Goal: Task Accomplishment & Management: Use online tool/utility

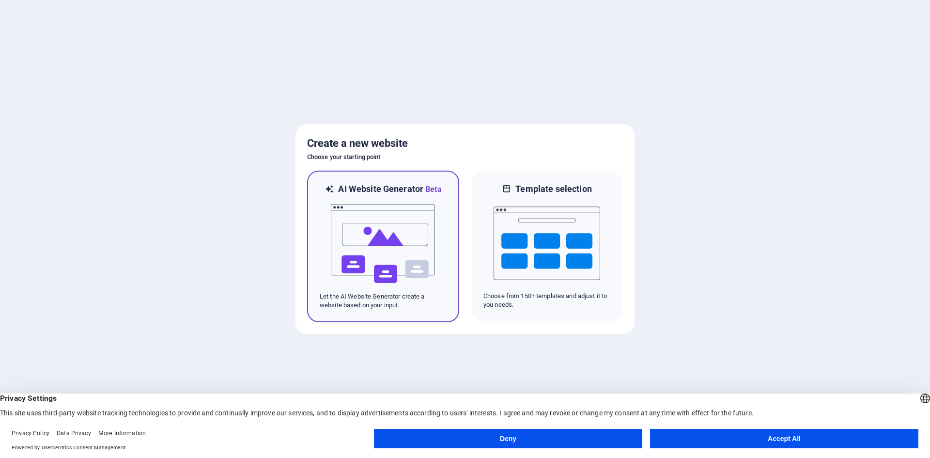
click at [370, 234] on img at bounding box center [383, 243] width 107 height 97
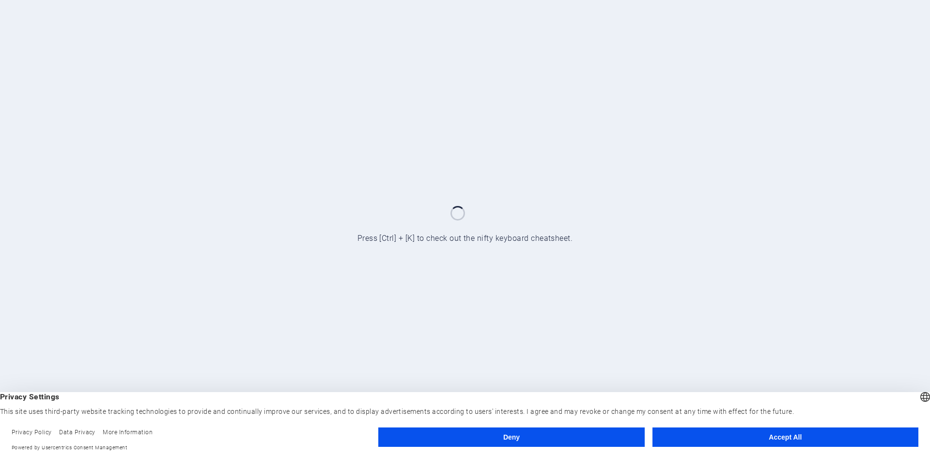
click at [698, 438] on button "Accept All" at bounding box center [786, 436] width 266 height 19
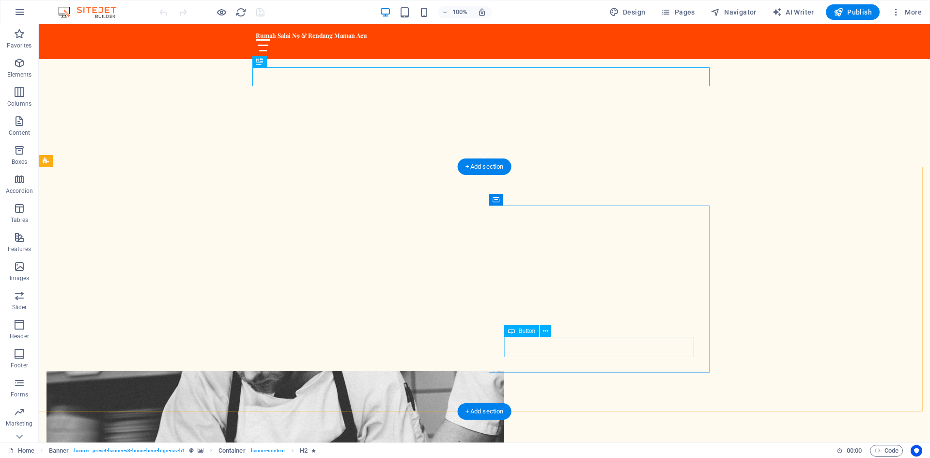
scroll to position [291, 0]
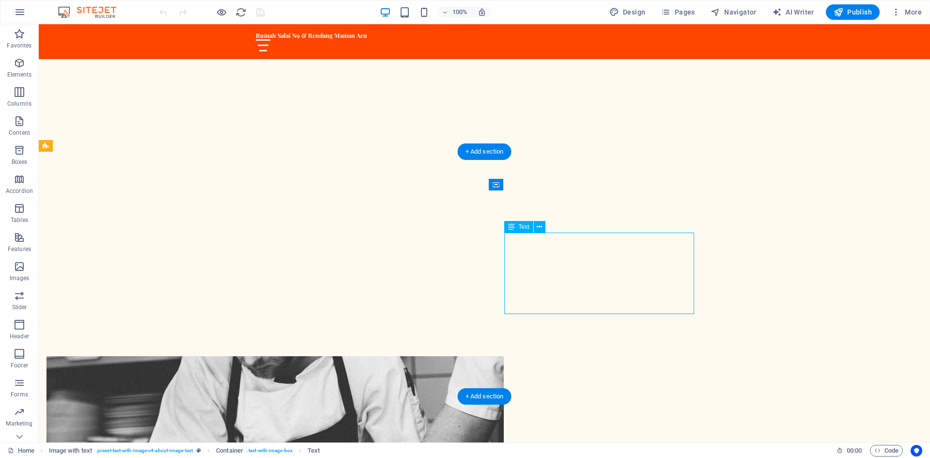
click at [522, 227] on span "Text" at bounding box center [524, 227] width 11 height 6
click at [542, 227] on icon at bounding box center [539, 227] width 5 height 10
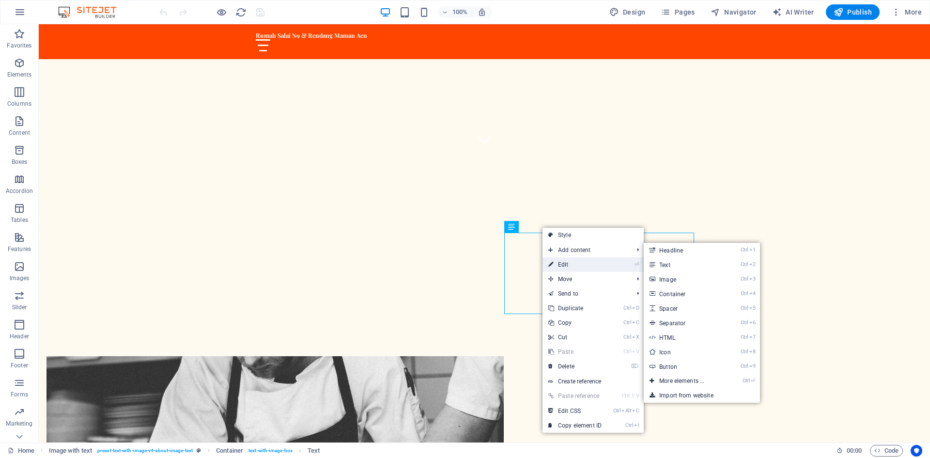
click at [556, 267] on link "⏎ Edit" at bounding box center [575, 264] width 65 height 15
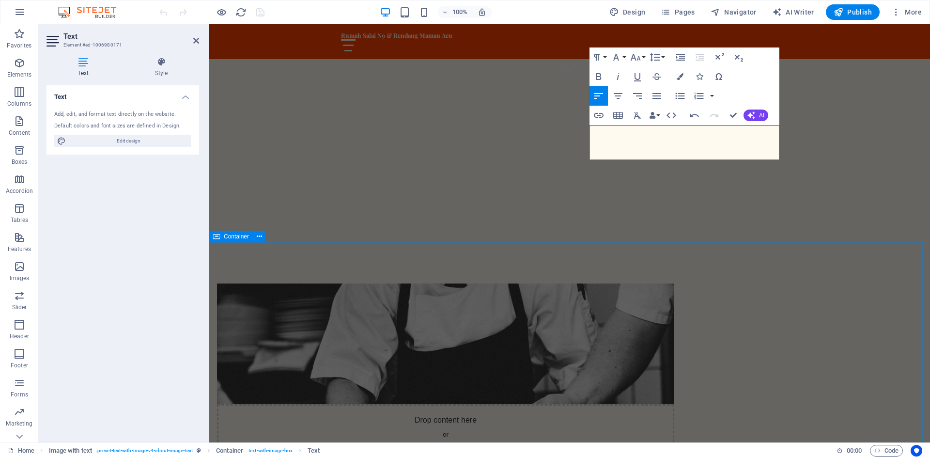
scroll to position [339, 0]
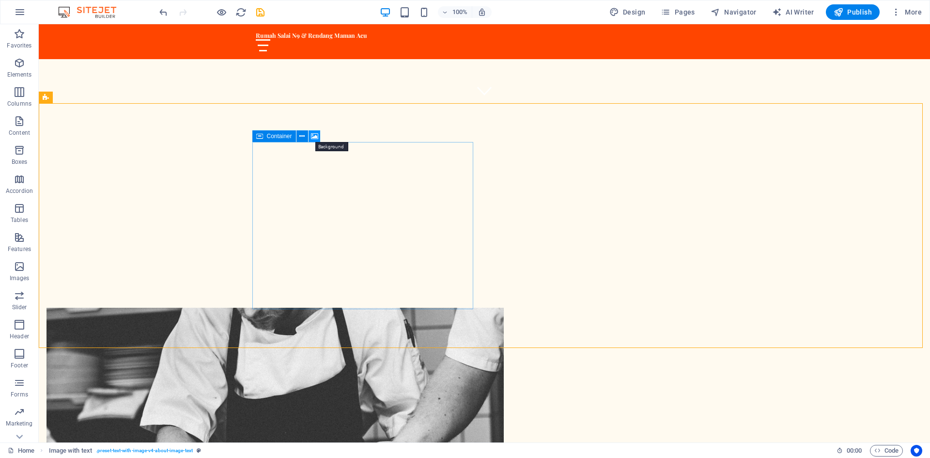
click at [312, 135] on icon at bounding box center [314, 136] width 7 height 10
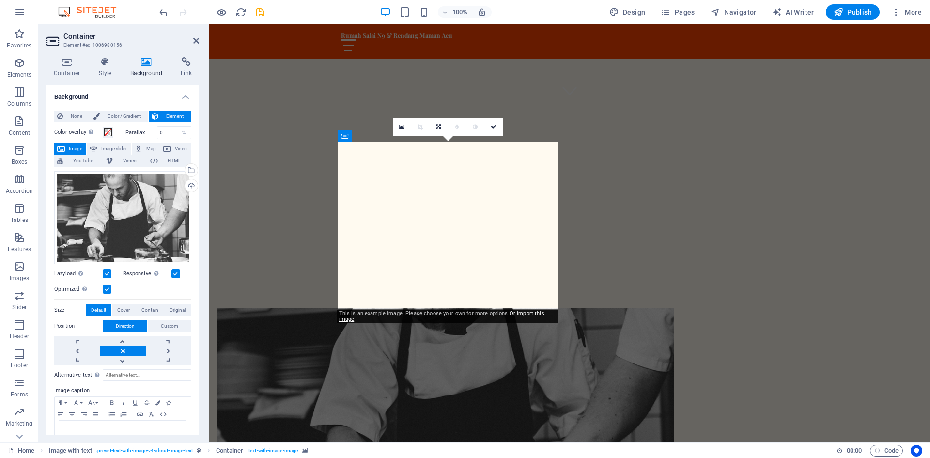
click at [71, 145] on span "Image" at bounding box center [76, 149] width 16 height 12
click at [147, 66] on icon at bounding box center [146, 62] width 47 height 10
click at [18, 262] on icon "button" at bounding box center [20, 267] width 12 height 12
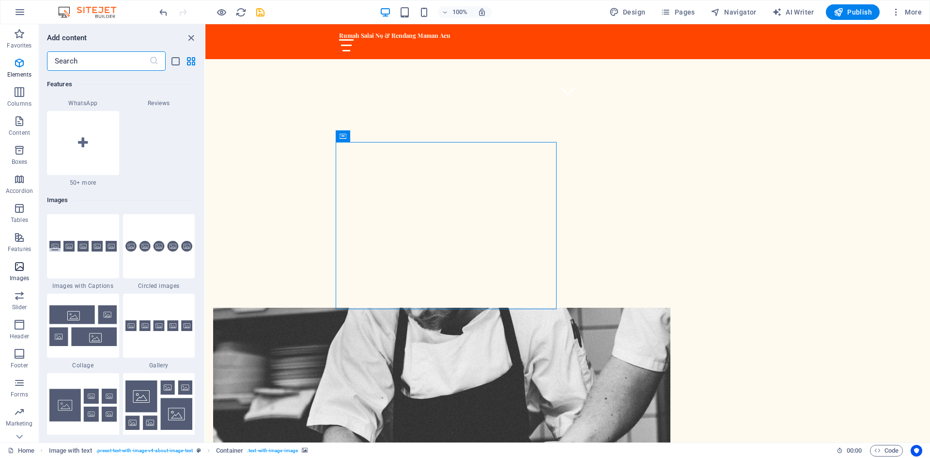
scroll to position [4914, 0]
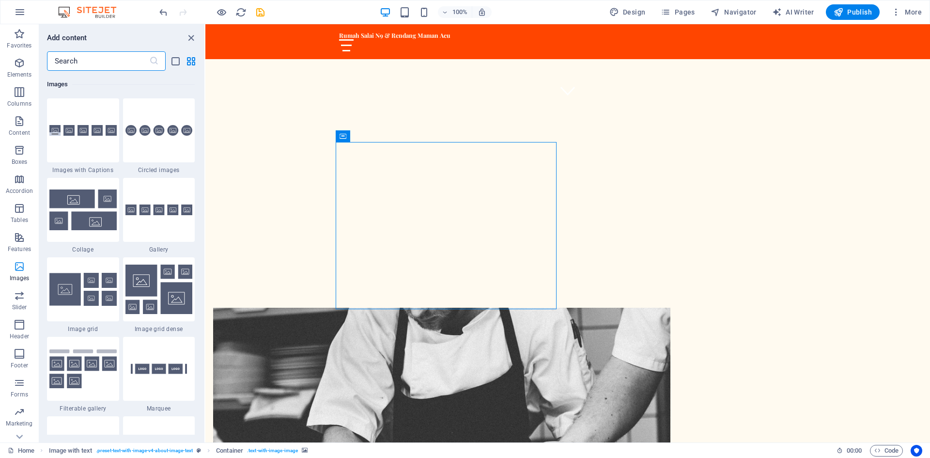
click at [19, 267] on icon "button" at bounding box center [20, 267] width 12 height 12
click at [481, 308] on figure at bounding box center [441, 391] width 457 height 167
click at [385, 135] on icon at bounding box center [385, 136] width 5 height 10
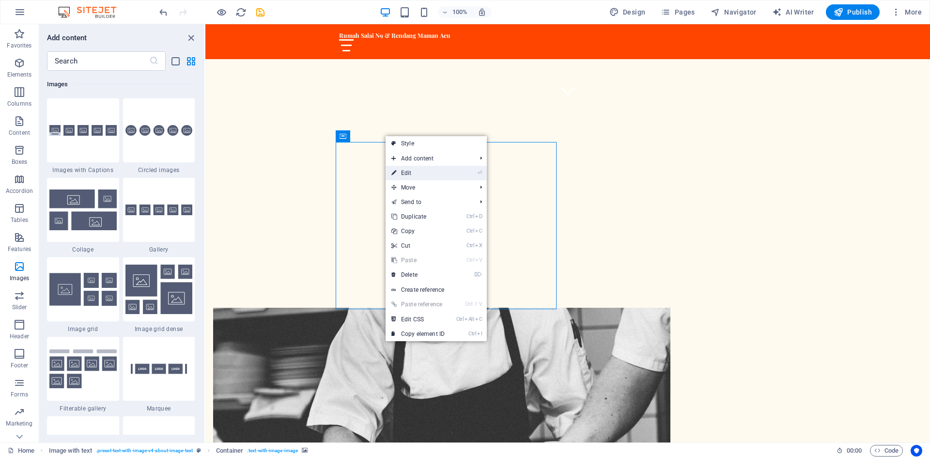
click at [411, 173] on link "⏎ Edit" at bounding box center [418, 173] width 65 height 15
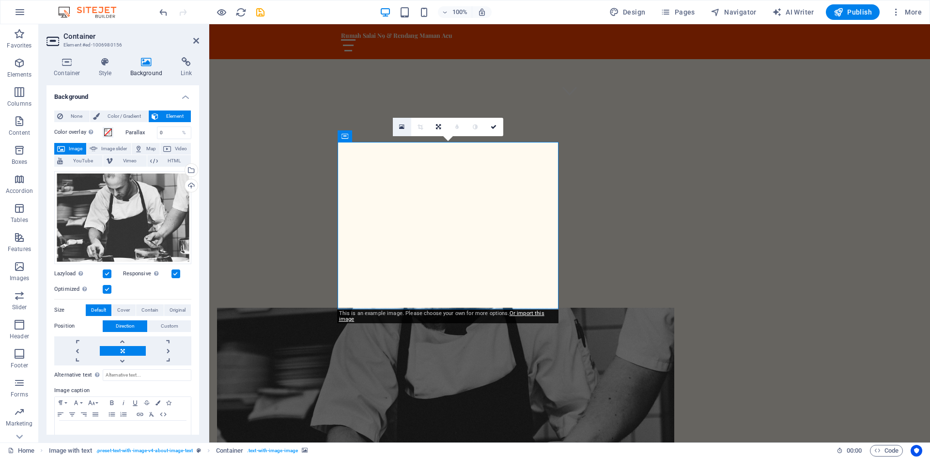
click at [403, 126] on icon at bounding box center [401, 127] width 5 height 7
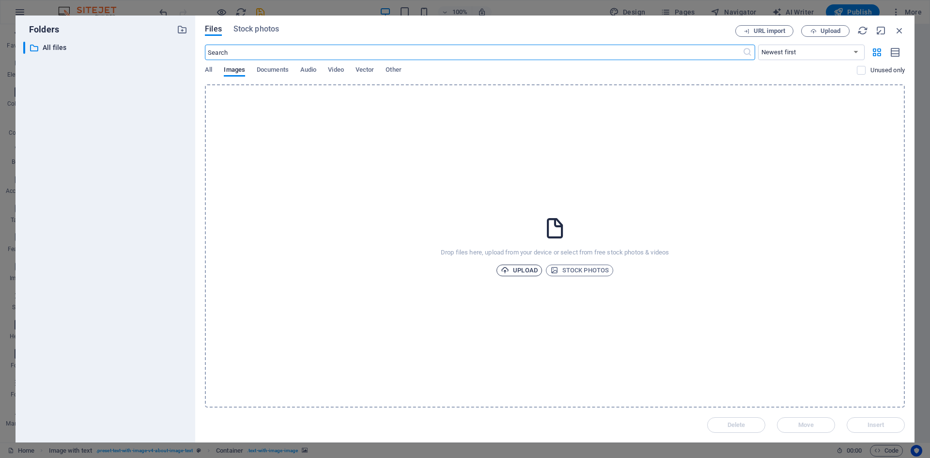
click at [529, 270] on span "Upload" at bounding box center [519, 271] width 37 height 12
click at [524, 270] on span "Upload" at bounding box center [519, 271] width 37 height 12
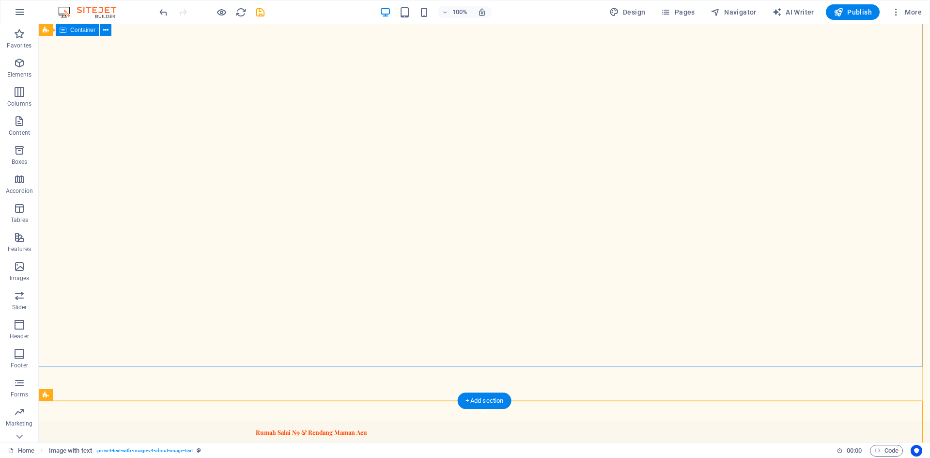
scroll to position [0, 0]
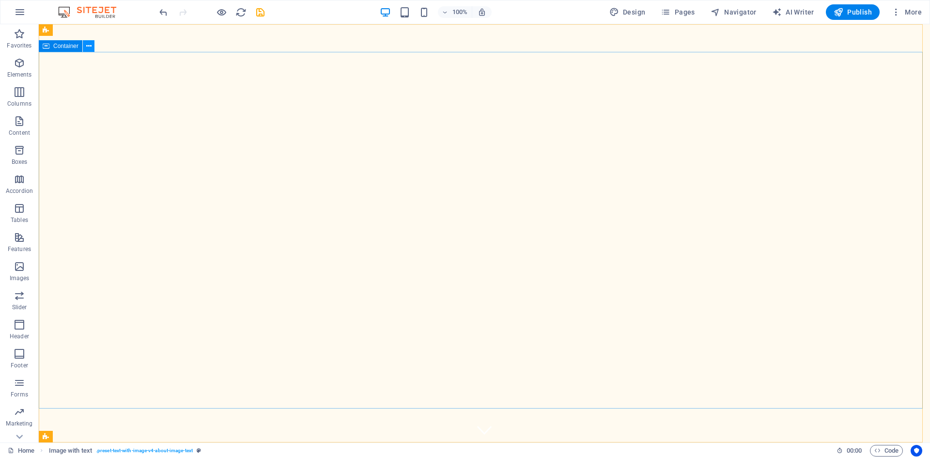
click at [88, 47] on icon at bounding box center [88, 46] width 5 height 10
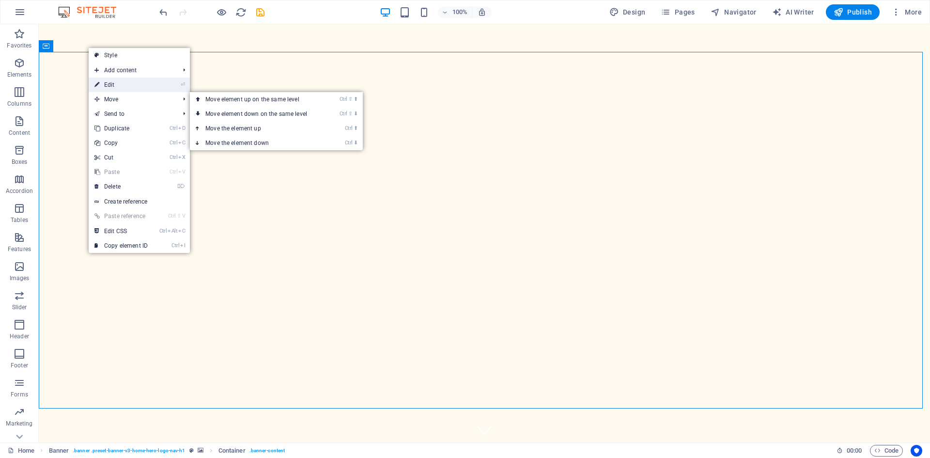
click at [110, 84] on link "⏎ Edit" at bounding box center [121, 85] width 65 height 15
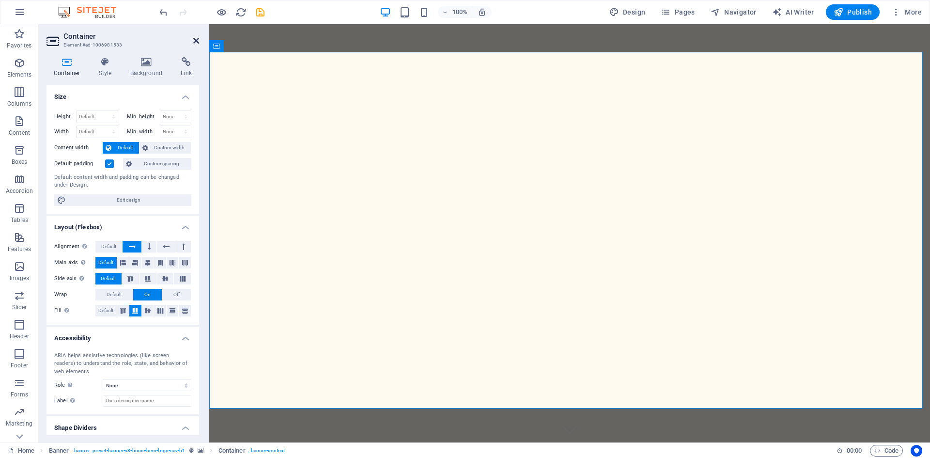
click at [194, 39] on icon at bounding box center [196, 41] width 6 height 8
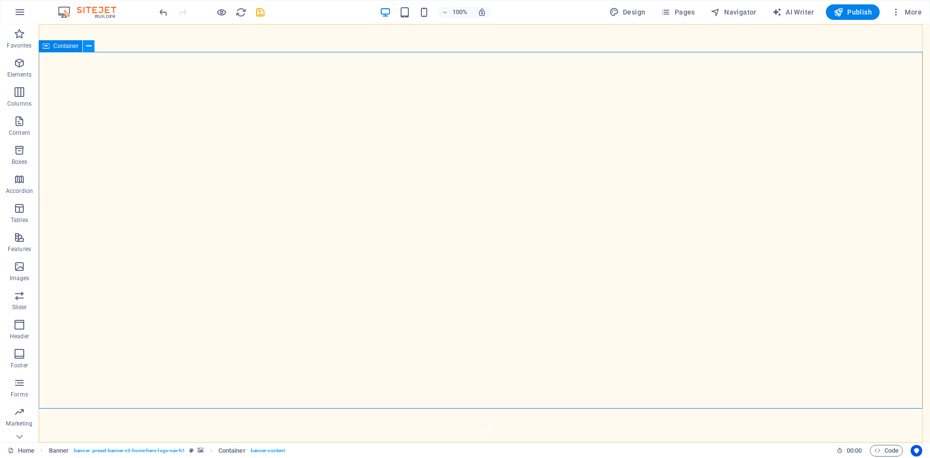
click at [92, 47] on button at bounding box center [89, 46] width 12 height 12
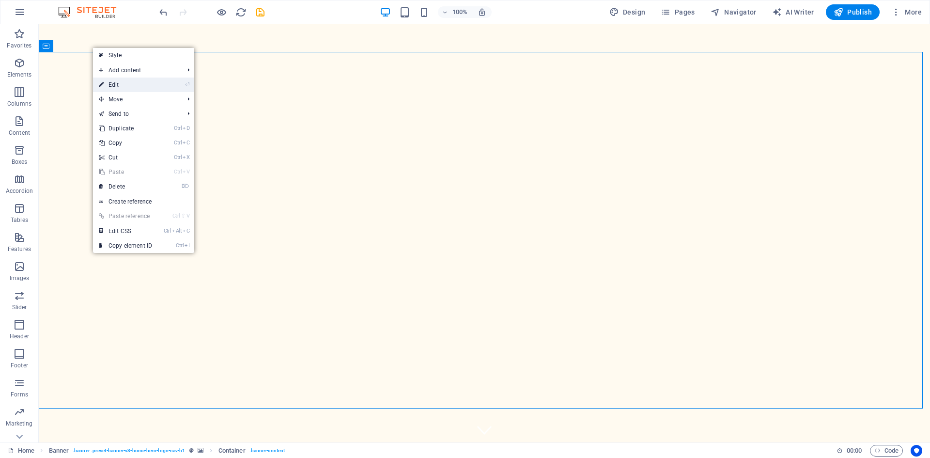
click at [127, 85] on link "⏎ Edit" at bounding box center [125, 85] width 65 height 15
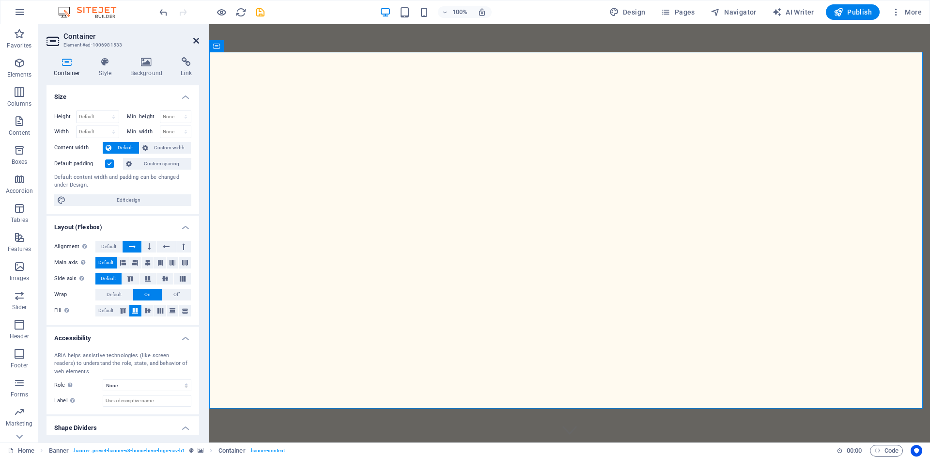
click at [196, 42] on icon at bounding box center [196, 41] width 6 height 8
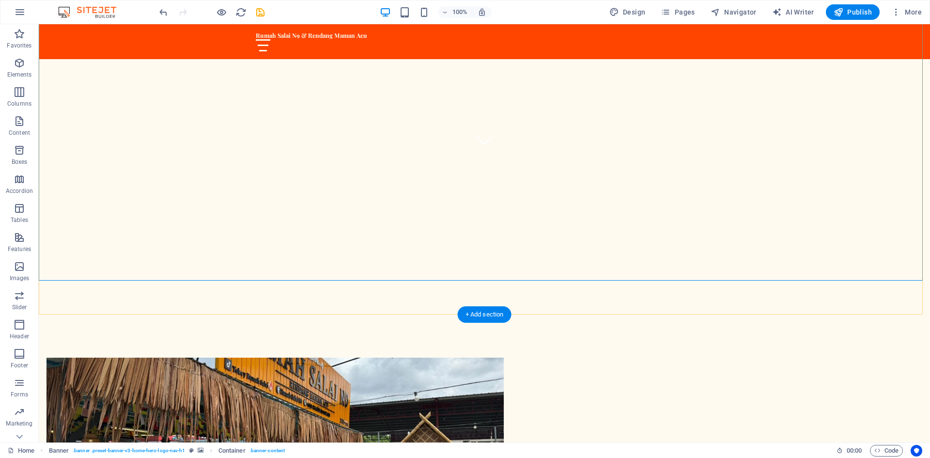
scroll to position [291, 0]
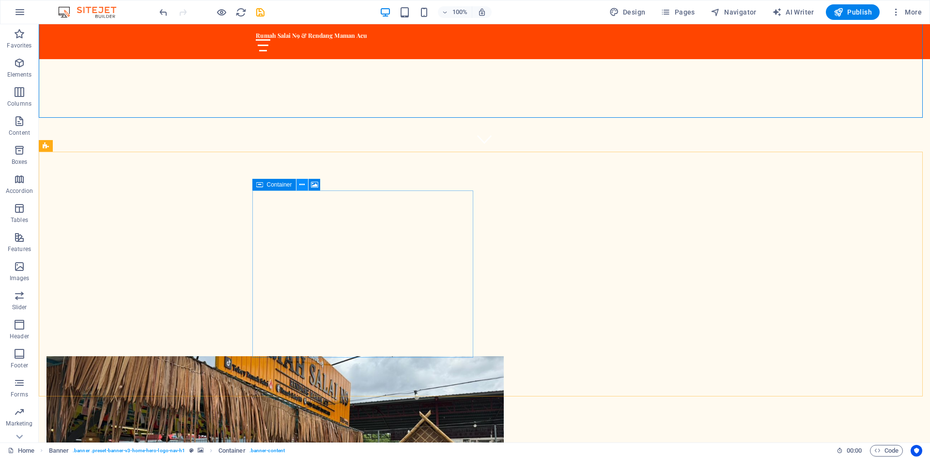
click at [303, 185] on icon at bounding box center [301, 185] width 5 height 10
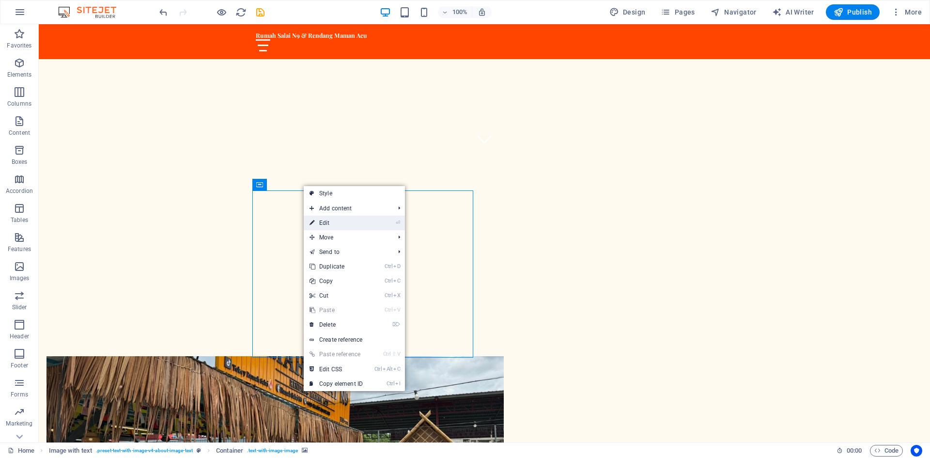
click at [318, 223] on link "⏎ Edit" at bounding box center [336, 223] width 65 height 15
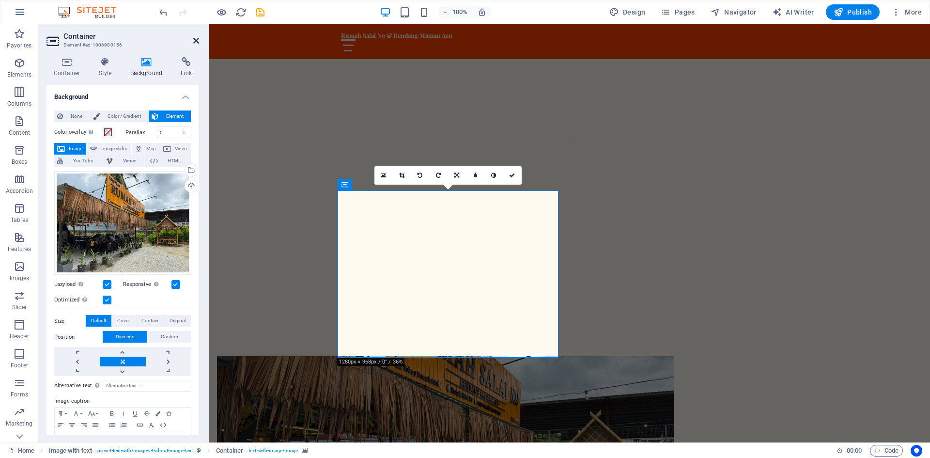
click at [196, 40] on icon at bounding box center [196, 41] width 6 height 8
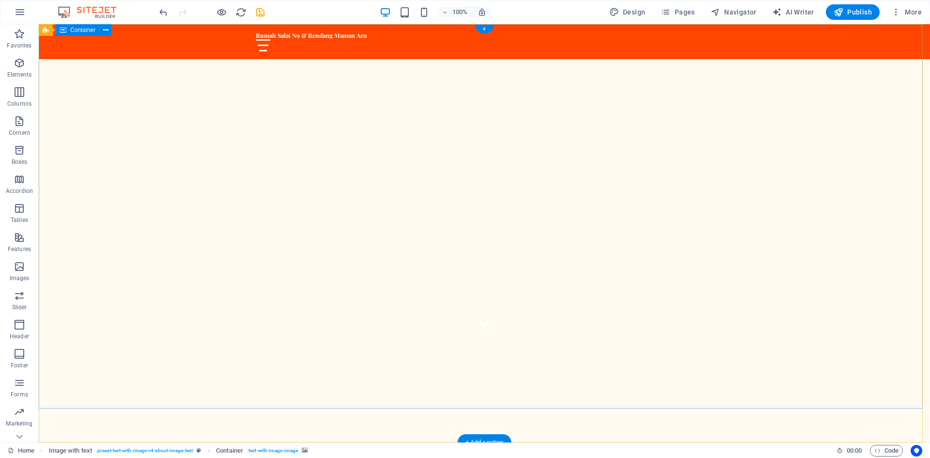
scroll to position [0, 0]
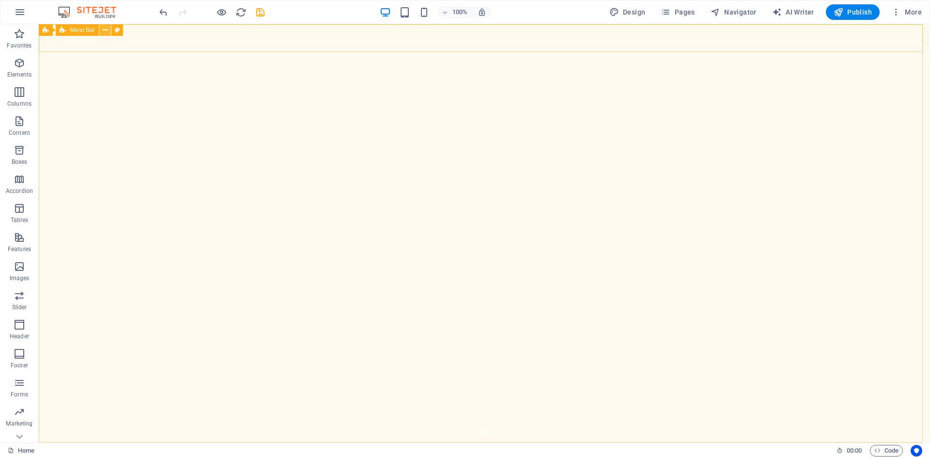
click at [105, 30] on icon at bounding box center [105, 30] width 5 height 10
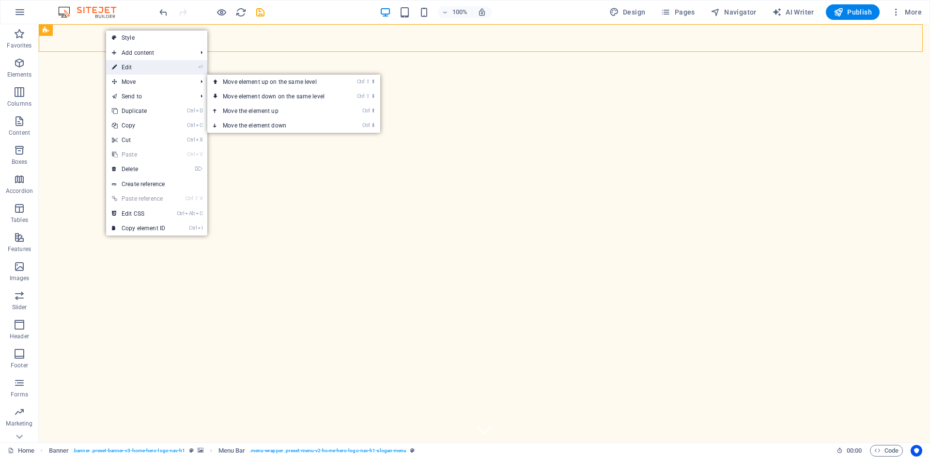
click at [138, 68] on link "⏎ Edit" at bounding box center [138, 67] width 65 height 15
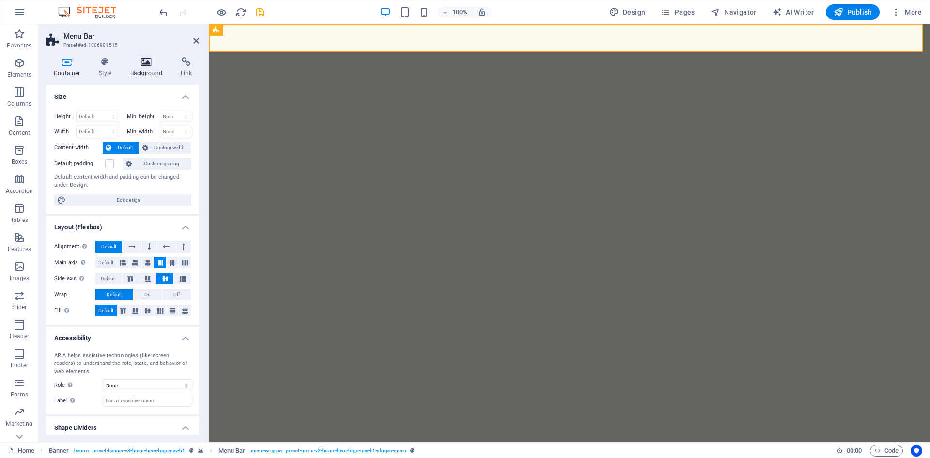
click at [153, 64] on icon at bounding box center [146, 62] width 47 height 10
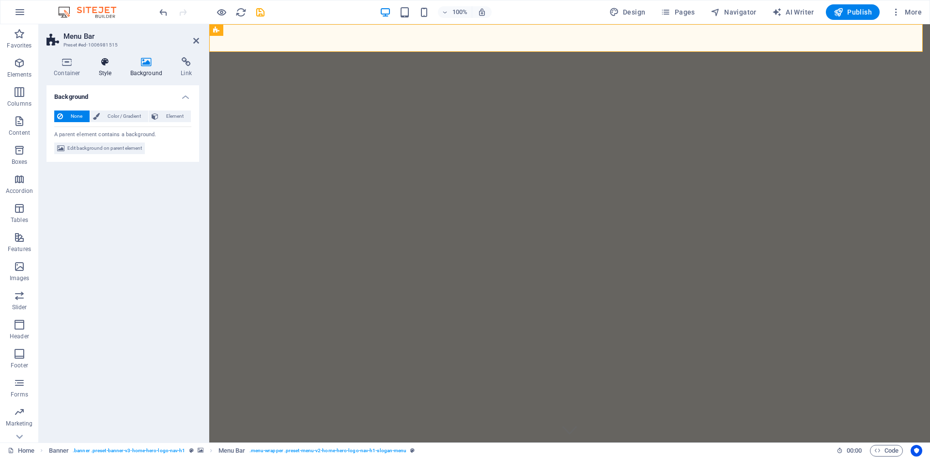
click at [110, 69] on h4 "Style" at bounding box center [107, 67] width 31 height 20
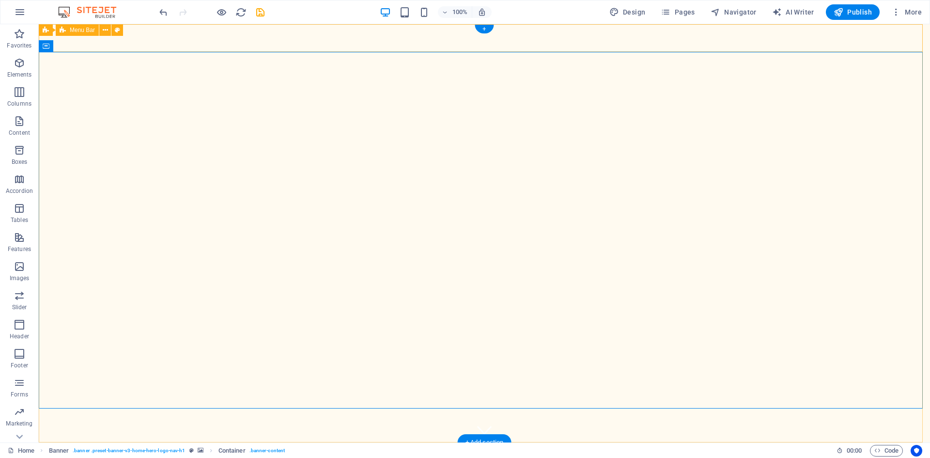
click at [840, 442] on div "Rumah Salai N9 & Rendang Maman Acu Utama Tentang Kami Perkhidmatan Menu Hubungi…" at bounding box center [485, 459] width 892 height 35
click at [609, 457] on div at bounding box center [484, 463] width 457 height 12
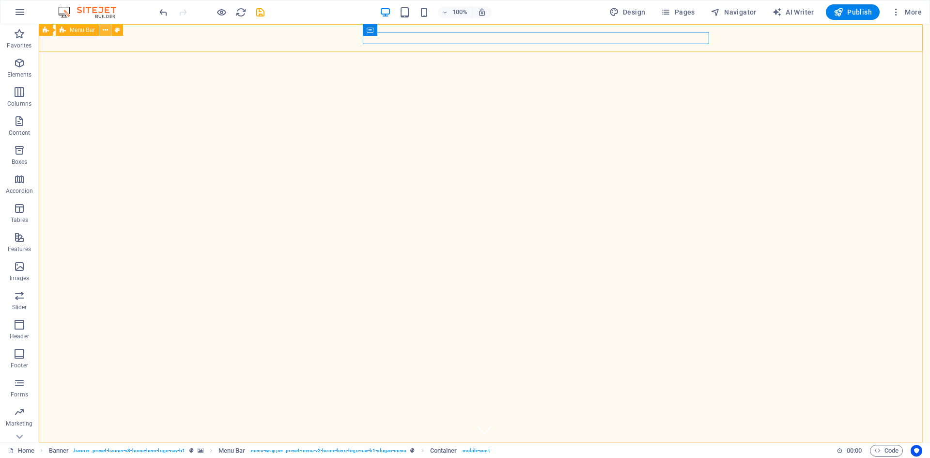
click at [106, 33] on icon at bounding box center [105, 30] width 5 height 10
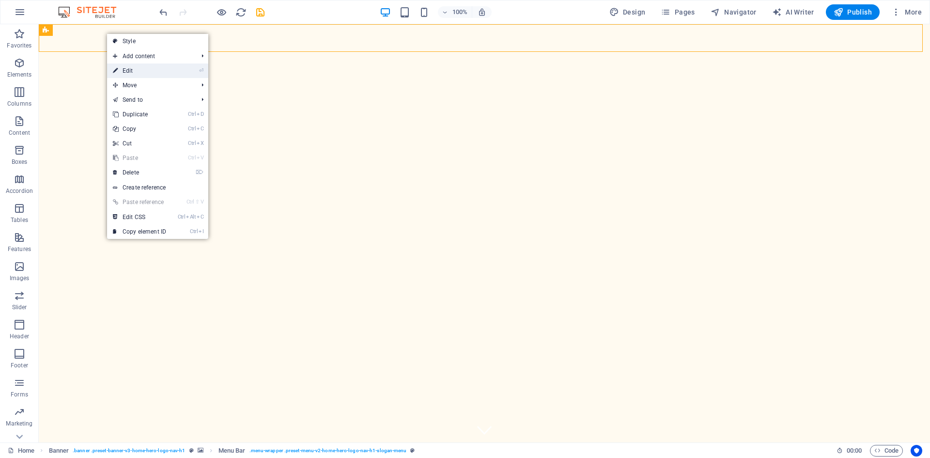
click at [131, 73] on link "⏎ Edit" at bounding box center [139, 70] width 65 height 15
select select "rem"
select select "preset-menu-v2-home-hero-logo-nav-h1-slogan-menu"
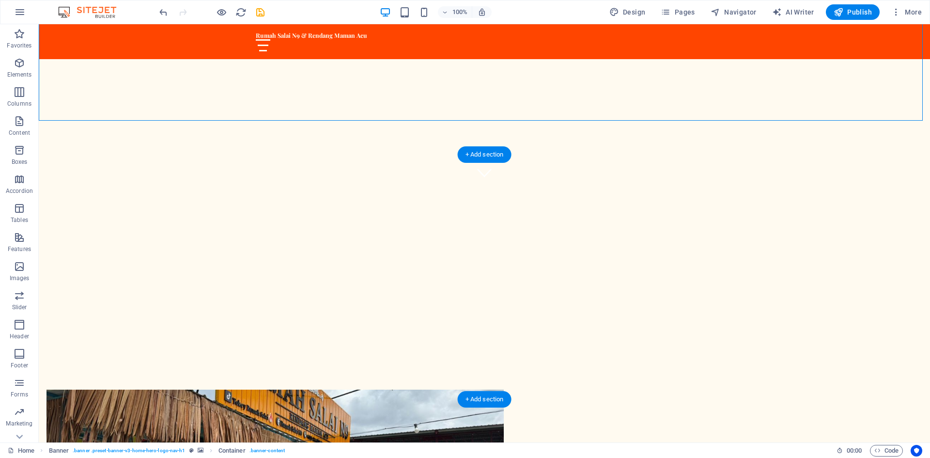
scroll to position [242, 0]
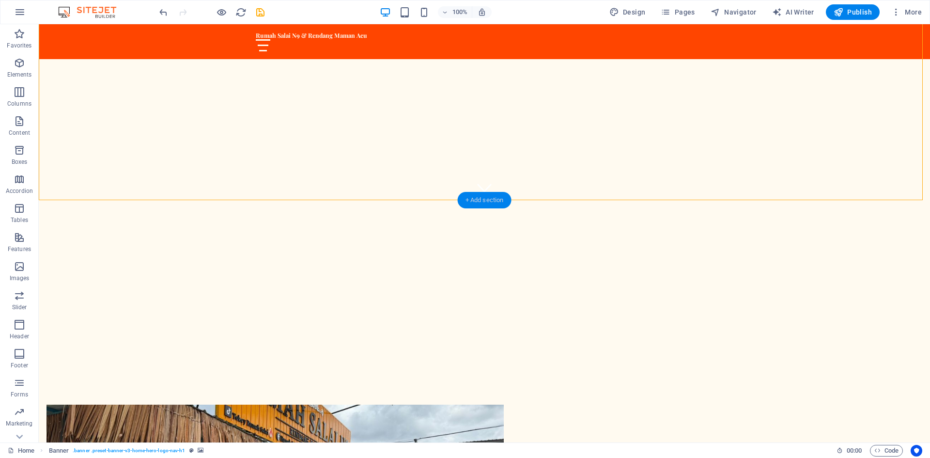
click at [495, 202] on div "+ Add section" at bounding box center [485, 200] width 54 height 16
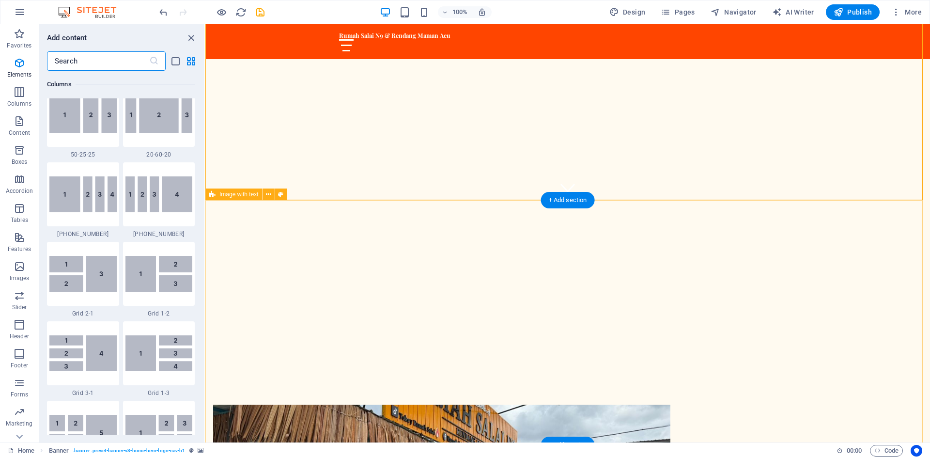
scroll to position [1696, 0]
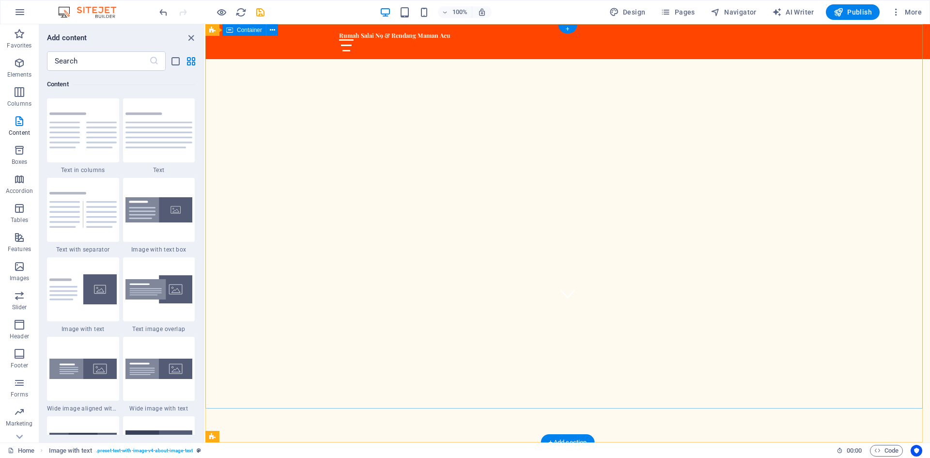
scroll to position [0, 0]
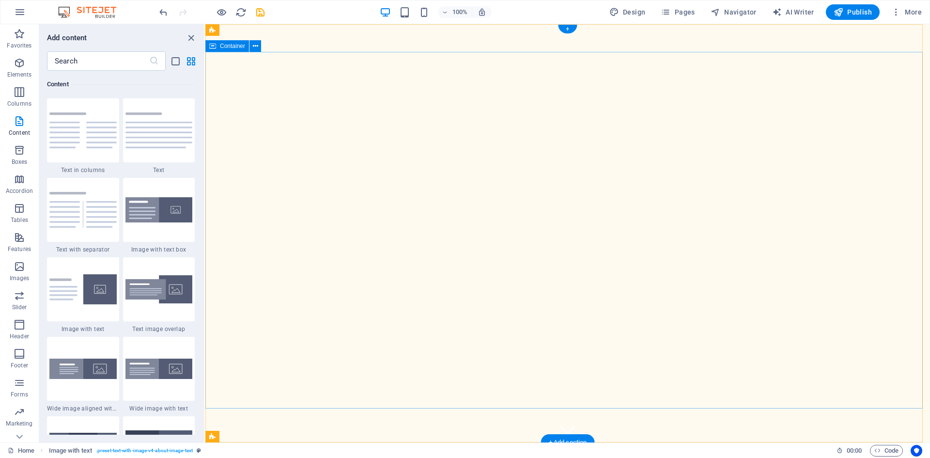
click at [565, 28] on div "+" at bounding box center [567, 29] width 19 height 9
click at [196, 34] on icon "close panel" at bounding box center [191, 37] width 11 height 11
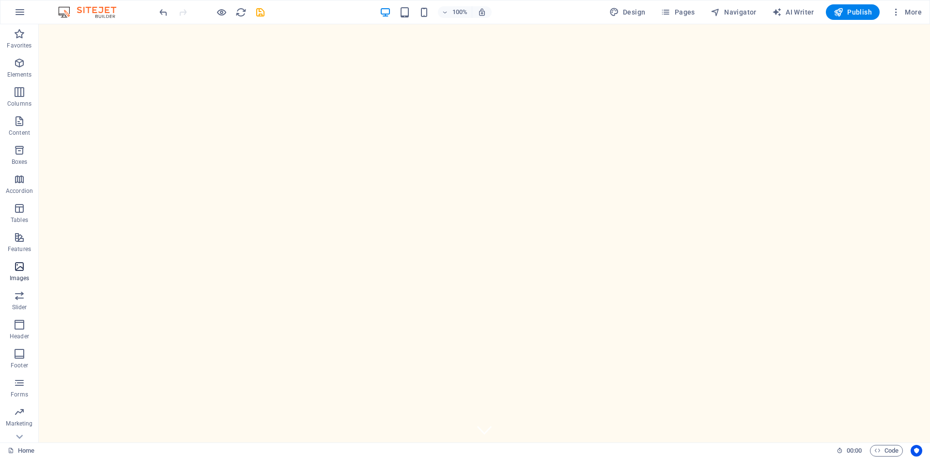
click at [23, 261] on icon "button" at bounding box center [20, 267] width 12 height 12
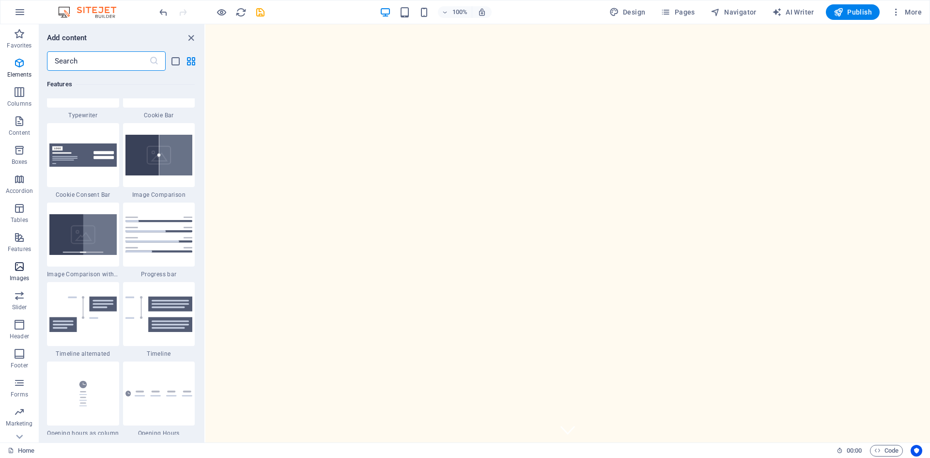
scroll to position [4914, 0]
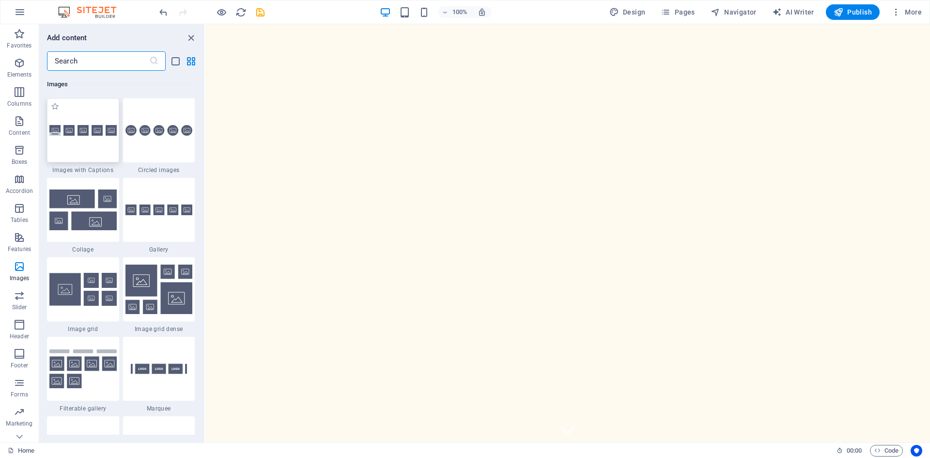
click at [65, 119] on div at bounding box center [83, 130] width 72 height 64
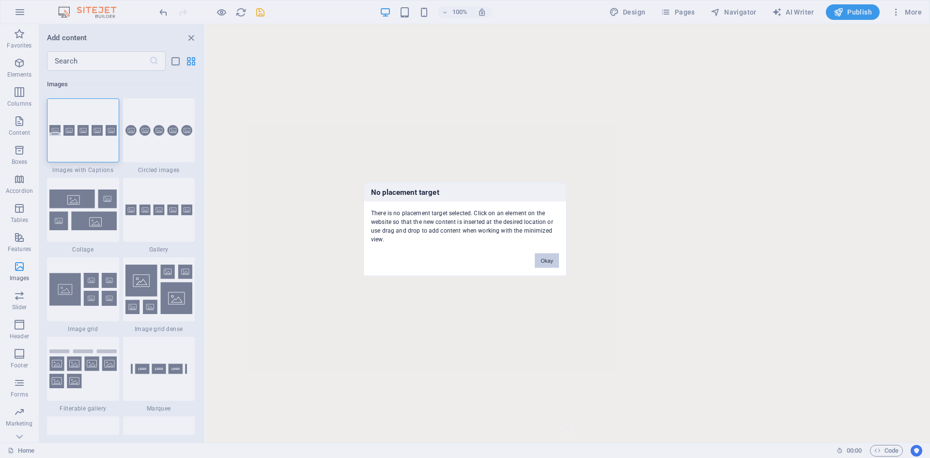
click at [549, 261] on button "Okay" at bounding box center [547, 260] width 24 height 15
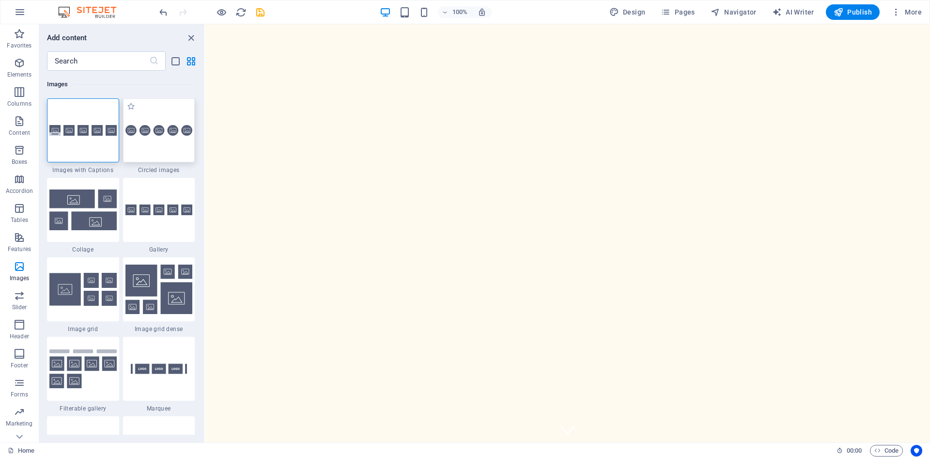
click at [150, 141] on div at bounding box center [159, 130] width 72 height 64
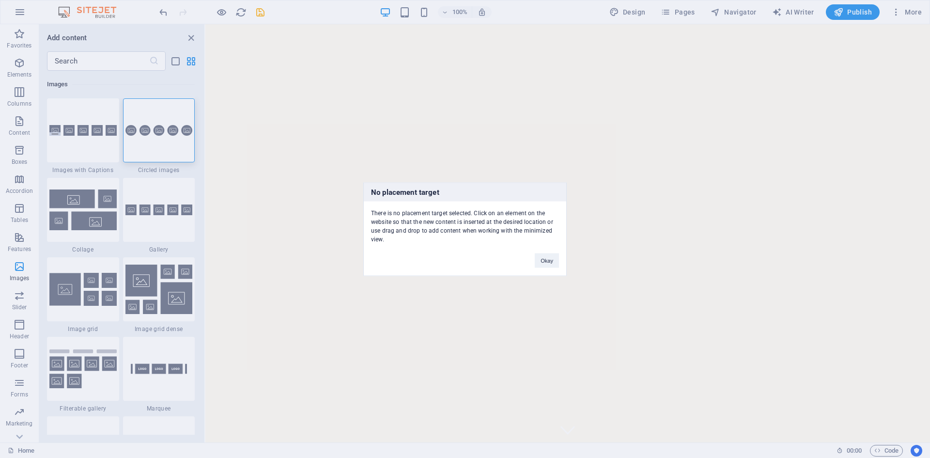
click at [559, 259] on div "Okay" at bounding box center [547, 255] width 39 height 25
click at [550, 265] on button "Okay" at bounding box center [547, 260] width 24 height 15
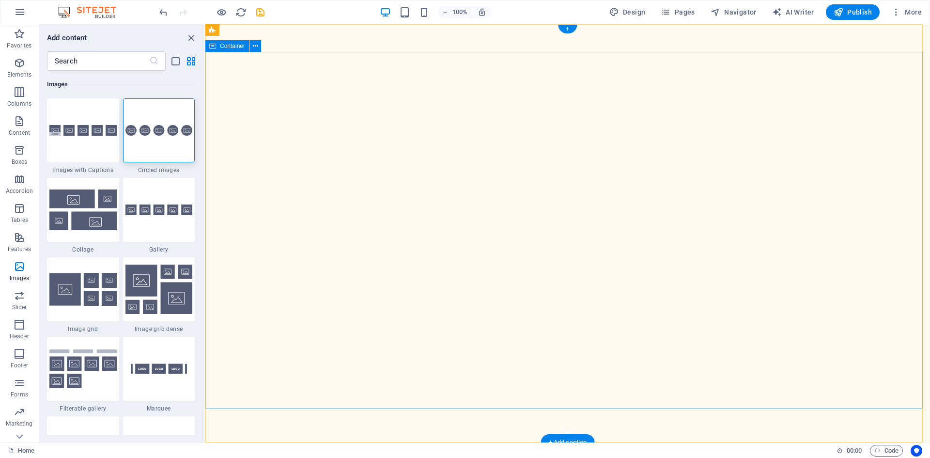
drag, startPoint x: 448, startPoint y: 73, endPoint x: 245, endPoint y: 61, distance: 203.9
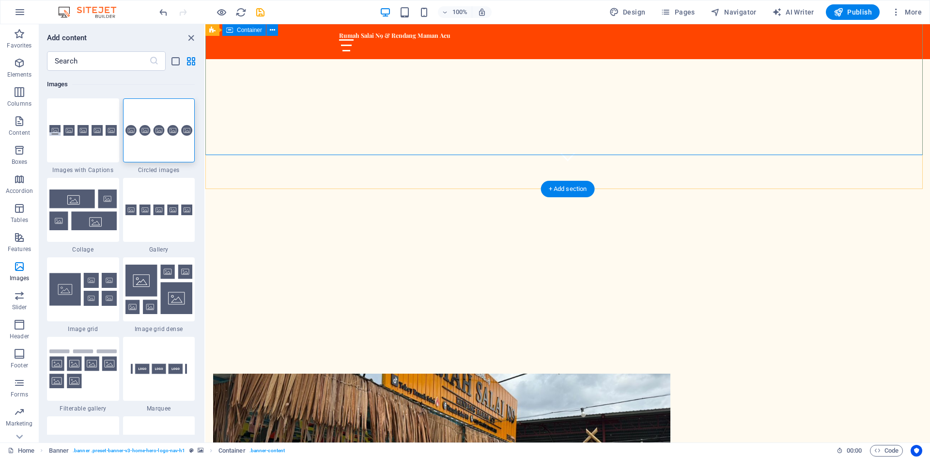
scroll to position [291, 0]
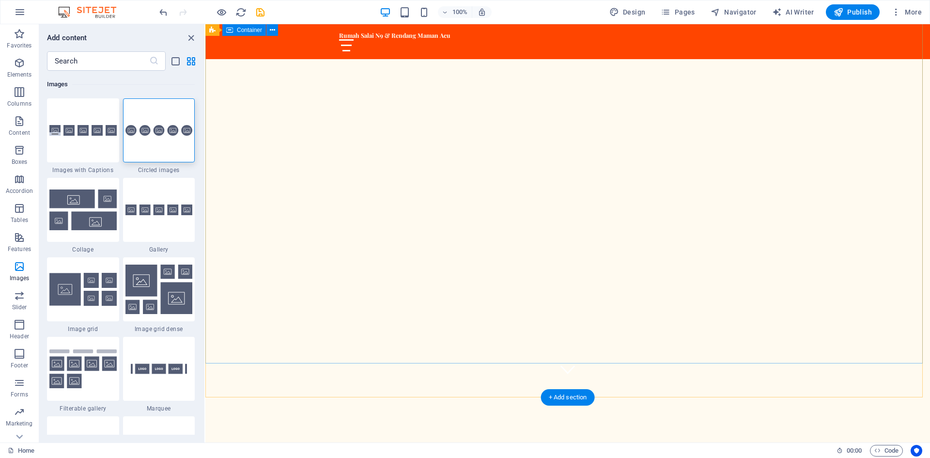
scroll to position [0, 0]
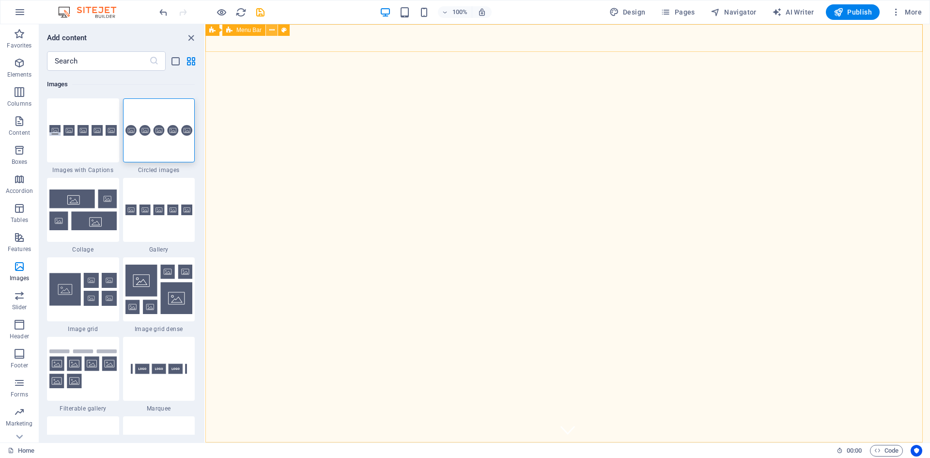
click at [273, 30] on icon at bounding box center [271, 30] width 5 height 10
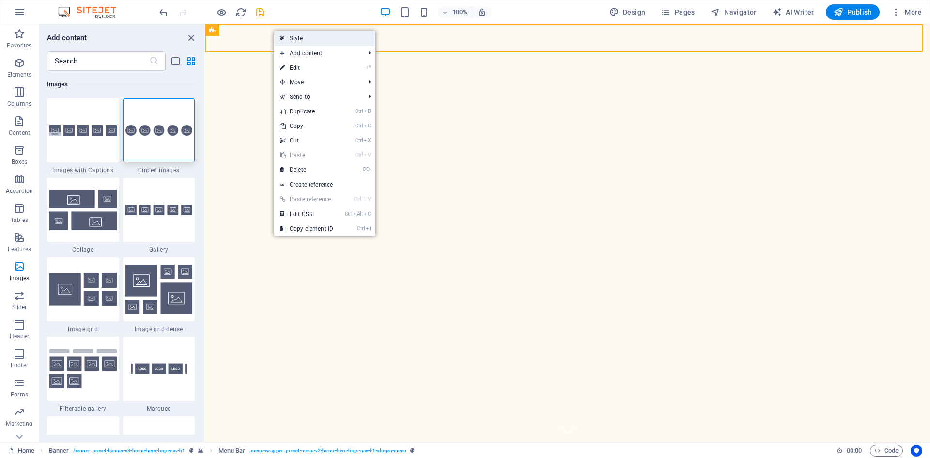
click at [293, 39] on link "Style" at bounding box center [324, 38] width 101 height 15
select select "rem"
select select "preset-menu-v2-home-hero-logo-nav-h1-slogan-menu"
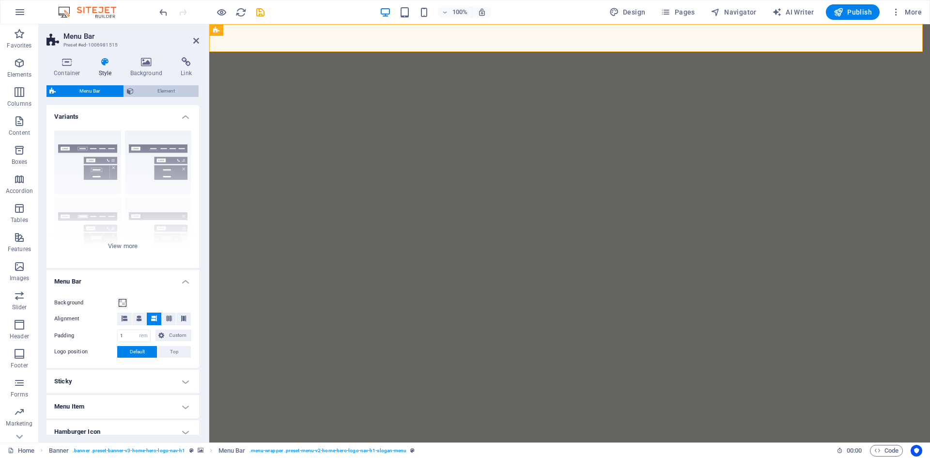
click at [144, 90] on span "Element" at bounding box center [166, 91] width 59 height 12
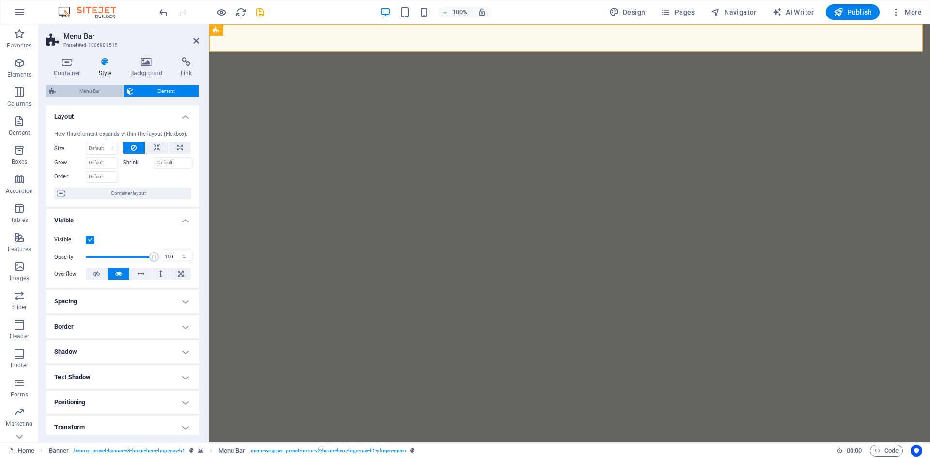
click at [95, 92] on span "Menu Bar" at bounding box center [90, 91] width 62 height 12
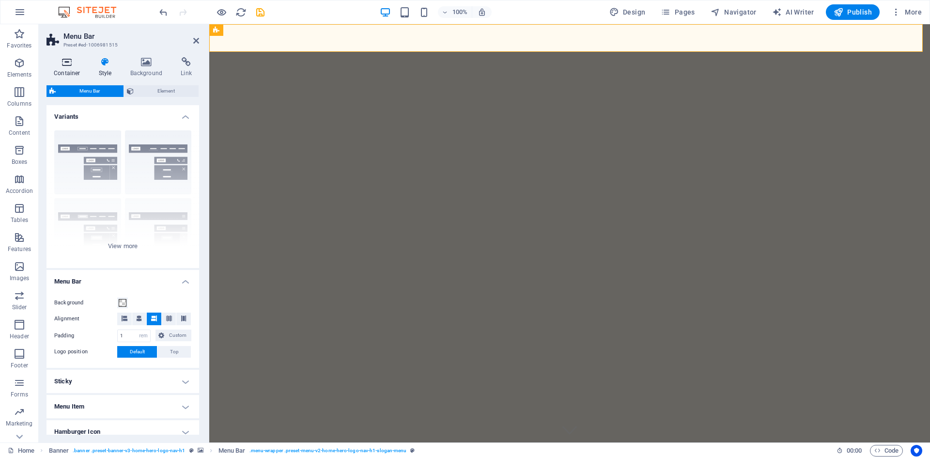
click at [75, 70] on h4 "Container" at bounding box center [69, 67] width 45 height 20
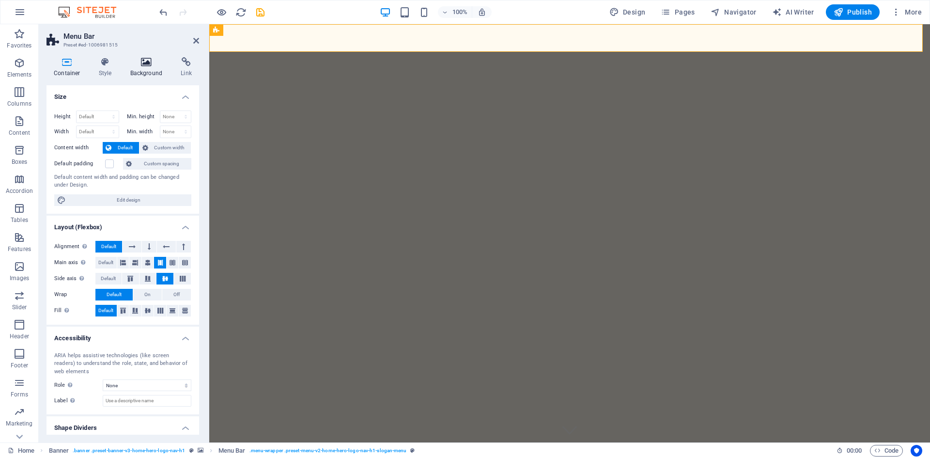
click at [148, 71] on h4 "Background" at bounding box center [148, 67] width 51 height 20
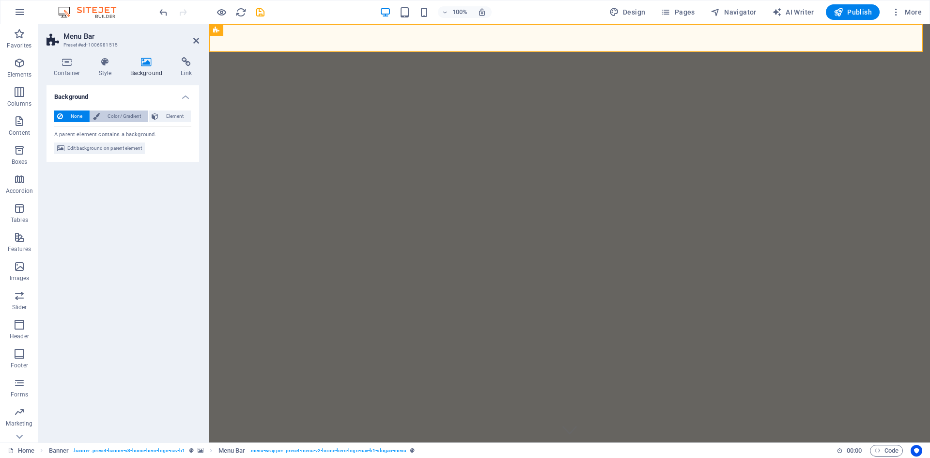
click at [123, 115] on span "Color / Gradient" at bounding box center [124, 116] width 43 height 12
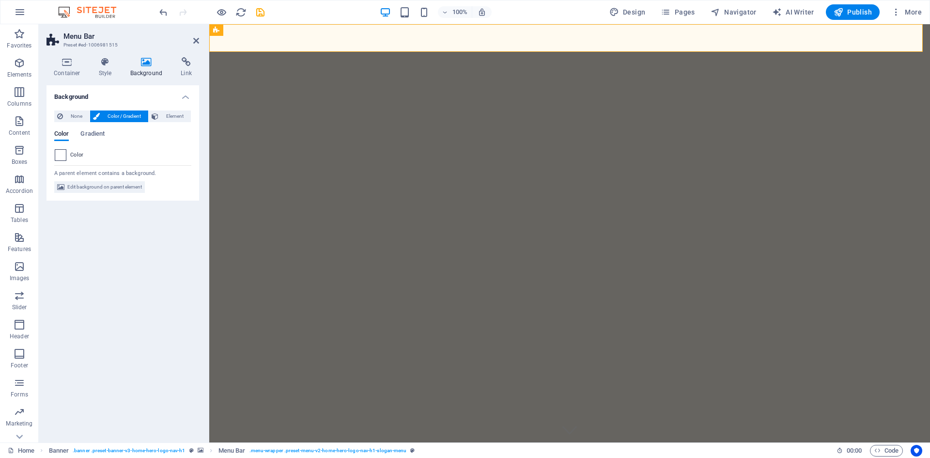
click at [64, 153] on span at bounding box center [60, 155] width 11 height 11
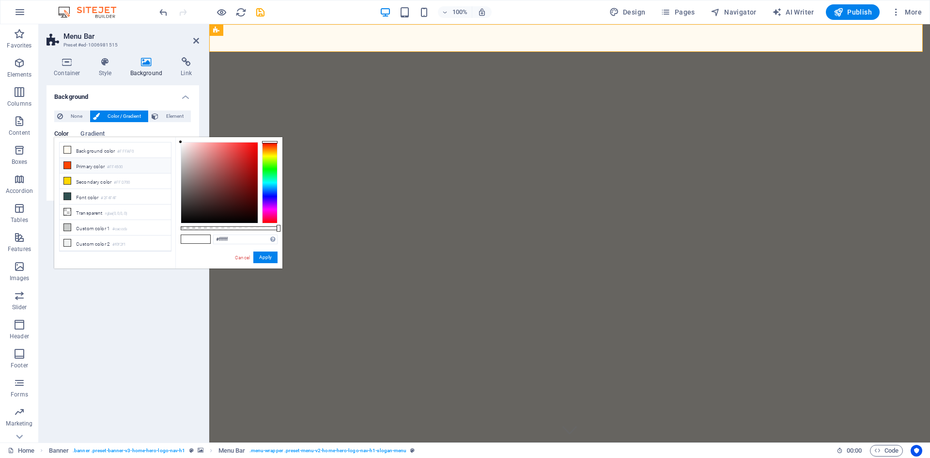
click at [74, 166] on li "Primary color #FF4500" at bounding box center [115, 166] width 111 height 16
click at [75, 183] on li "Secondary color #FFD700" at bounding box center [115, 181] width 111 height 16
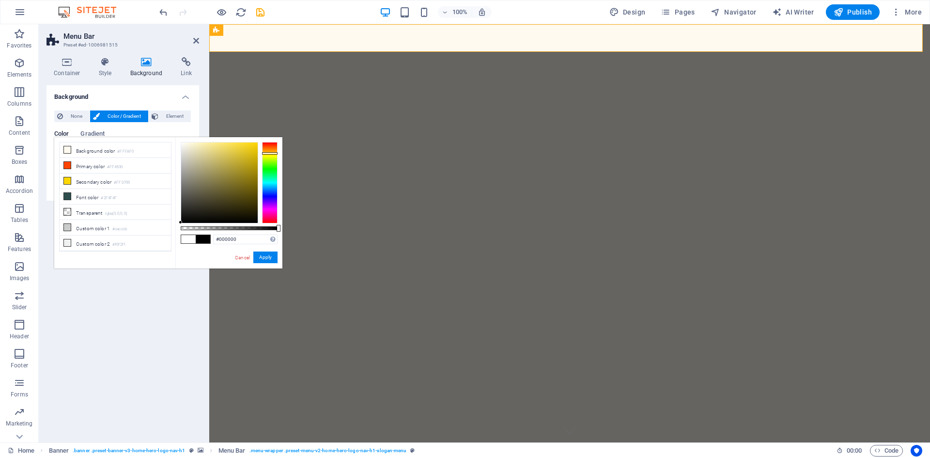
drag, startPoint x: 255, startPoint y: 141, endPoint x: 178, endPoint y: 225, distance: 113.9
click at [178, 225] on div "#000000 Supported formats #0852ed rgb(8, 82, 237) rgba(8, 82, 237, 90%) hsv(221…" at bounding box center [228, 273] width 107 height 272
click at [114, 179] on li "Secondary color #FFD700" at bounding box center [115, 181] width 111 height 16
type input "#ffd700"
click at [176, 116] on span "Element" at bounding box center [174, 116] width 27 height 12
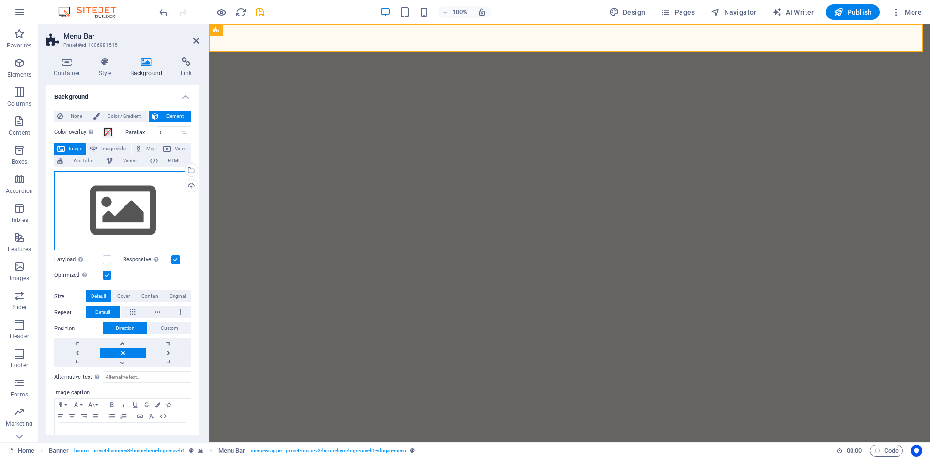
click at [167, 196] on div "Drag files here, click to choose files or select files from Files or our free s…" at bounding box center [122, 210] width 137 height 79
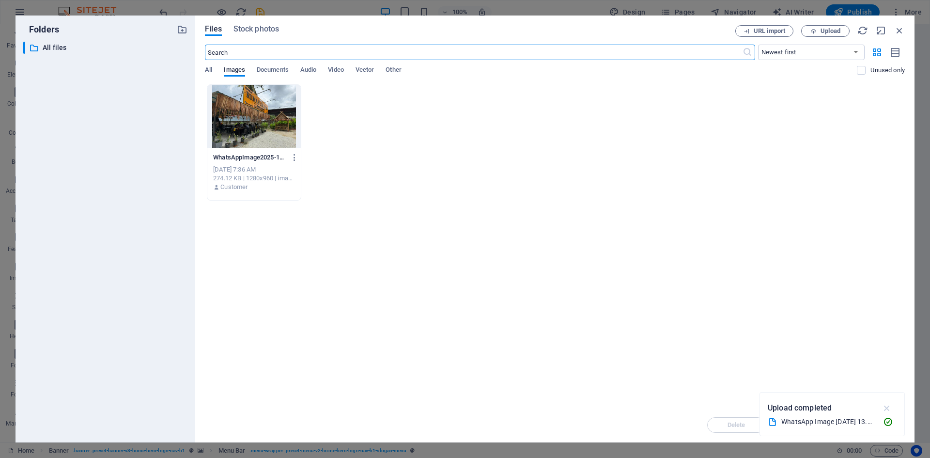
click at [886, 408] on icon "button" at bounding box center [887, 408] width 11 height 11
click at [209, 69] on span "All" at bounding box center [208, 71] width 7 height 14
click at [823, 31] on span "Upload" at bounding box center [831, 31] width 20 height 6
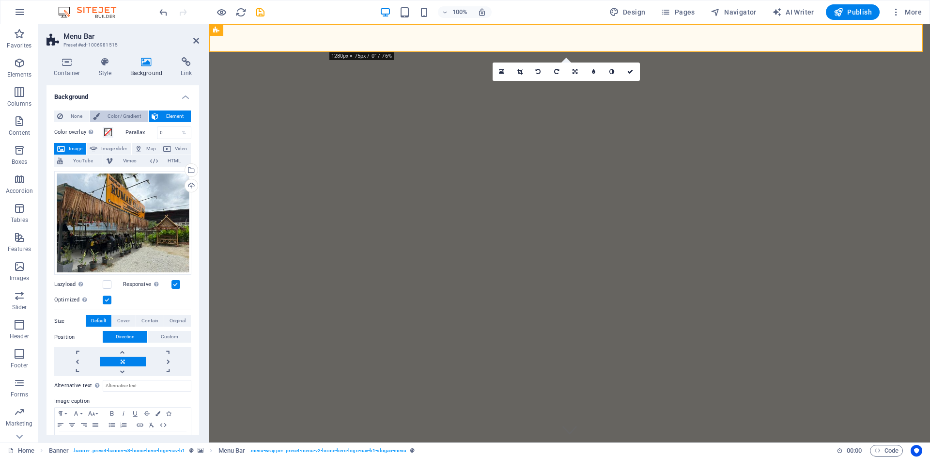
click at [139, 115] on span "Color / Gradient" at bounding box center [124, 116] width 43 height 12
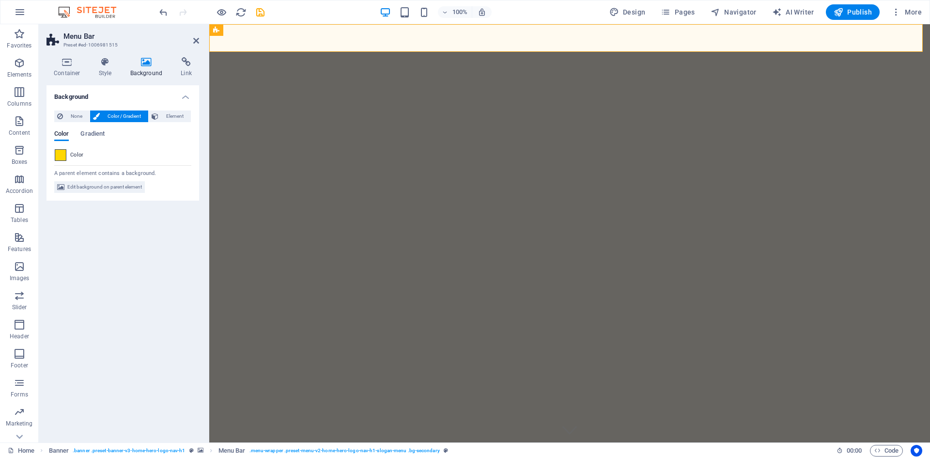
click at [65, 156] on span at bounding box center [60, 155] width 11 height 11
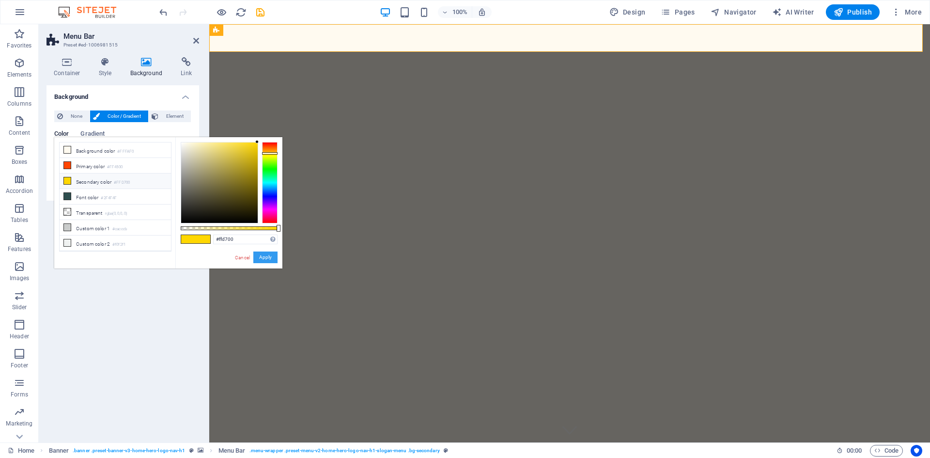
click at [269, 260] on button "Apply" at bounding box center [265, 258] width 24 height 12
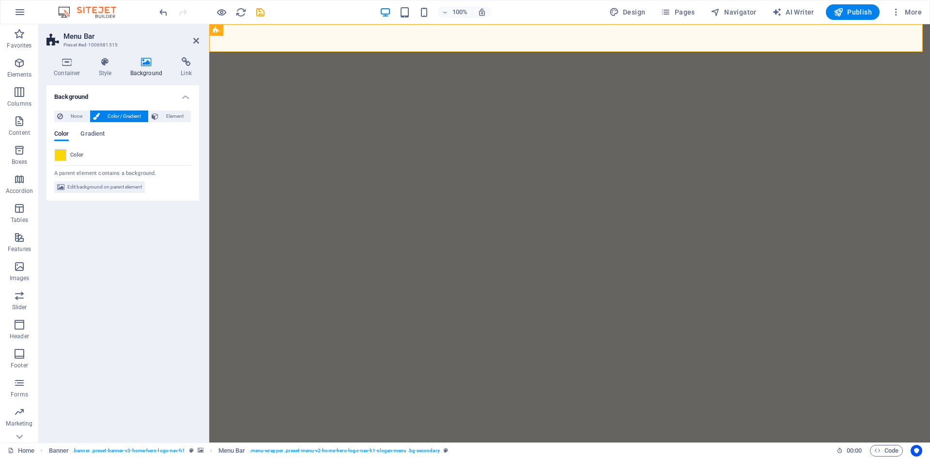
click at [153, 256] on div "Background None Color / Gradient Element Stretch background to full-width Color…" at bounding box center [123, 259] width 153 height 349
click at [201, 41] on aside "Menu Bar Preset #ed-1006981515 Container Style Background Link Size Height Defa…" at bounding box center [124, 233] width 171 height 418
click at [194, 39] on icon at bounding box center [196, 41] width 6 height 8
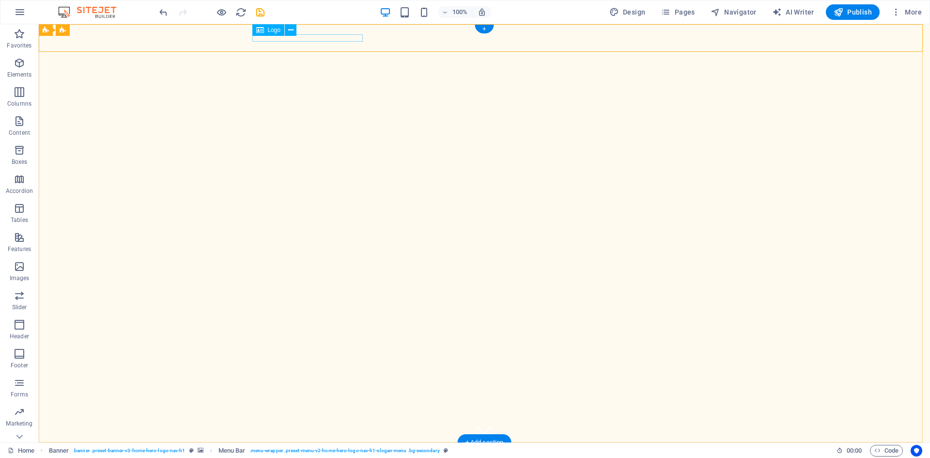
click at [322, 450] on div "Rumah Salai N9 & Rendang Maman Acu" at bounding box center [484, 453] width 457 height 7
click at [289, 30] on icon at bounding box center [290, 30] width 5 height 10
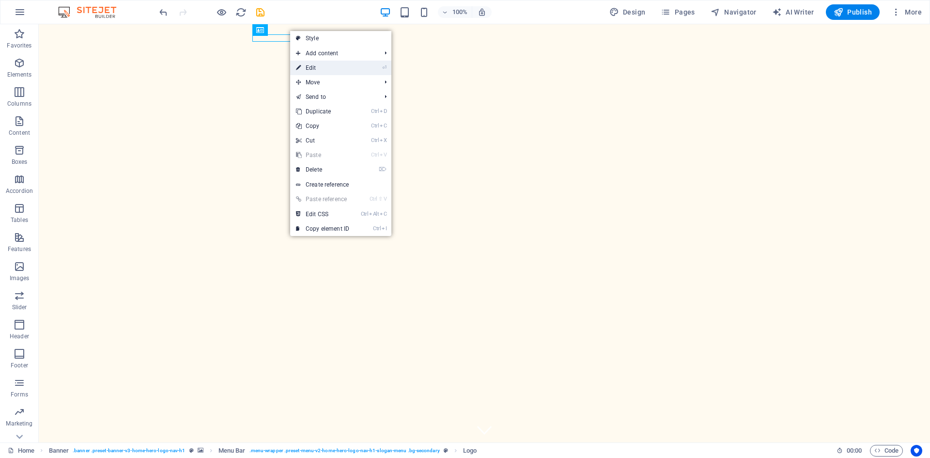
click at [319, 69] on link "⏎ Edit" at bounding box center [322, 68] width 65 height 15
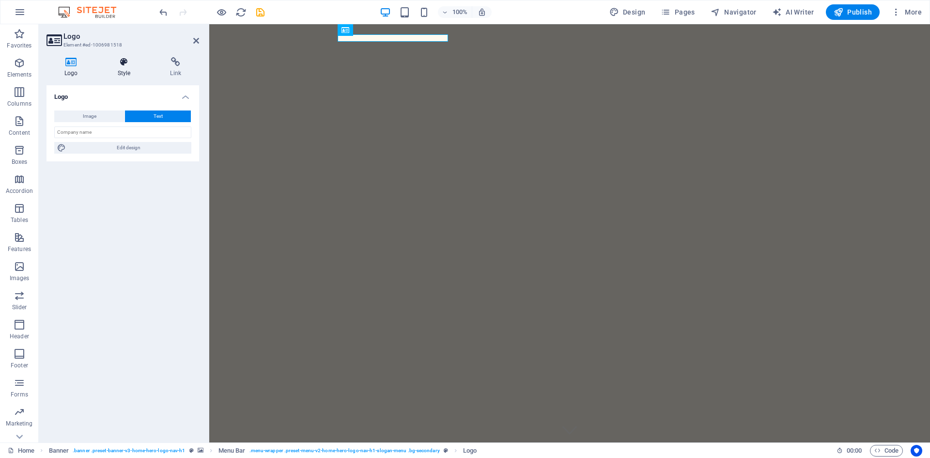
click at [118, 69] on h4 "Style" at bounding box center [126, 67] width 53 height 20
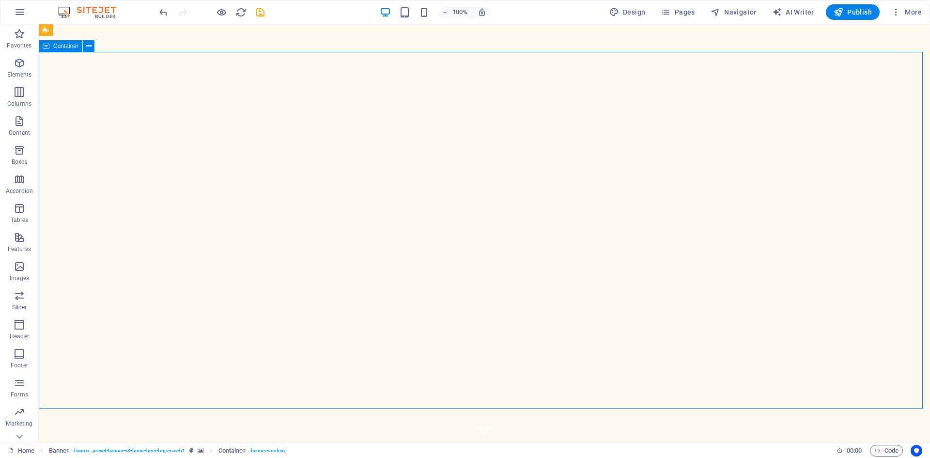
click at [67, 44] on span "Container" at bounding box center [65, 46] width 25 height 6
click at [67, 47] on span "Container" at bounding box center [65, 46] width 25 height 6
click at [90, 47] on icon at bounding box center [88, 46] width 5 height 10
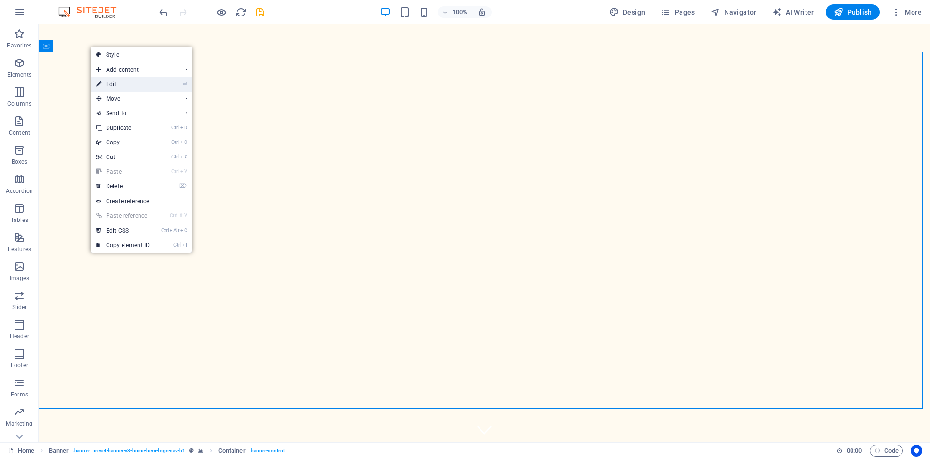
click at [126, 88] on link "⏎ Edit" at bounding box center [123, 84] width 65 height 15
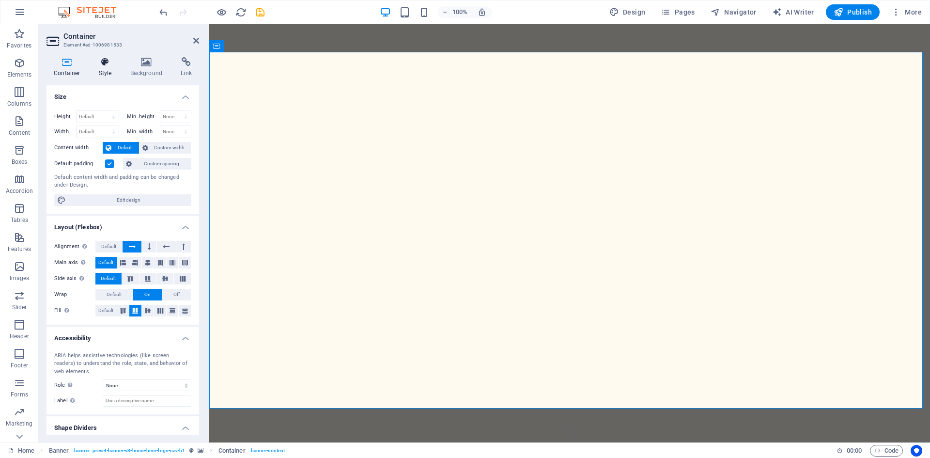
click at [96, 71] on h4 "Style" at bounding box center [107, 67] width 31 height 20
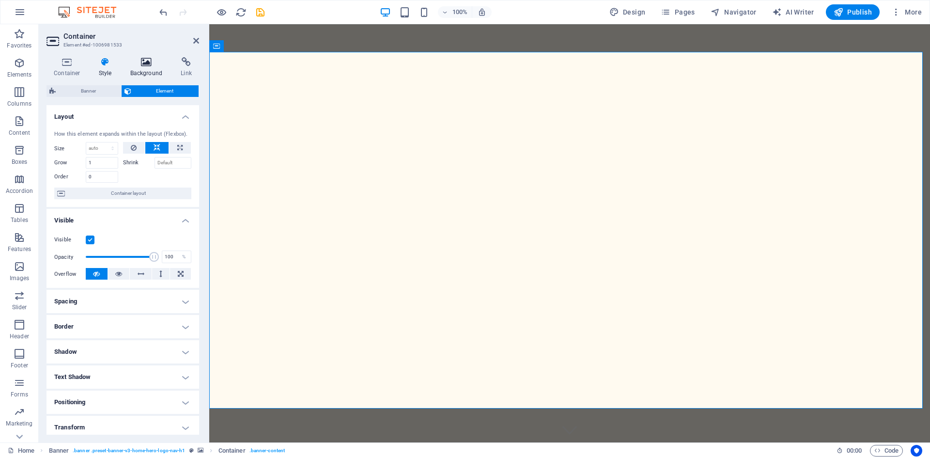
click at [144, 61] on icon at bounding box center [146, 62] width 47 height 10
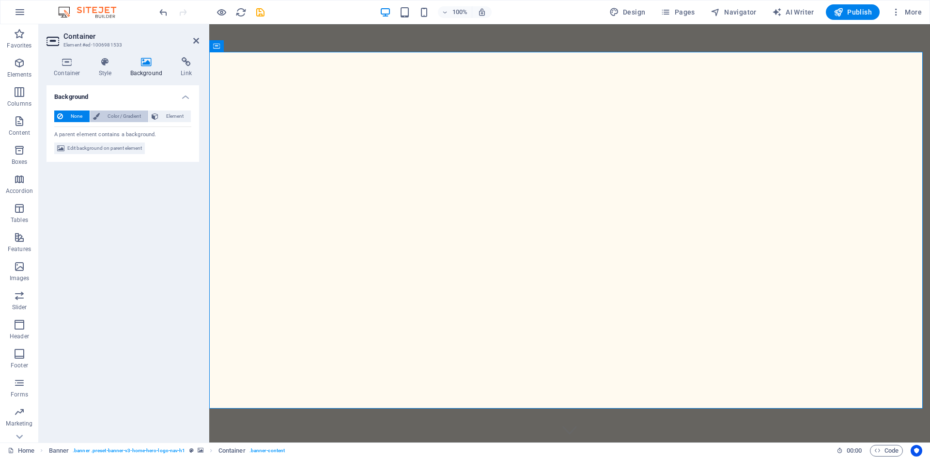
click at [126, 117] on span "Color / Gradient" at bounding box center [124, 116] width 43 height 12
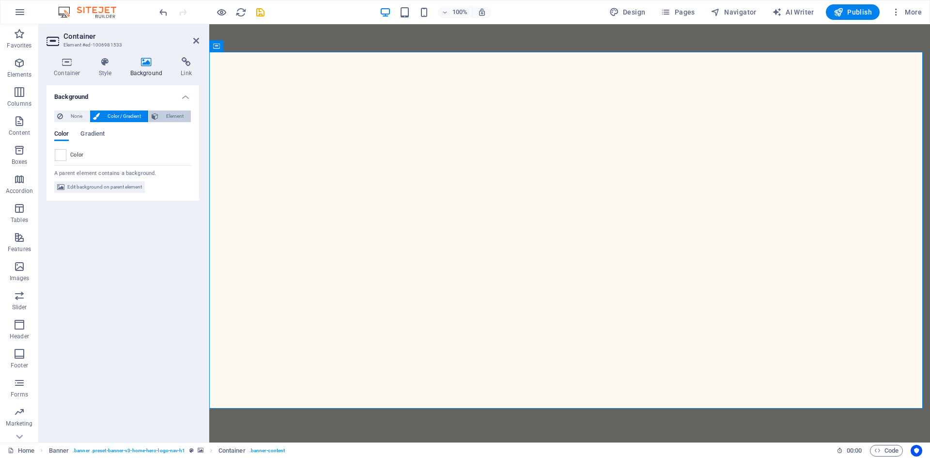
click at [165, 114] on span "Element" at bounding box center [174, 116] width 27 height 12
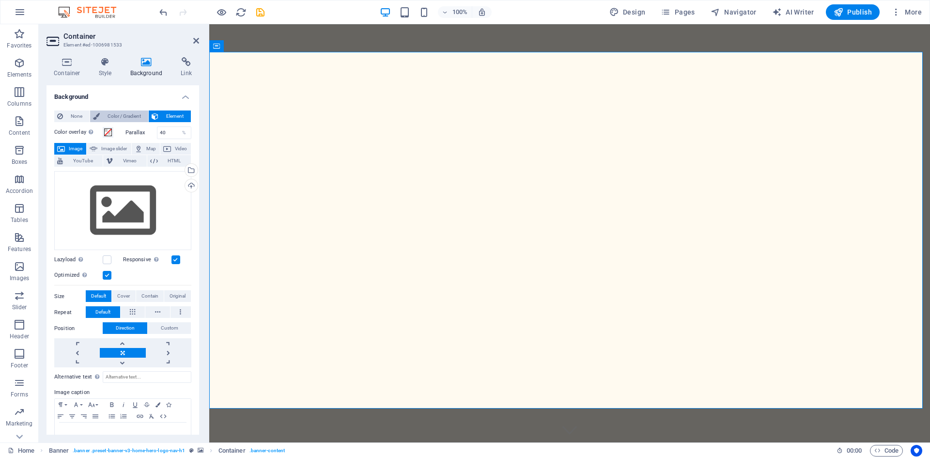
click at [122, 114] on span "Color / Gradient" at bounding box center [124, 116] width 43 height 12
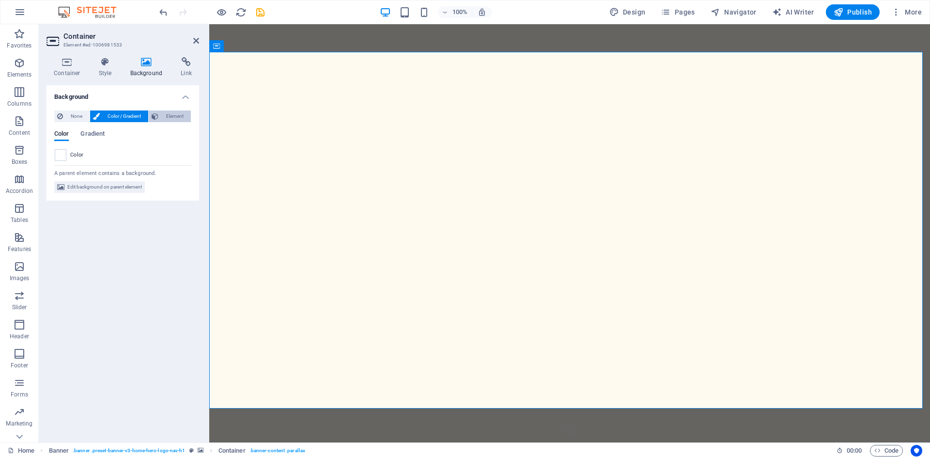
click at [151, 113] on button "Element" at bounding box center [170, 116] width 42 height 12
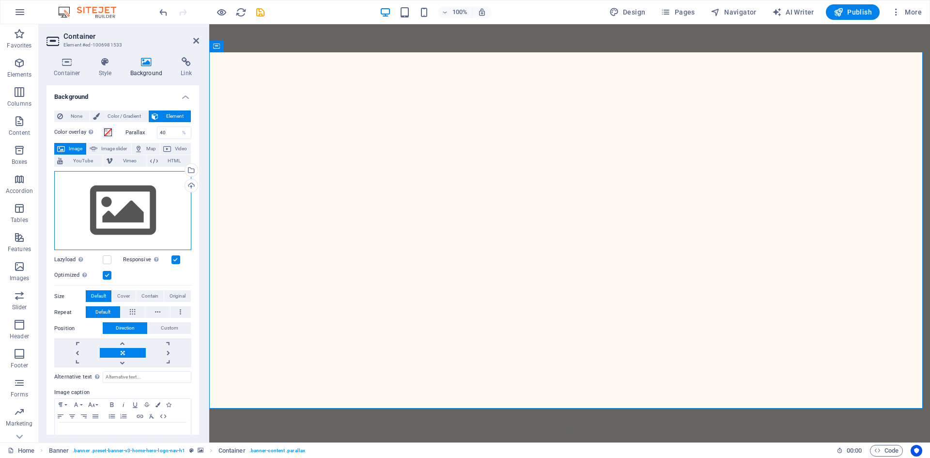
click at [147, 210] on div "Drag files here, click to choose files or select files from Files or our free s…" at bounding box center [122, 210] width 137 height 79
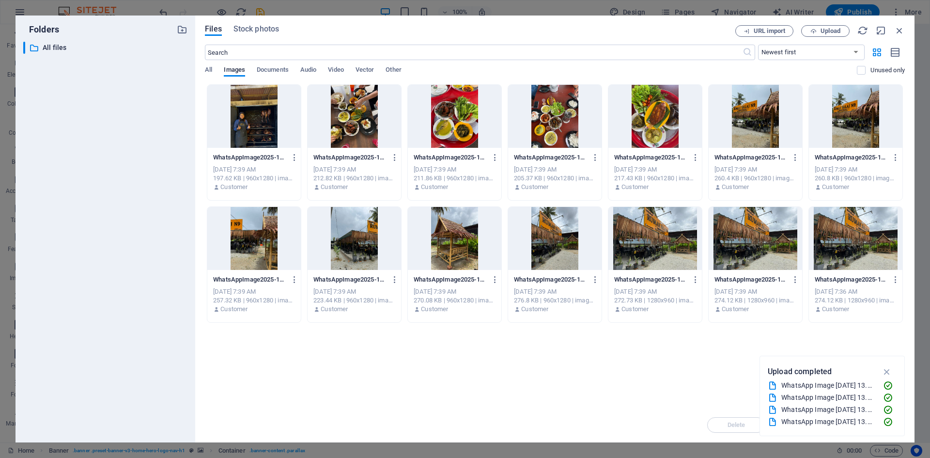
click at [757, 231] on div at bounding box center [756, 238] width 94 height 63
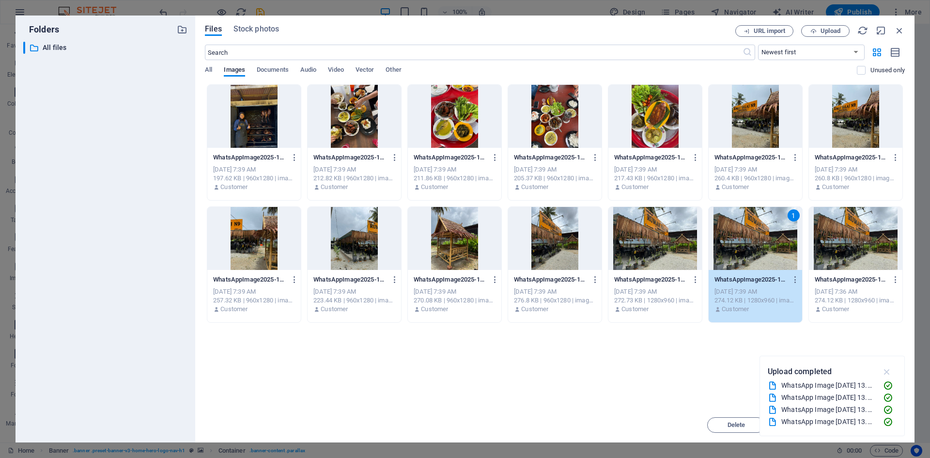
click at [889, 372] on icon "button" at bounding box center [887, 371] width 11 height 11
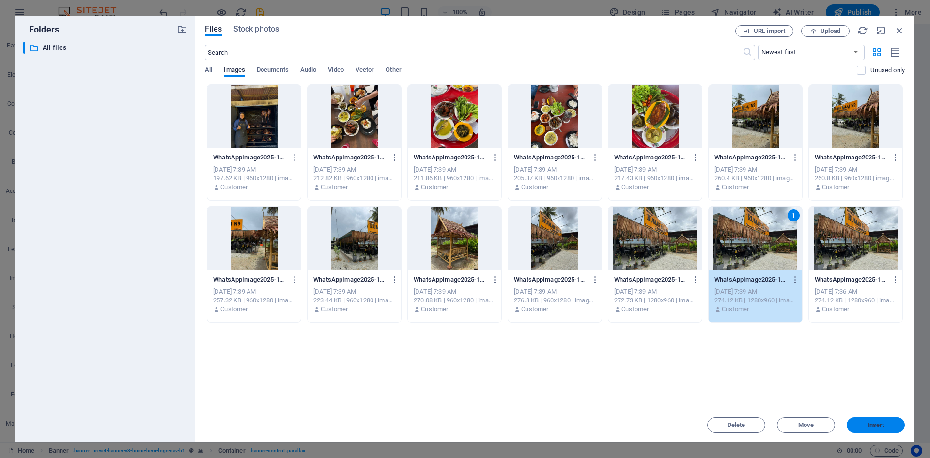
click at [870, 428] on span "Insert" at bounding box center [876, 425] width 17 height 6
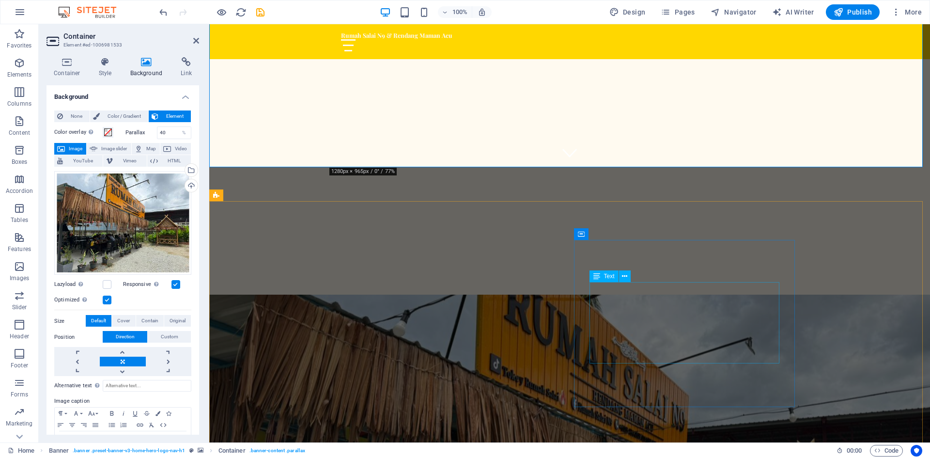
scroll to position [291, 0]
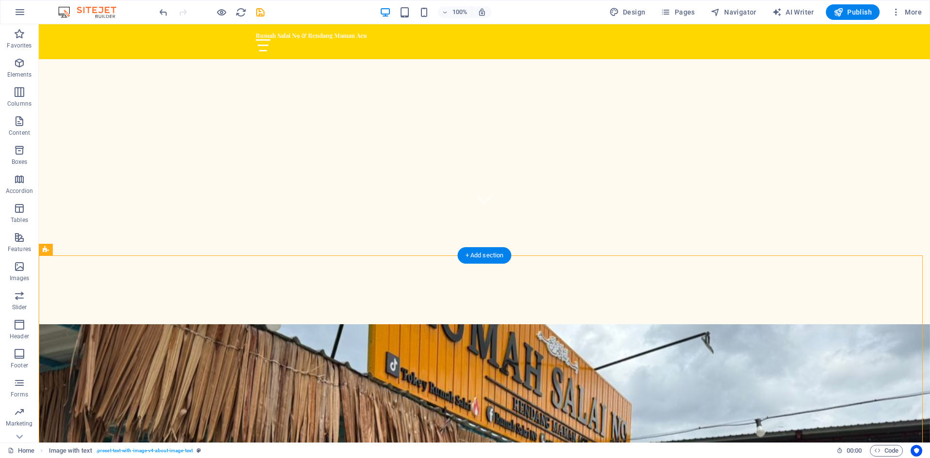
scroll to position [242, 0]
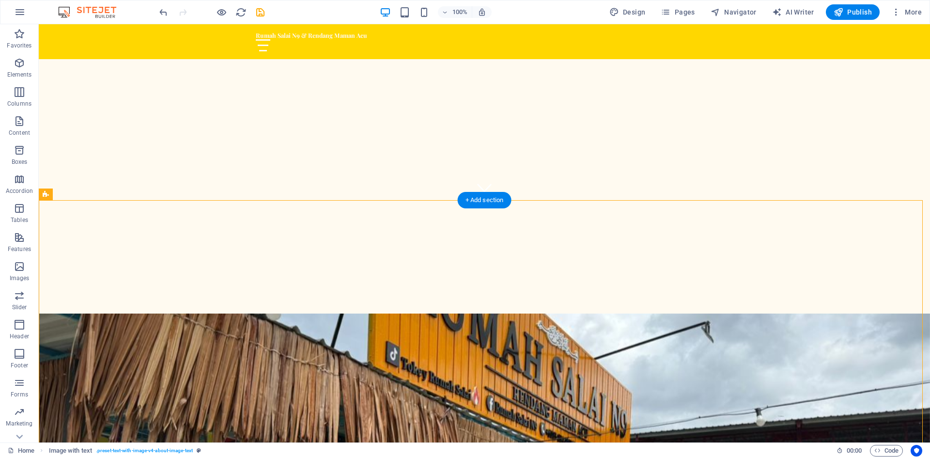
click at [103, 196] on icon at bounding box center [101, 194] width 5 height 10
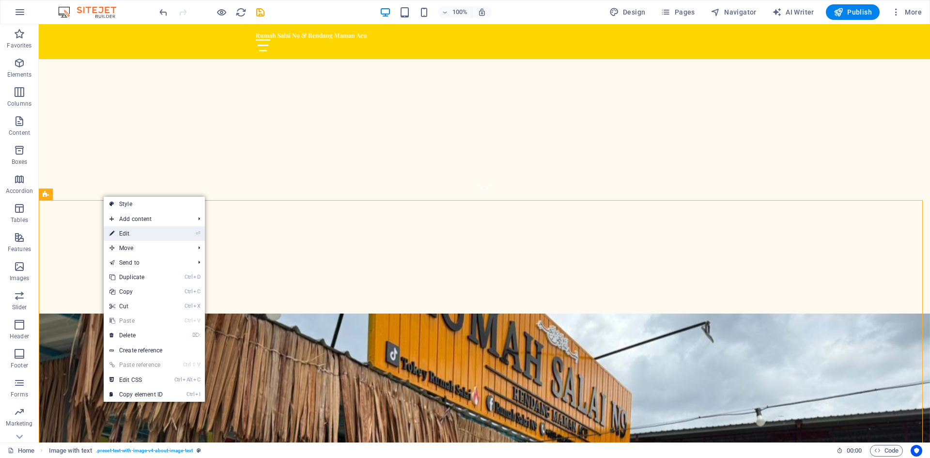
click at [133, 238] on link "⏎ Edit" at bounding box center [136, 233] width 65 height 15
select select "rem"
select select "px"
select select "preset-text-with-image-v4-about-image-text"
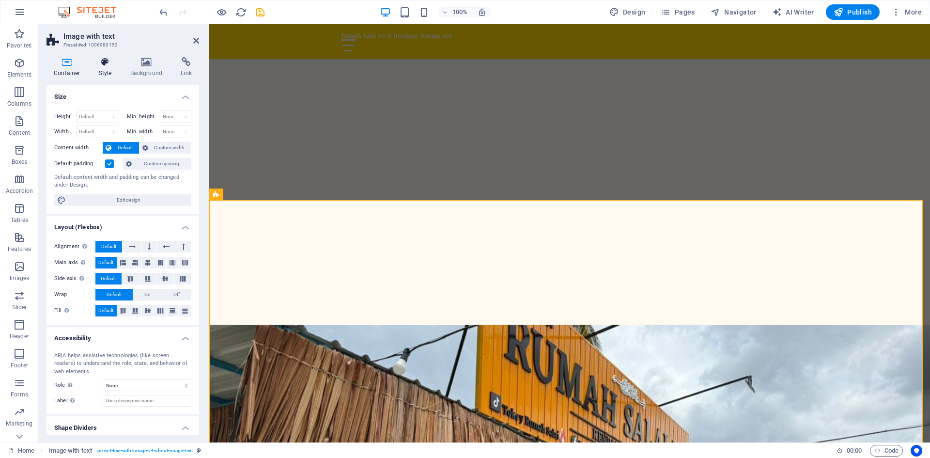
click at [107, 71] on h4 "Style" at bounding box center [107, 67] width 31 height 20
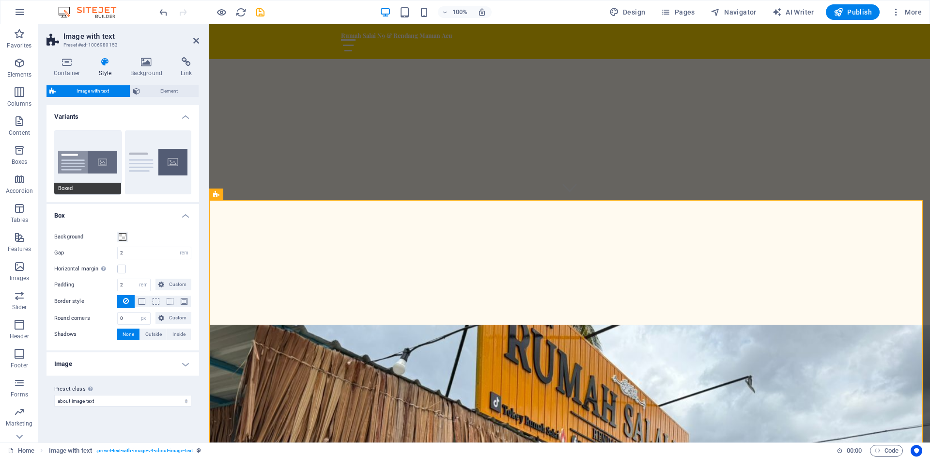
click at [112, 158] on button "Boxed" at bounding box center [87, 162] width 67 height 64
type input "0"
type input "2.5"
click at [151, 72] on h4 "Background" at bounding box center [148, 67] width 51 height 20
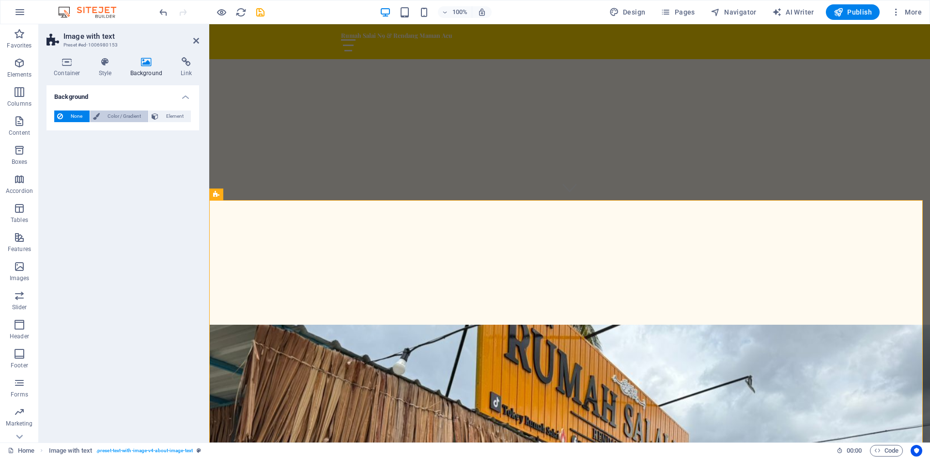
click at [129, 116] on span "Color / Gradient" at bounding box center [124, 116] width 43 height 12
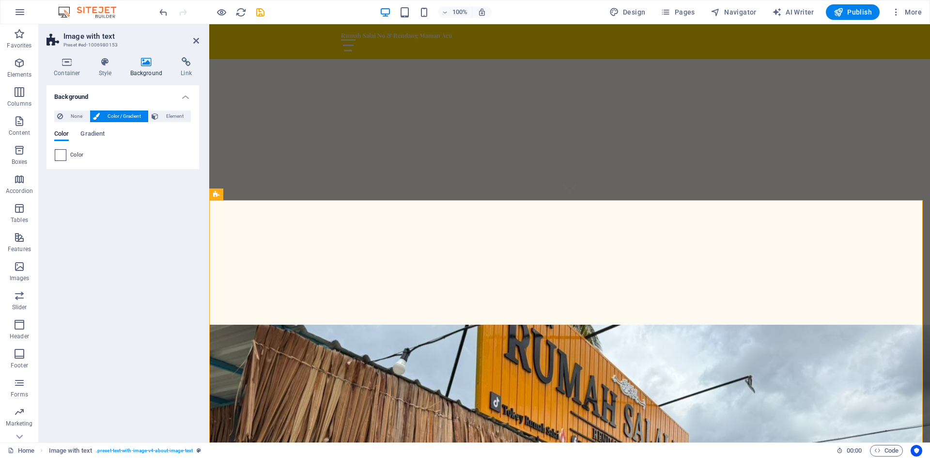
click at [65, 157] on span at bounding box center [60, 155] width 11 height 11
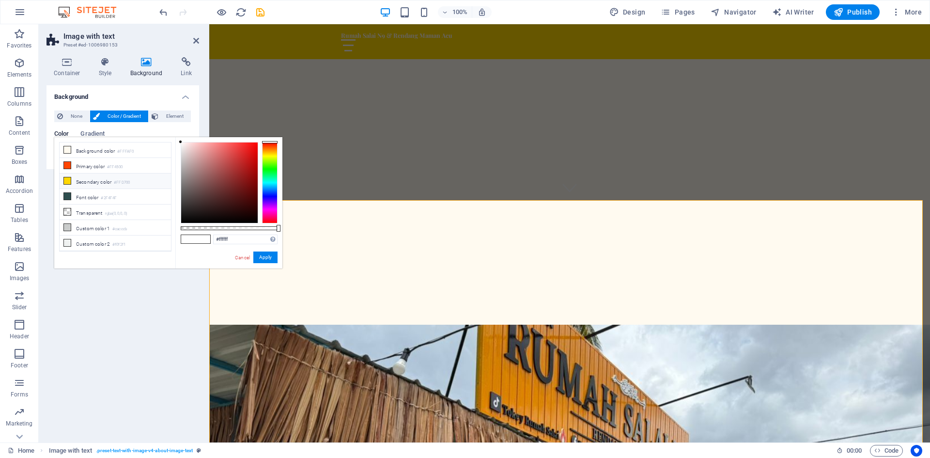
click at [90, 183] on li "Secondary color #FFD700" at bounding box center [115, 181] width 111 height 16
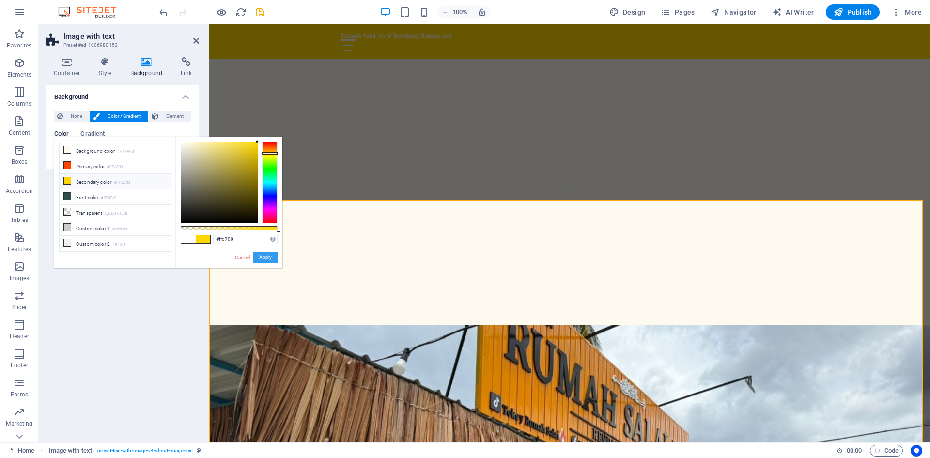
click at [267, 260] on button "Apply" at bounding box center [265, 258] width 24 height 12
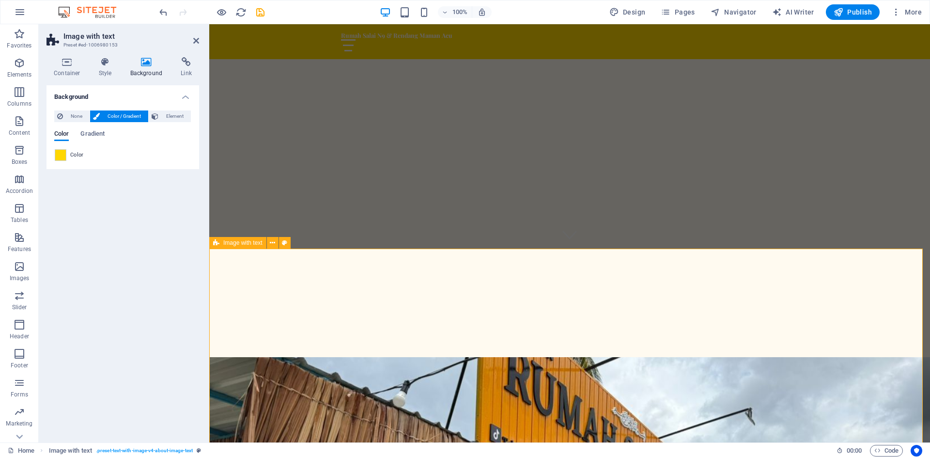
scroll to position [194, 0]
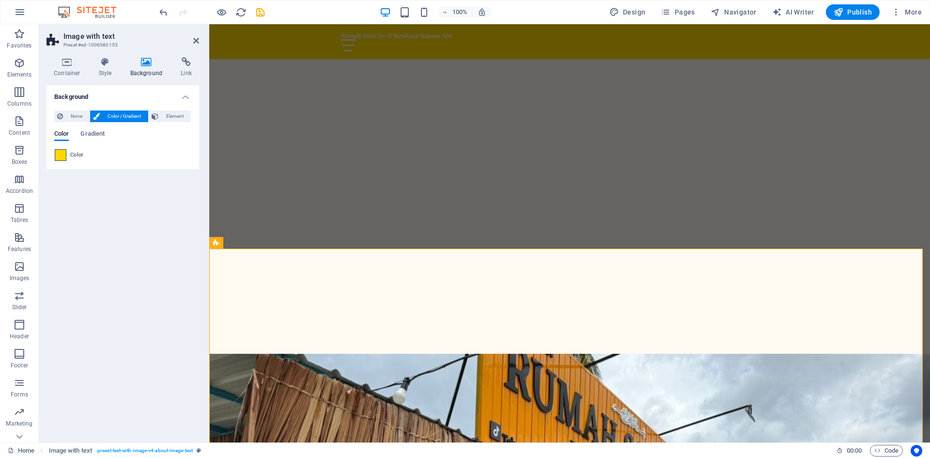
click at [60, 158] on span at bounding box center [60, 155] width 11 height 11
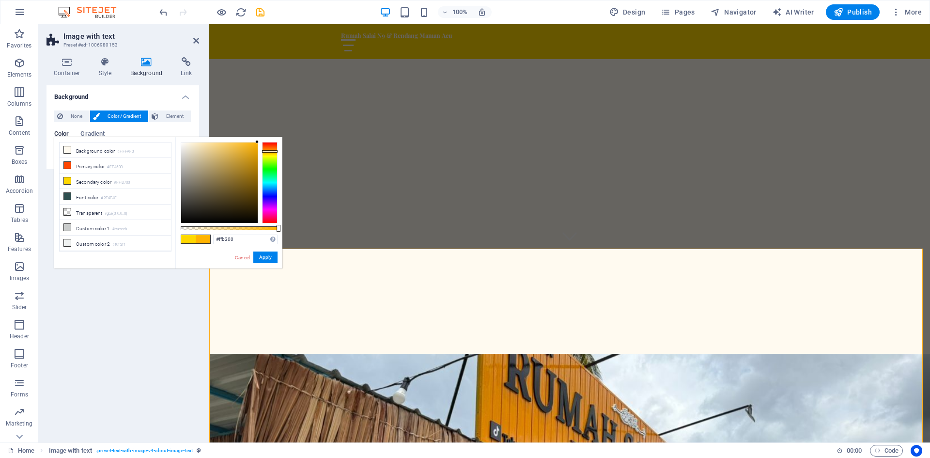
type input "#ffaa00"
click at [266, 151] on div at bounding box center [270, 151] width 16 height 2
click at [163, 289] on div "Background None Color / Gradient Element Stretch background to full-width Color…" at bounding box center [123, 259] width 153 height 349
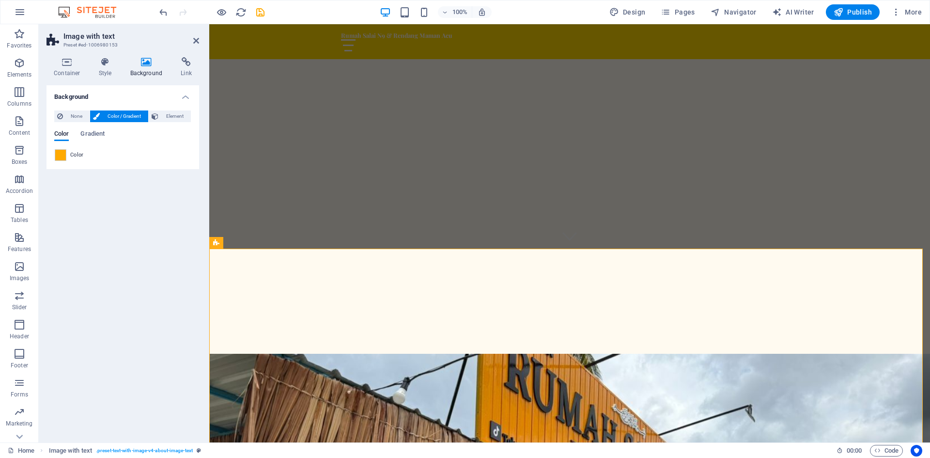
click at [166, 256] on div "Background None Color / Gradient Element Stretch background to full-width Color…" at bounding box center [123, 259] width 153 height 349
select select "vh"
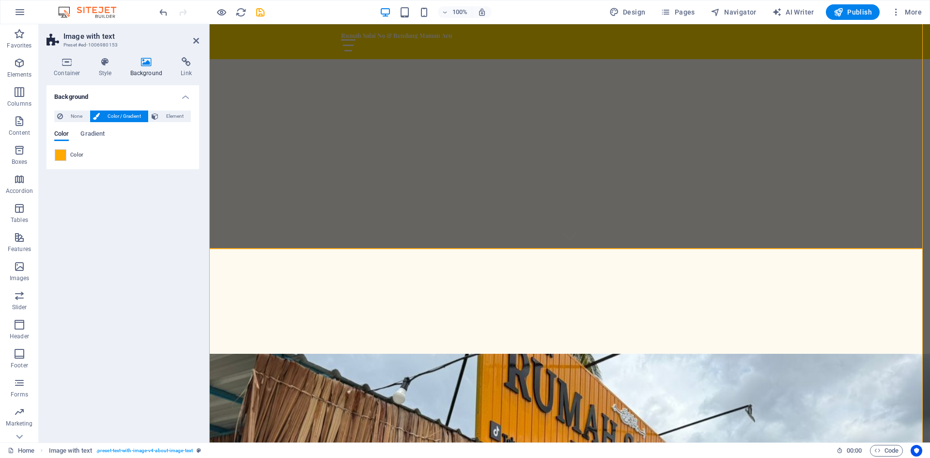
select select "header"
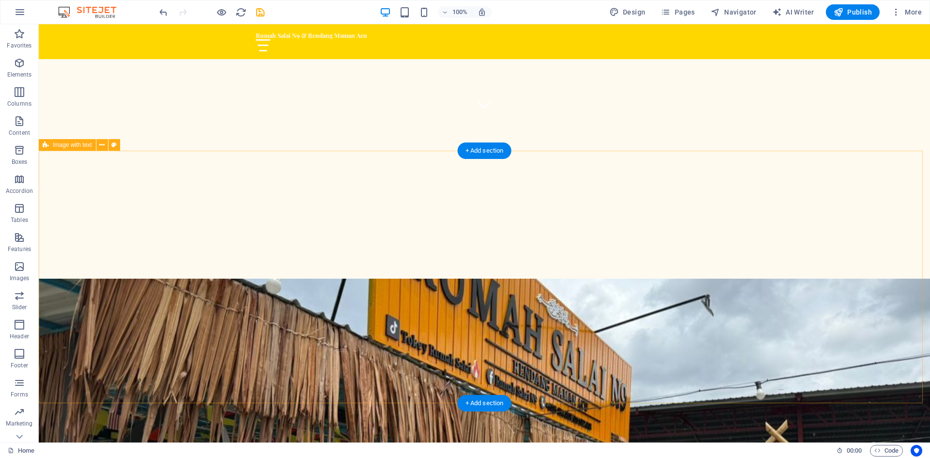
scroll to position [339, 0]
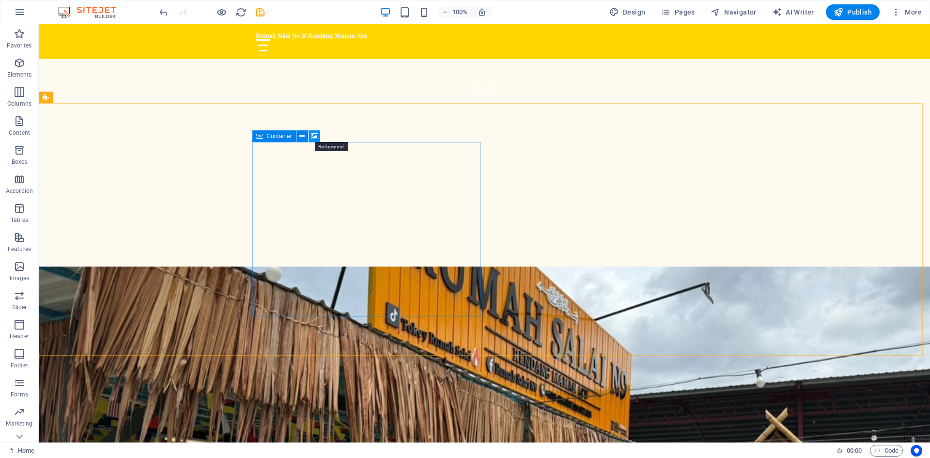
drag, startPoint x: 317, startPoint y: 135, endPoint x: 108, endPoint y: 110, distance: 210.3
click at [317, 135] on icon at bounding box center [314, 136] width 7 height 10
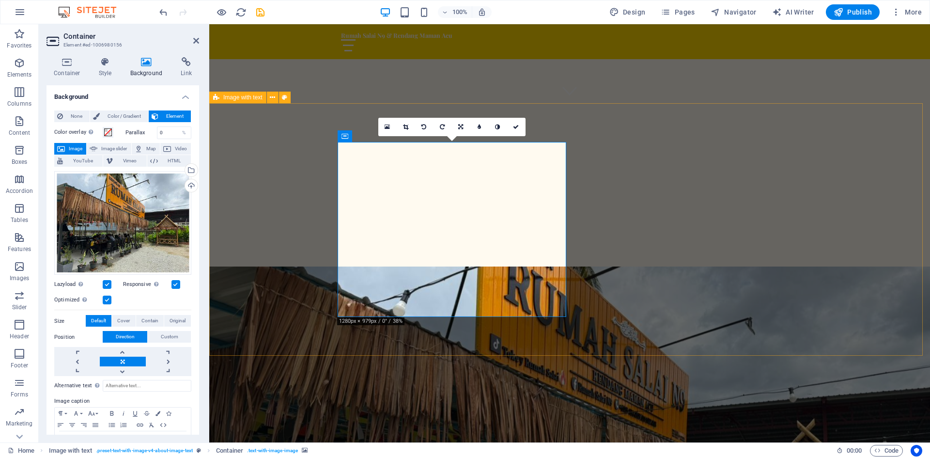
click at [390, 126] on link at bounding box center [387, 127] width 18 height 18
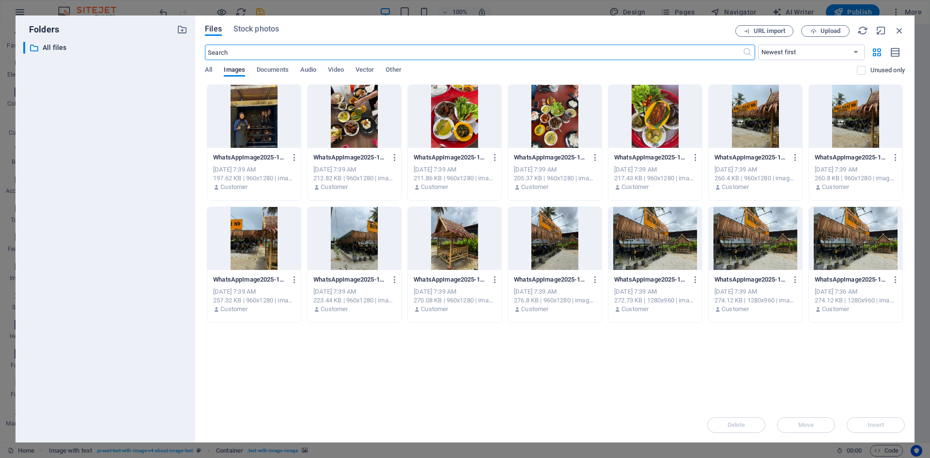
click at [269, 130] on div at bounding box center [254, 116] width 94 height 63
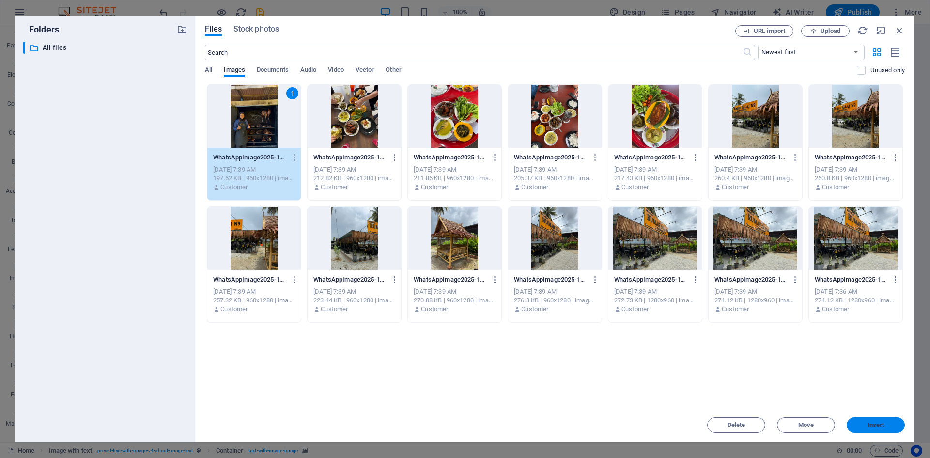
drag, startPoint x: 875, startPoint y: 419, endPoint x: 621, endPoint y: 383, distance: 256.0
click at [875, 419] on button "Insert" at bounding box center [876, 425] width 58 height 16
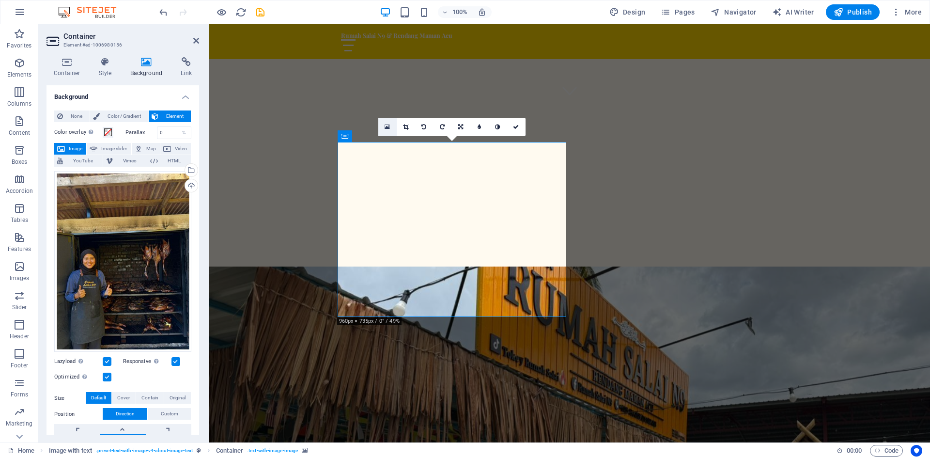
click at [386, 125] on icon at bounding box center [387, 127] width 5 height 7
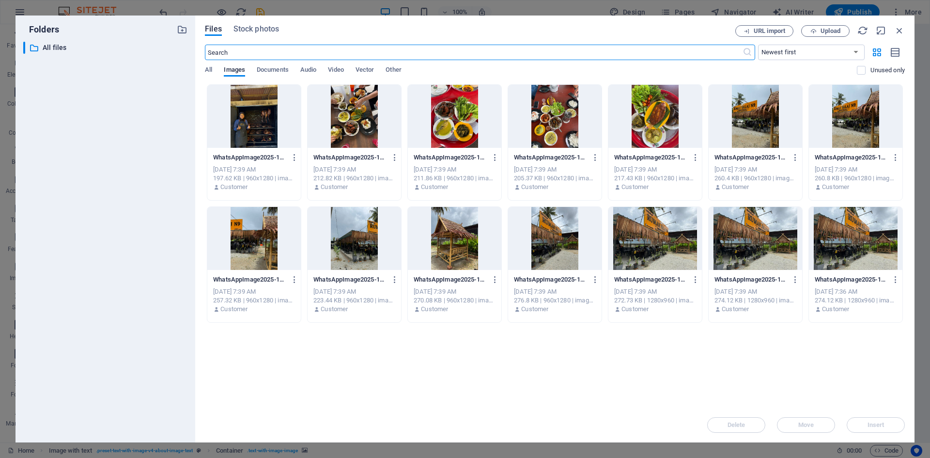
click at [361, 117] on div at bounding box center [355, 116] width 94 height 63
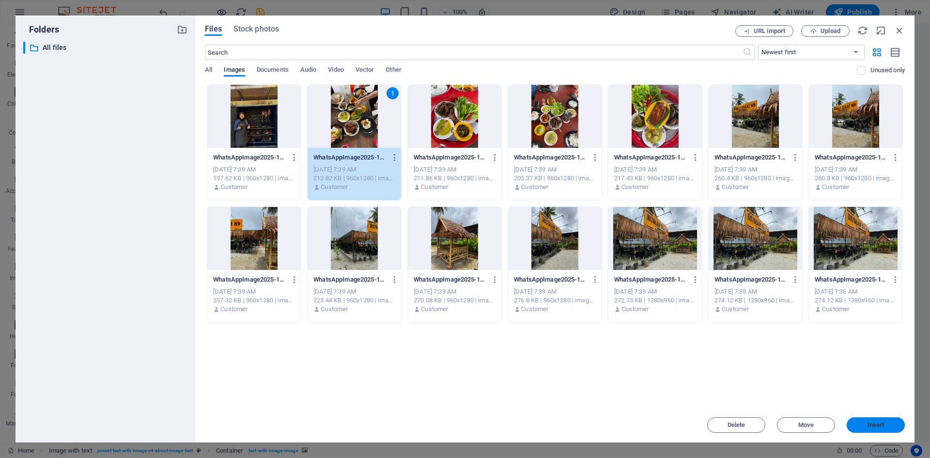
click at [879, 426] on span "Insert" at bounding box center [876, 425] width 17 height 6
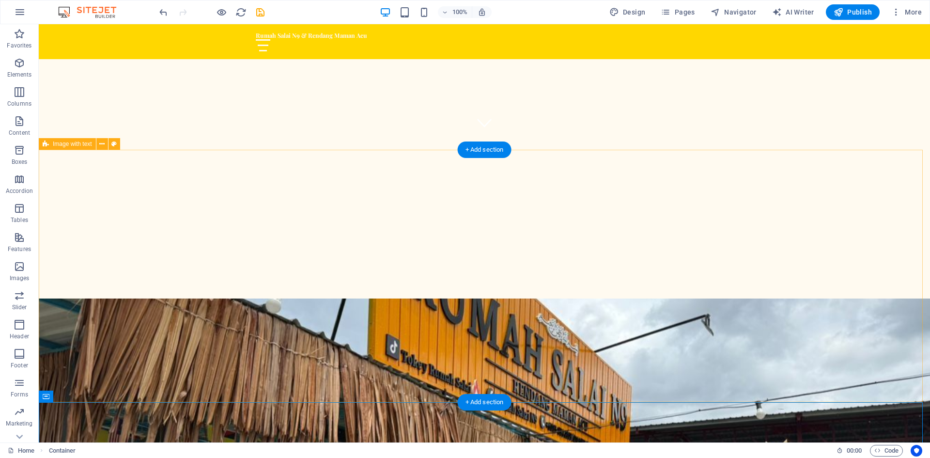
scroll to position [291, 0]
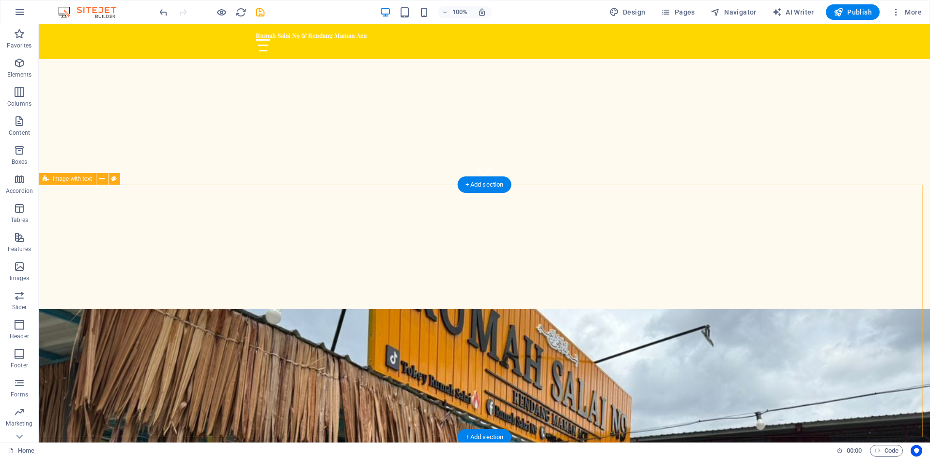
scroll to position [242, 0]
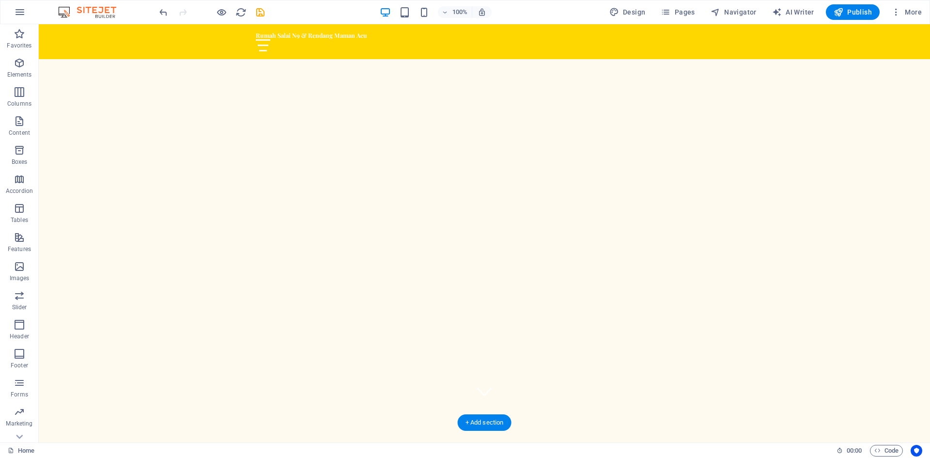
scroll to position [97, 0]
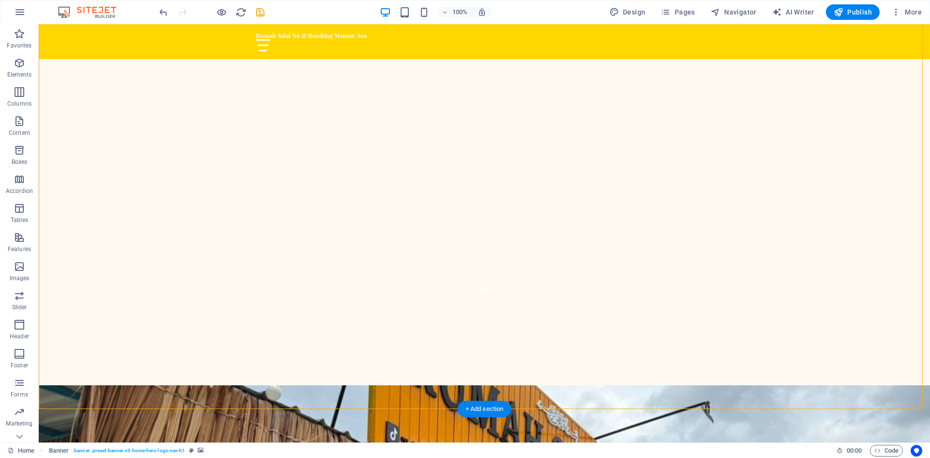
scroll to position [145, 0]
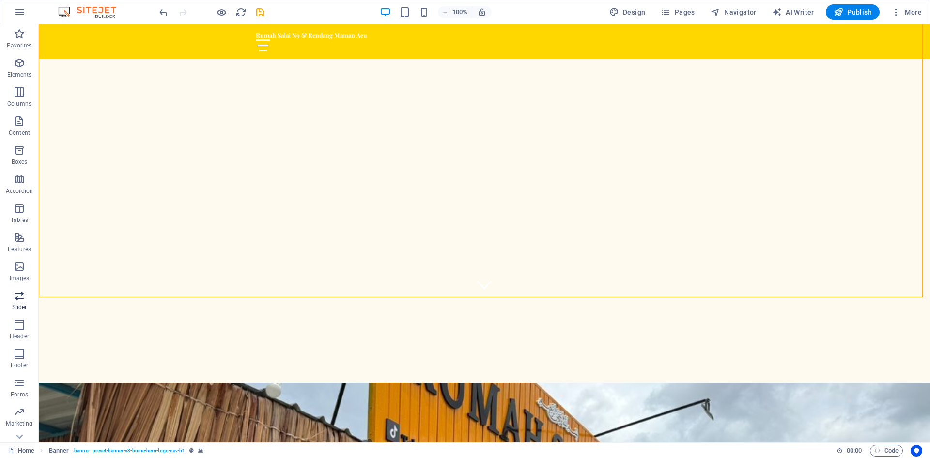
click at [27, 294] on span "Slider" at bounding box center [19, 301] width 39 height 23
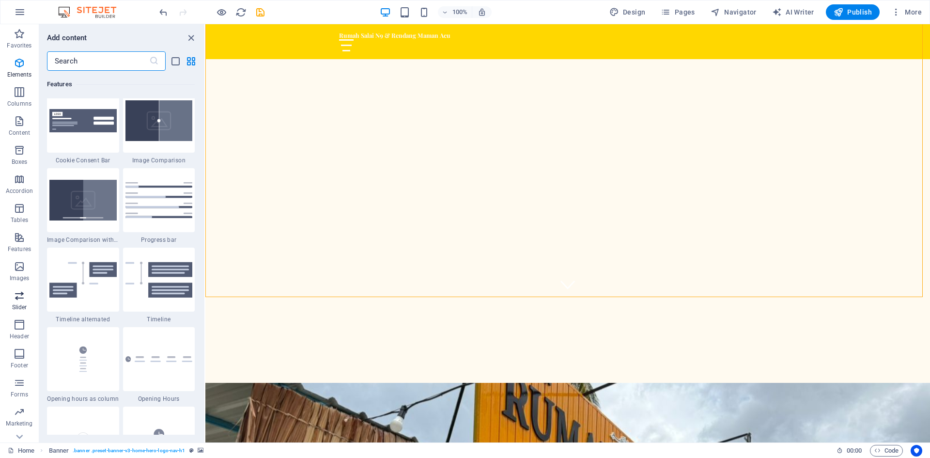
scroll to position [5494, 0]
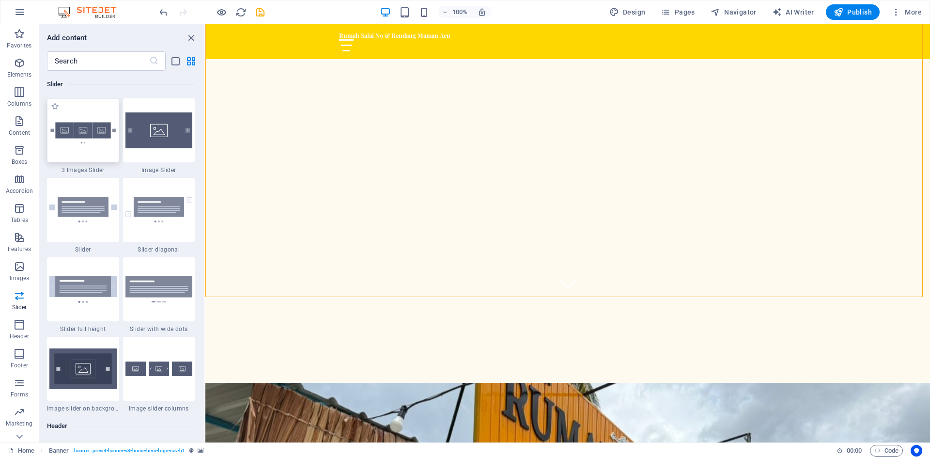
click at [103, 136] on img at bounding box center [82, 130] width 67 height 45
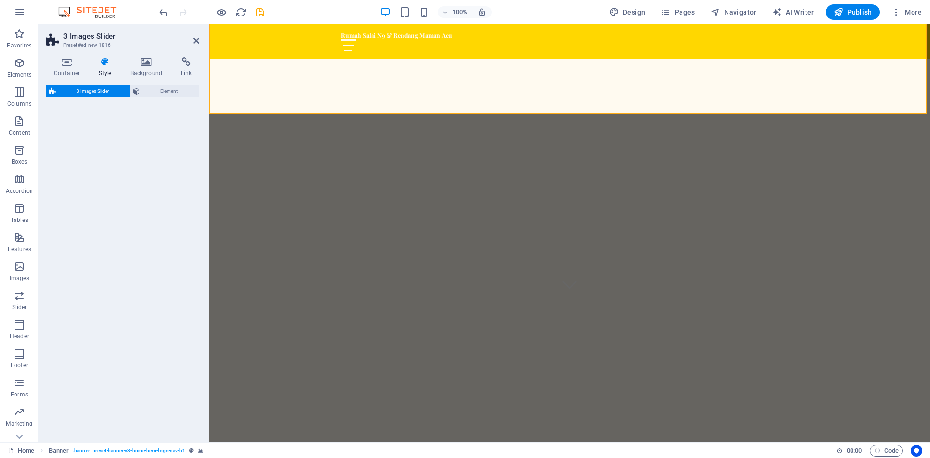
select select "rem"
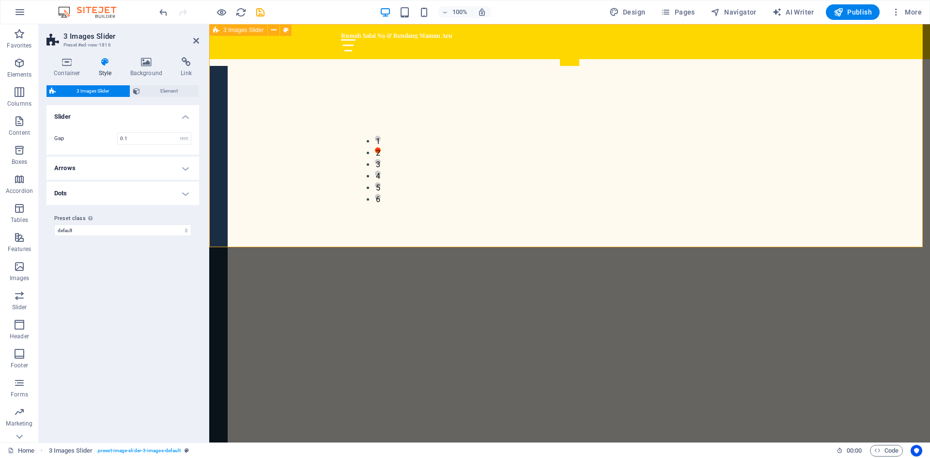
scroll to position [0, 0]
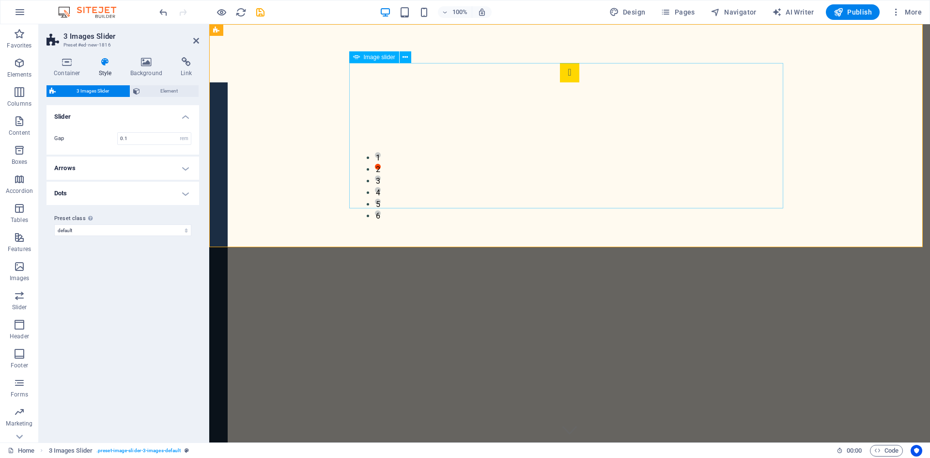
click at [196, 41] on icon at bounding box center [196, 41] width 6 height 8
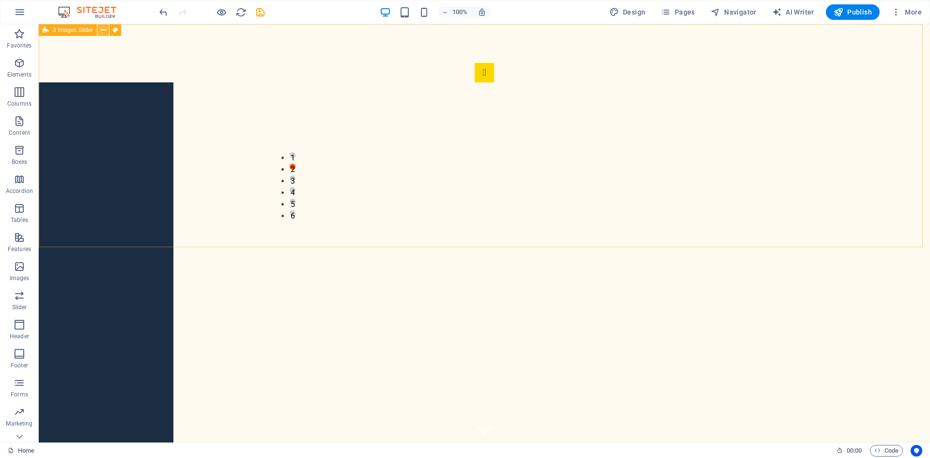
click at [105, 26] on icon at bounding box center [103, 30] width 5 height 10
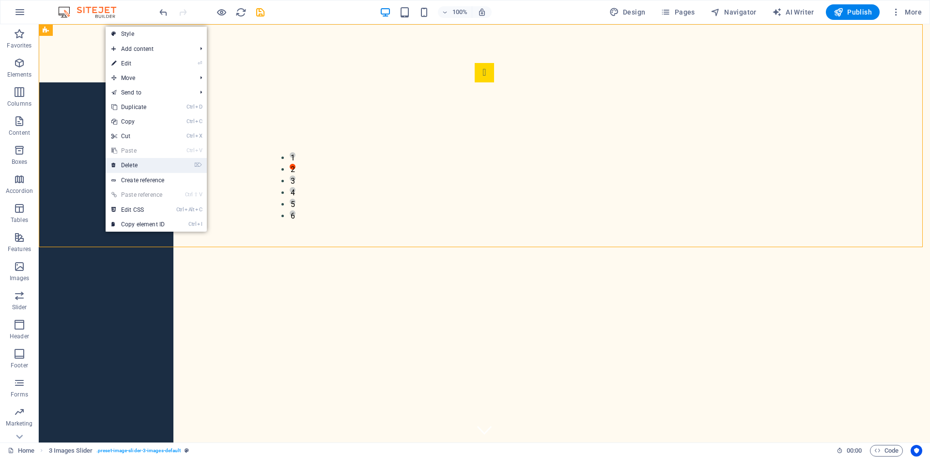
click at [132, 168] on link "⌦ Delete" at bounding box center [138, 165] width 65 height 15
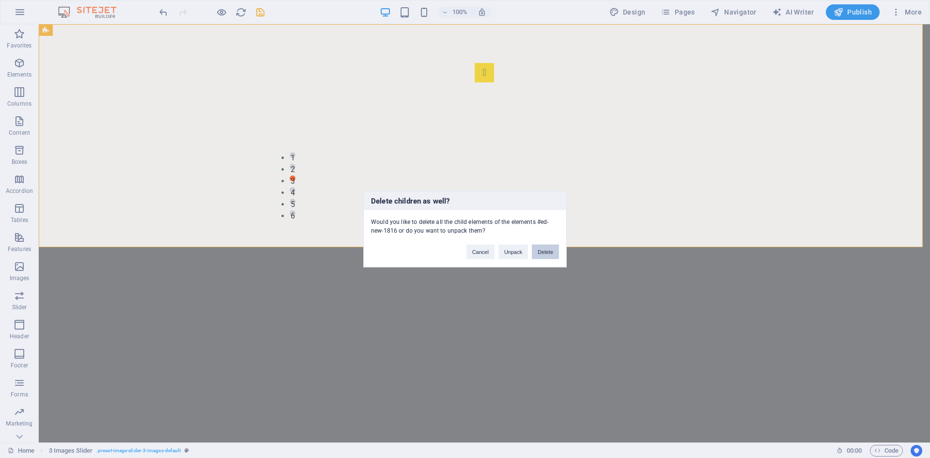
click at [552, 252] on button "Delete" at bounding box center [545, 251] width 27 height 15
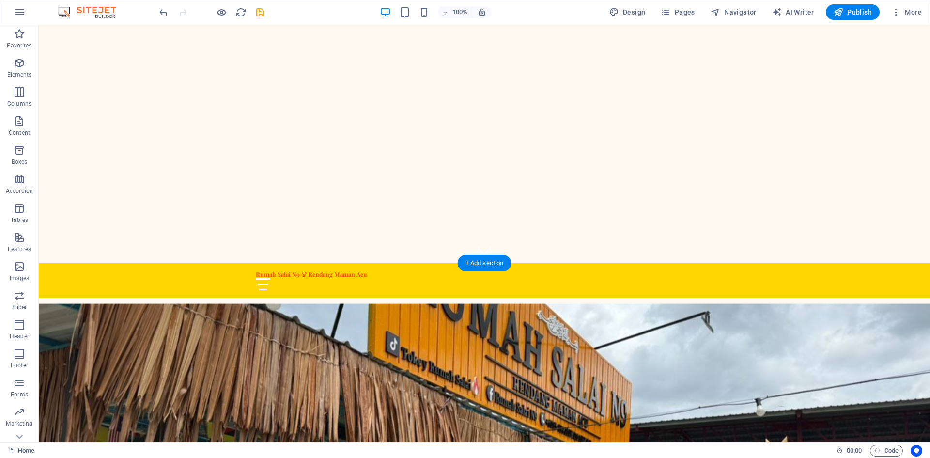
scroll to position [194, 0]
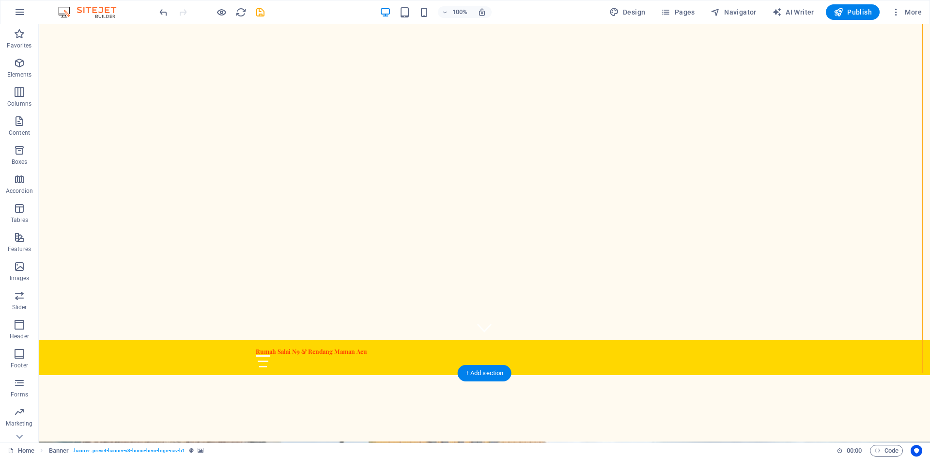
scroll to position [0, 0]
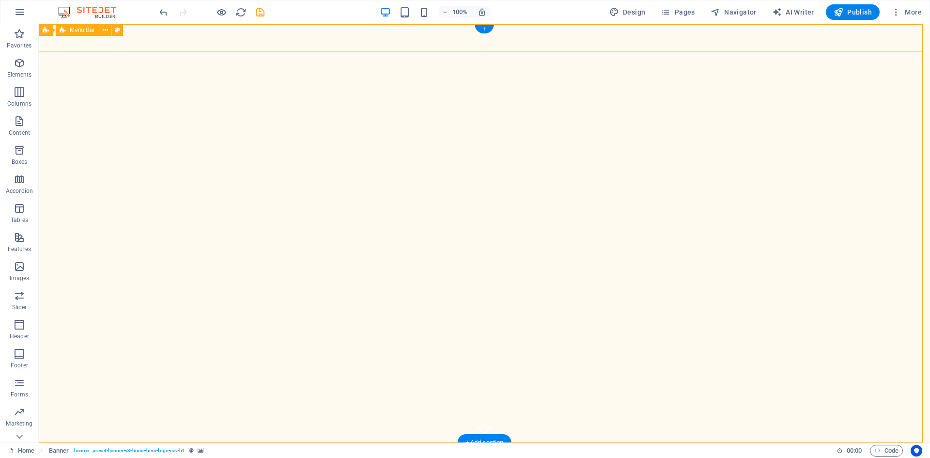
click at [190, 442] on div "Rumah Salai N9 & Rendang Maman Acu Utama Tentang Kami Perkhidmatan Menu Hubungi…" at bounding box center [485, 459] width 892 height 35
click at [103, 30] on icon at bounding box center [105, 30] width 5 height 10
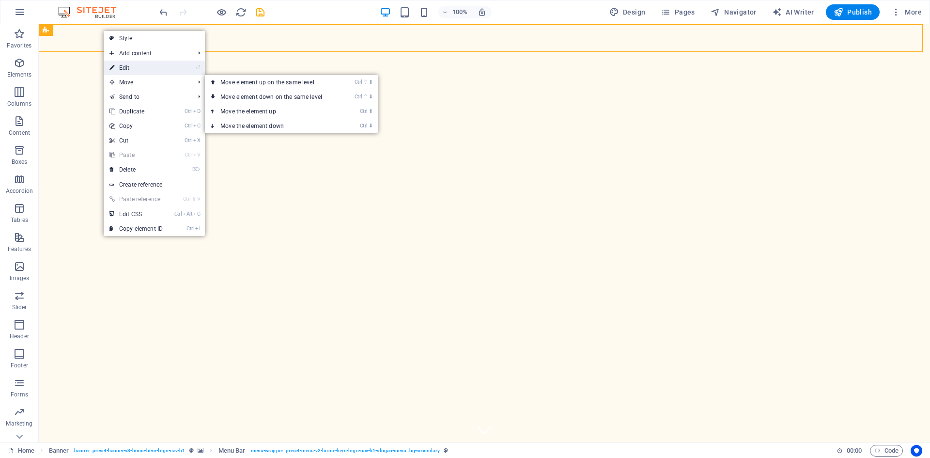
click at [129, 68] on link "⏎ Edit" at bounding box center [136, 68] width 65 height 15
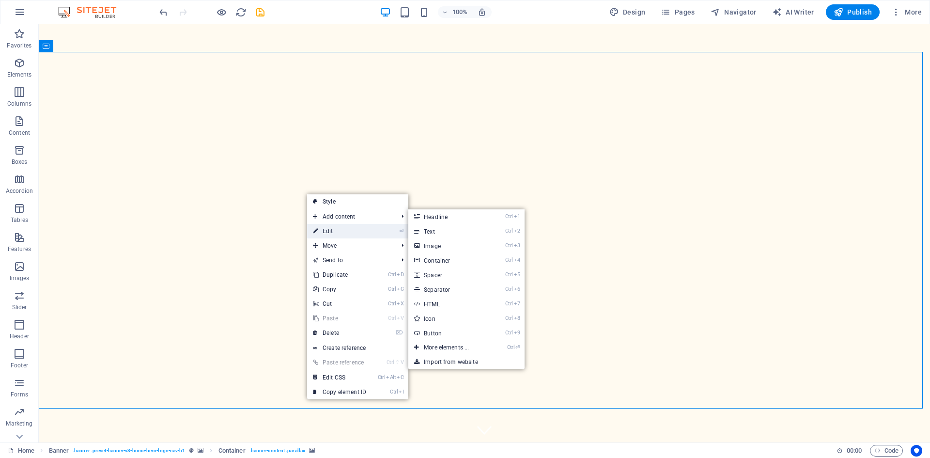
click at [323, 232] on link "⏎ Edit" at bounding box center [339, 231] width 65 height 15
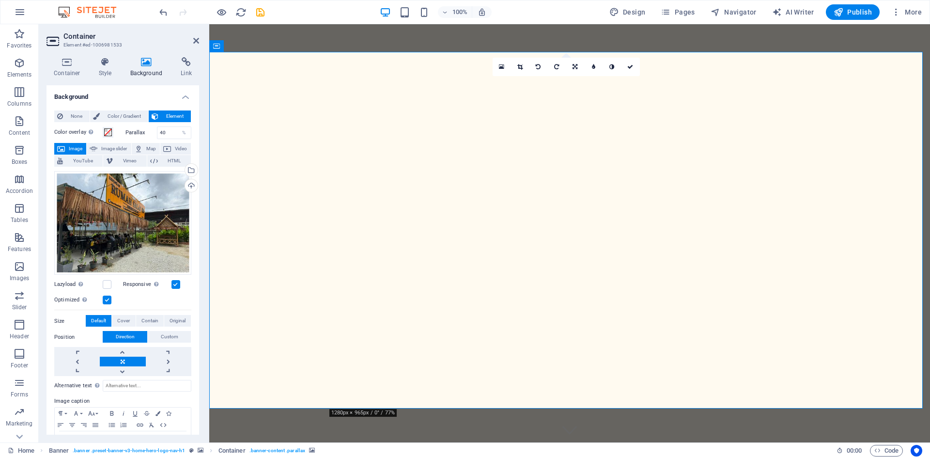
click at [199, 41] on aside "Container Element #ed-1006981533 Container Style Background Link Size Height De…" at bounding box center [124, 233] width 171 height 418
click at [197, 38] on icon at bounding box center [196, 41] width 6 height 8
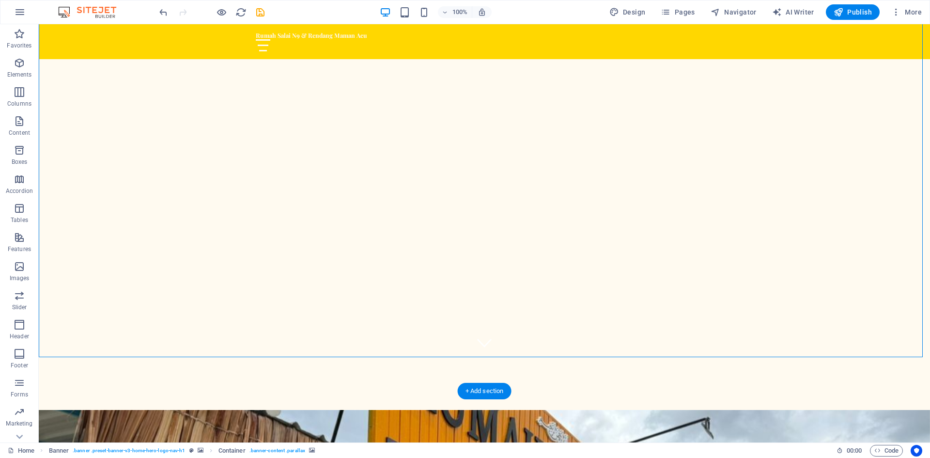
scroll to position [97, 0]
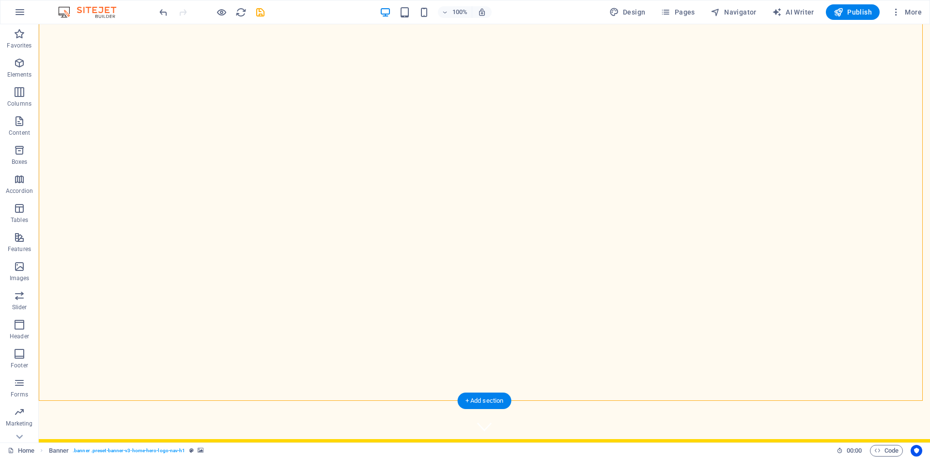
scroll to position [0, 0]
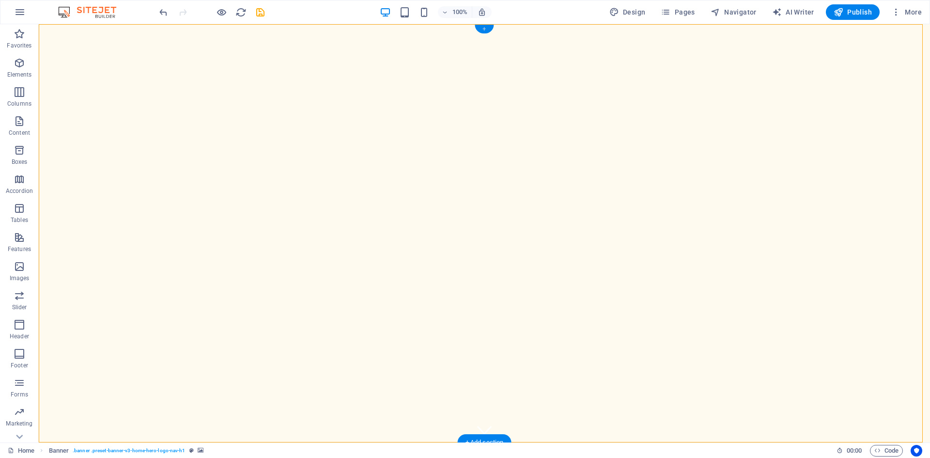
click at [483, 29] on div "+" at bounding box center [484, 29] width 19 height 9
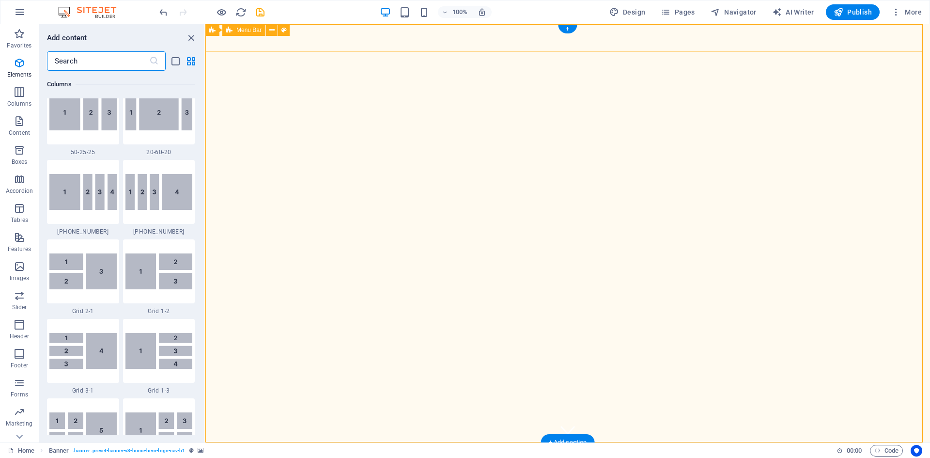
scroll to position [1696, 0]
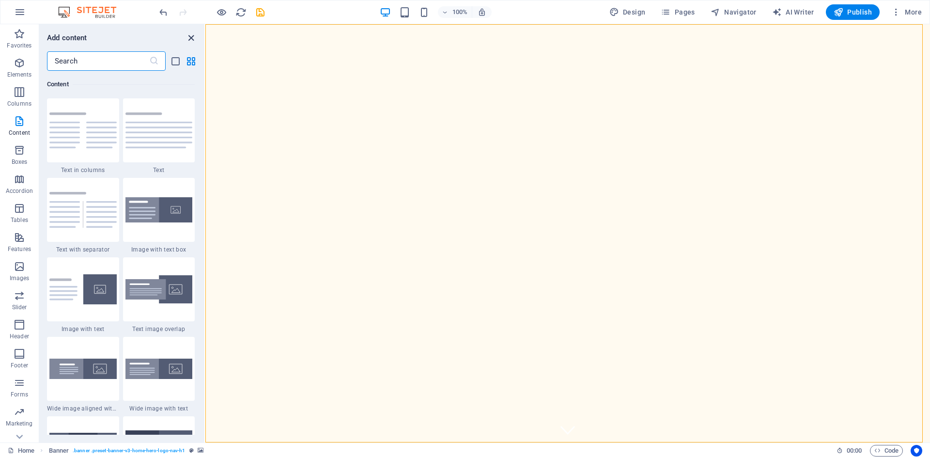
click at [193, 35] on icon "close panel" at bounding box center [191, 37] width 11 height 11
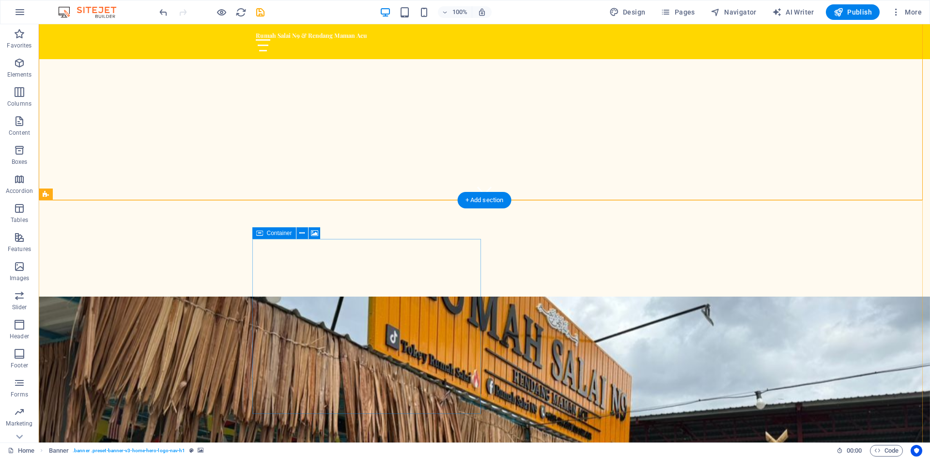
scroll to position [242, 0]
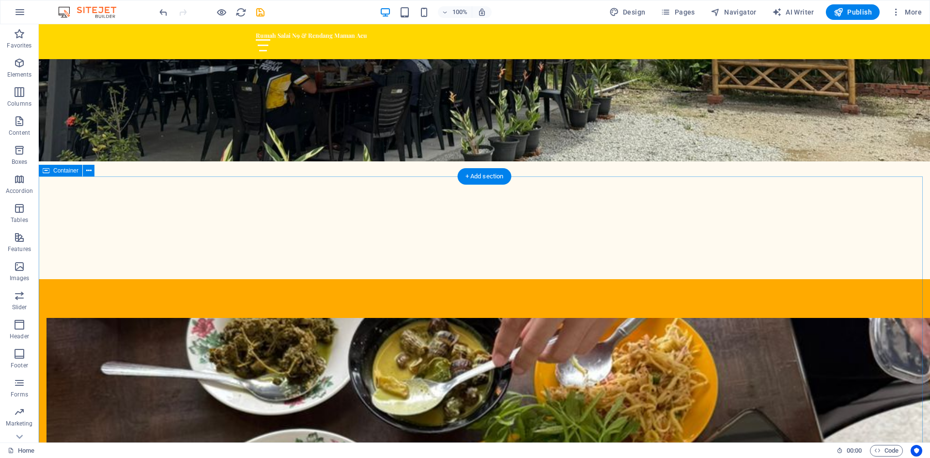
scroll to position [775, 0]
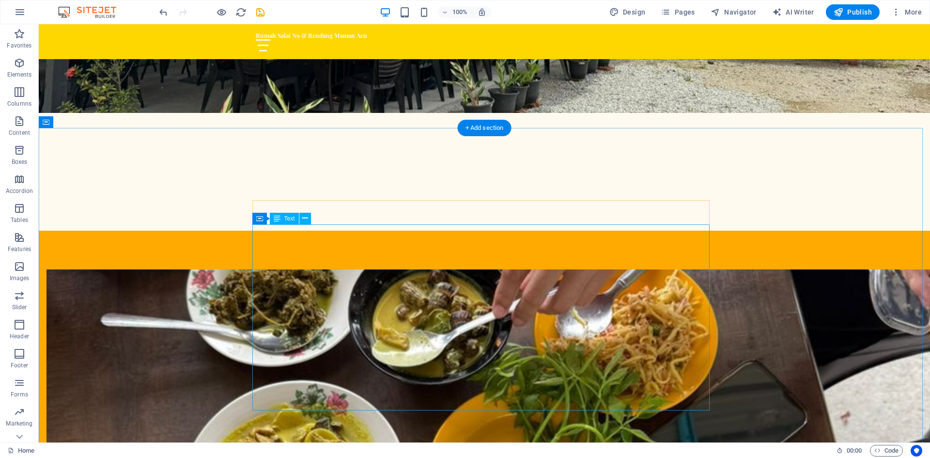
click at [291, 223] on div "Text" at bounding box center [284, 219] width 29 height 12
click at [307, 219] on icon at bounding box center [304, 218] width 5 height 10
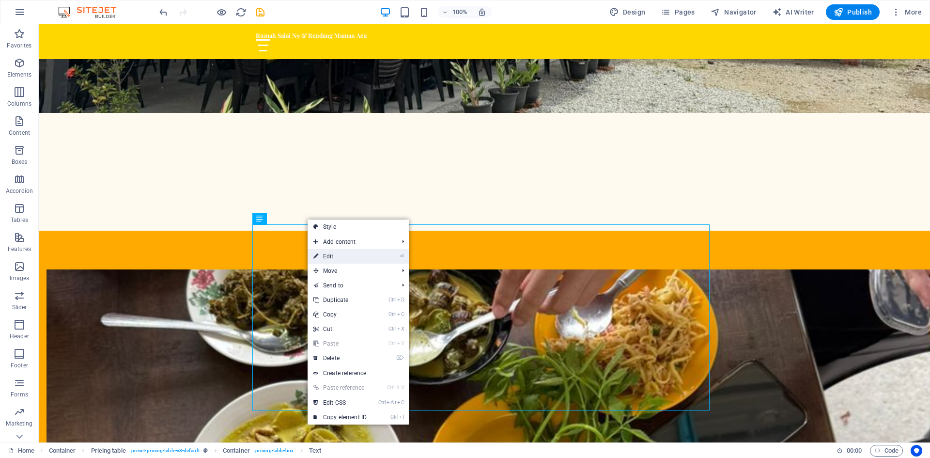
click at [327, 256] on link "⏎ Edit" at bounding box center [340, 256] width 65 height 15
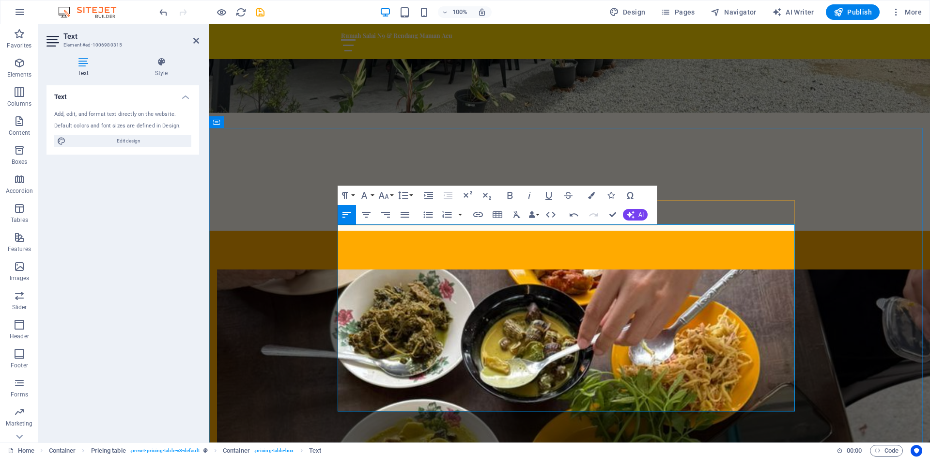
click at [209, 24] on div at bounding box center [209, 24] width 0 height 0
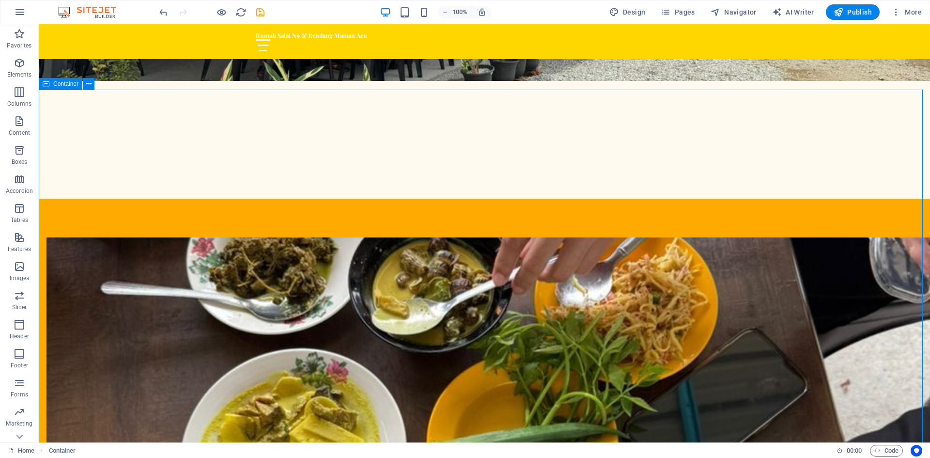
scroll to position [824, 0]
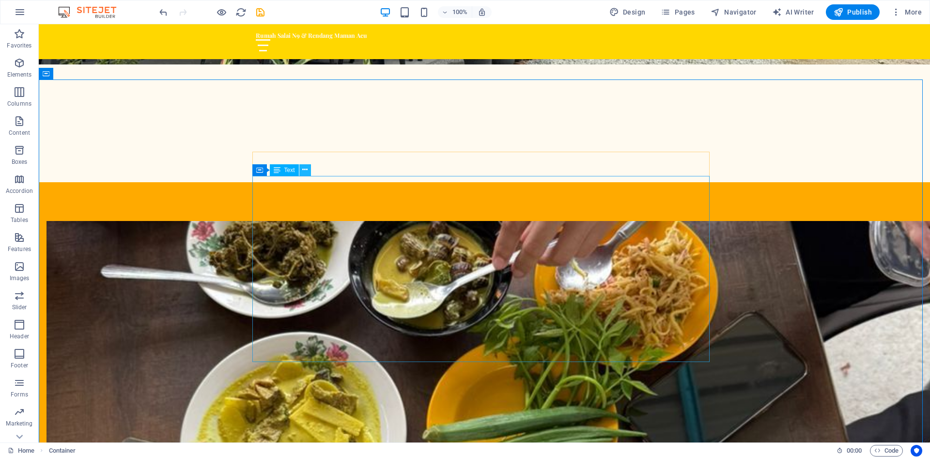
click at [301, 173] on button at bounding box center [305, 170] width 12 height 12
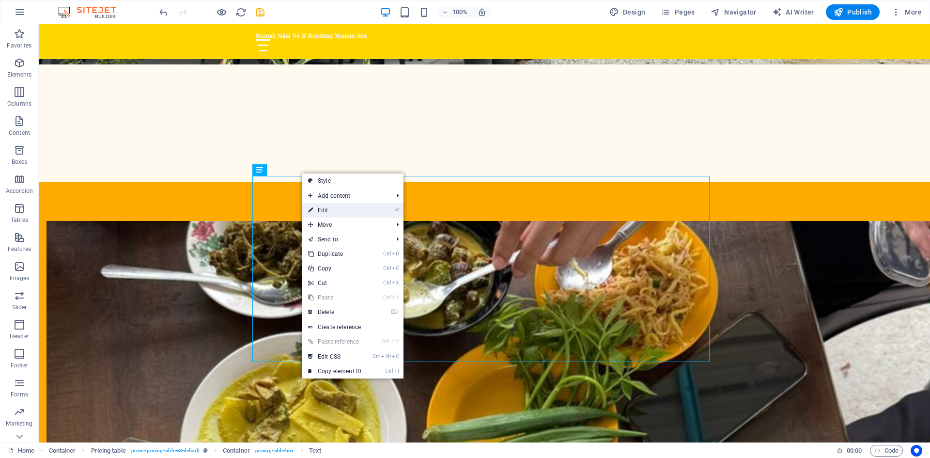
click at [316, 208] on link "⏎ Edit" at bounding box center [334, 210] width 65 height 15
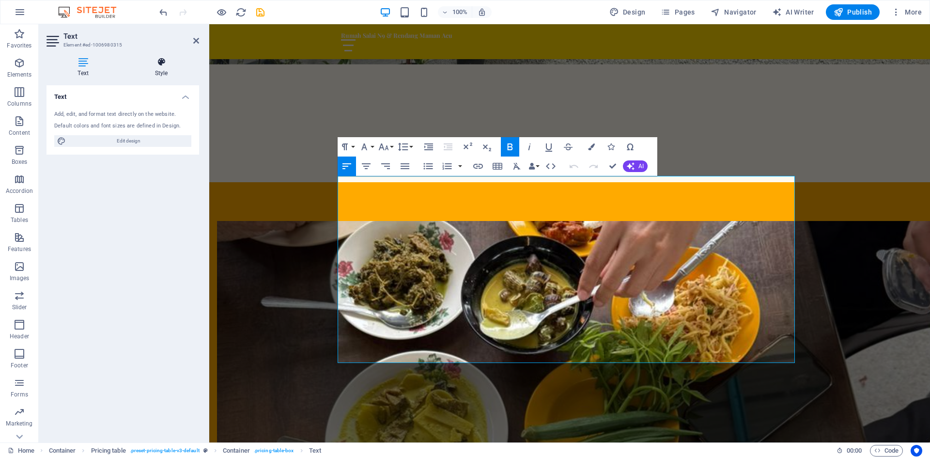
click at [161, 66] on icon at bounding box center [162, 62] width 76 height 10
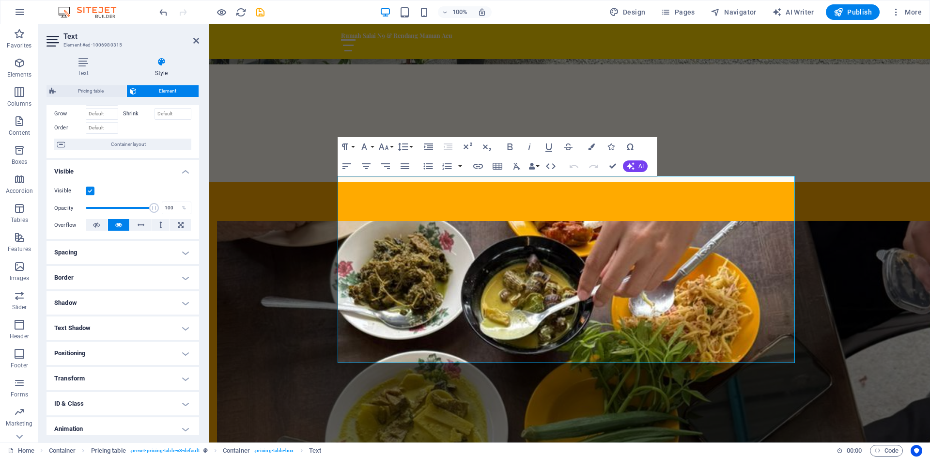
scroll to position [80, 0]
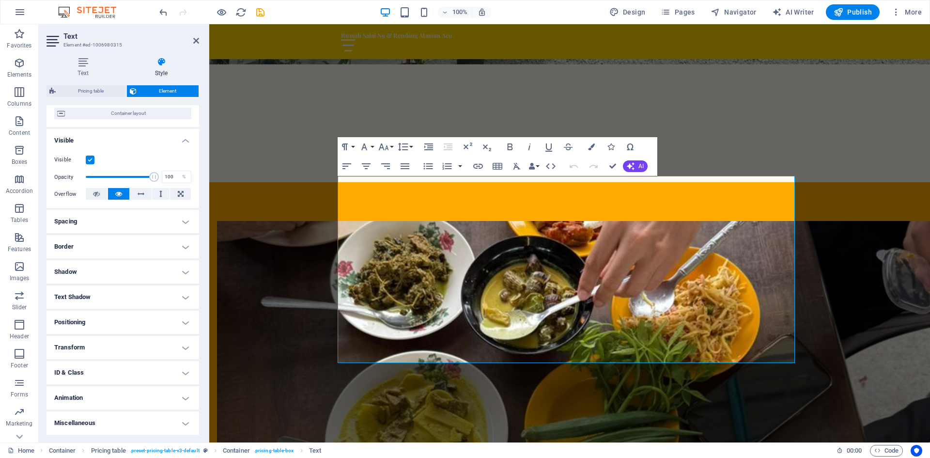
click at [177, 221] on h4 "Spacing" at bounding box center [123, 221] width 153 height 23
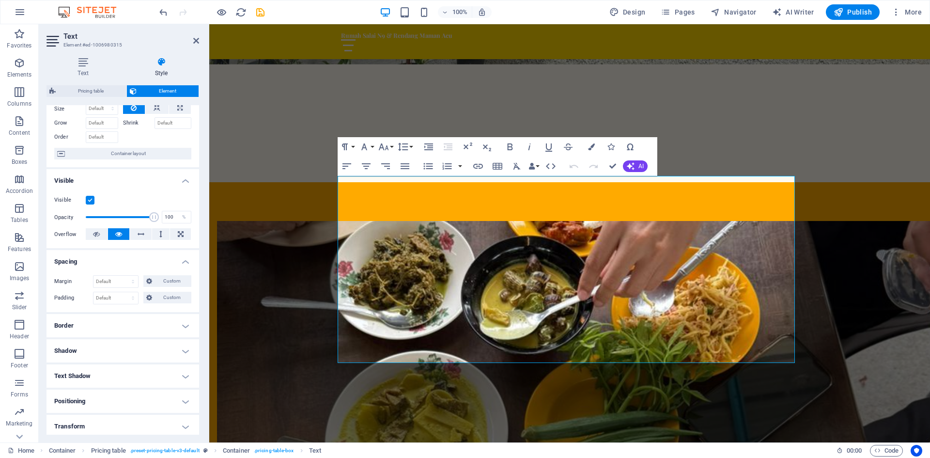
scroll to position [0, 0]
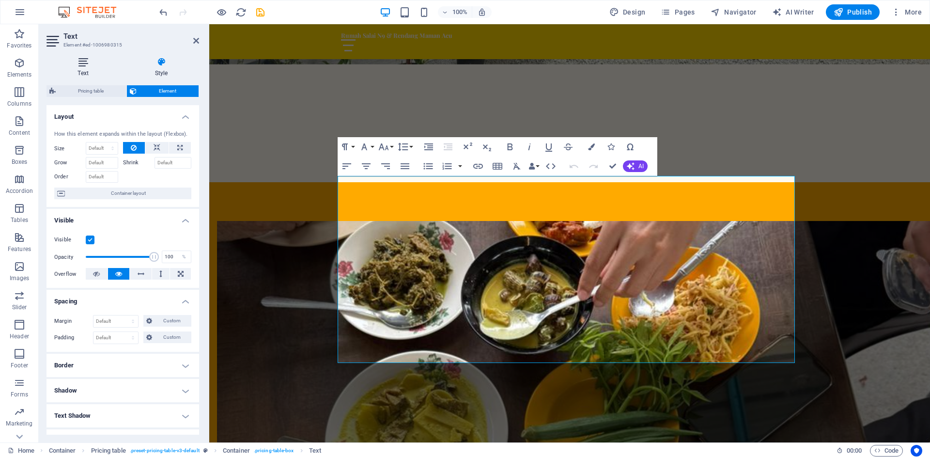
click at [79, 63] on icon at bounding box center [83, 62] width 73 height 10
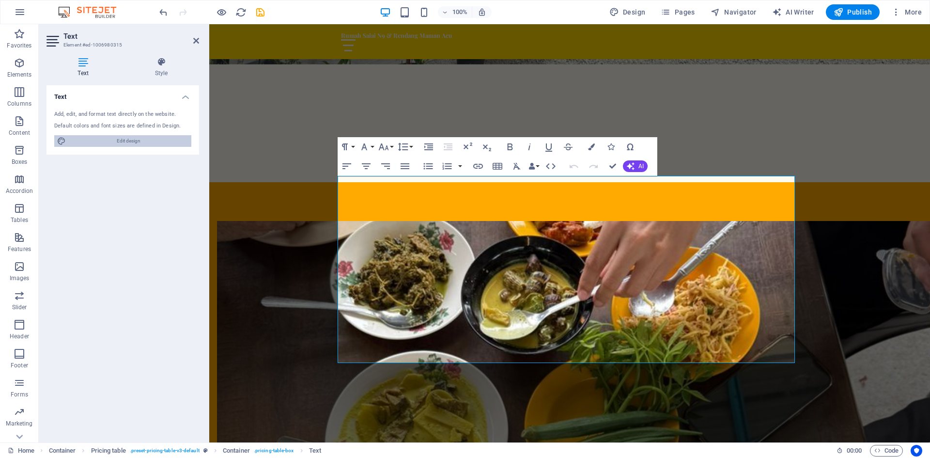
click at [132, 144] on span "Edit design" at bounding box center [129, 141] width 120 height 12
select select "px"
select select "200"
select select "px"
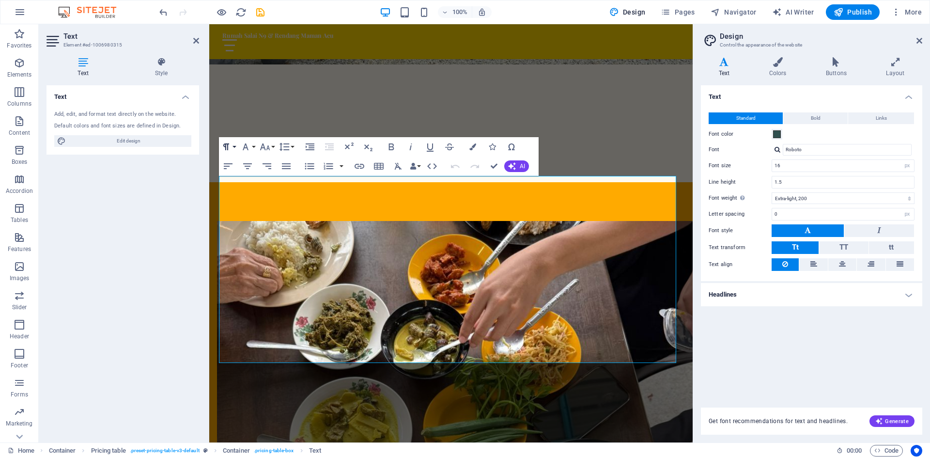
click at [234, 150] on button "Paragraph Format" at bounding box center [228, 146] width 18 height 19
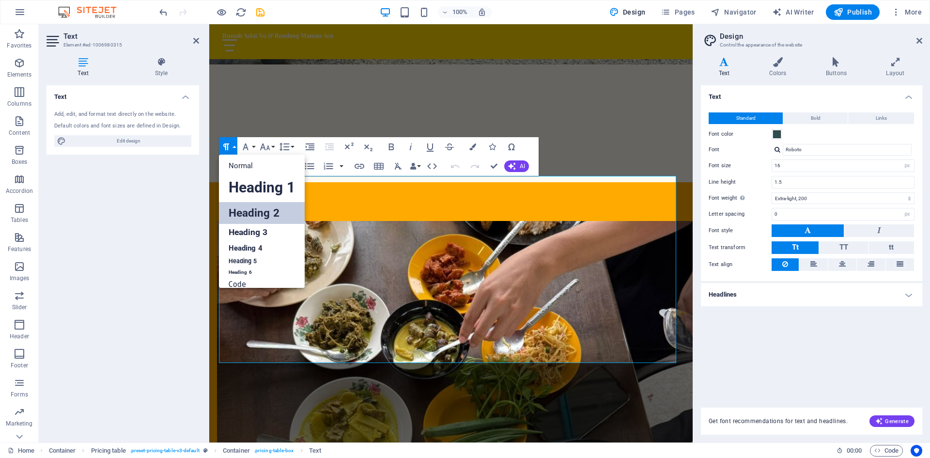
click at [246, 219] on link "Heading 2" at bounding box center [262, 213] width 86 height 22
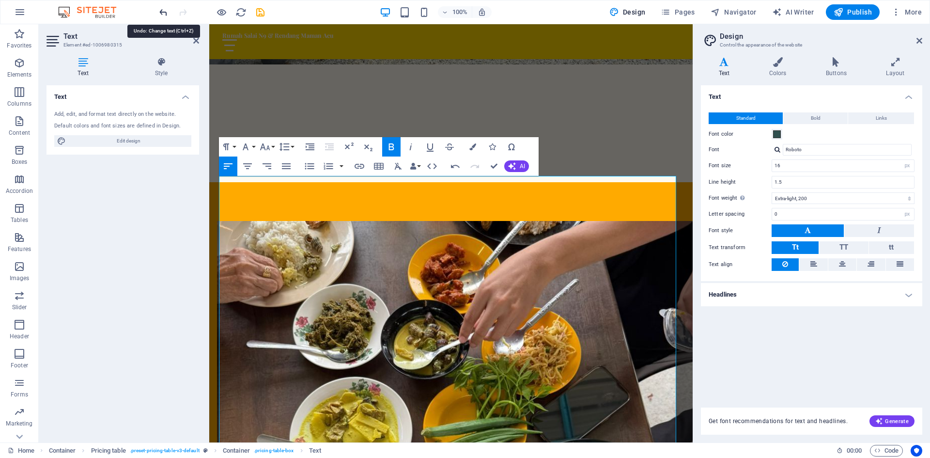
click at [166, 10] on icon "undo" at bounding box center [163, 12] width 11 height 11
click at [163, 16] on icon "undo" at bounding box center [163, 12] width 11 height 11
click at [233, 147] on button "Paragraph Format" at bounding box center [228, 146] width 18 height 19
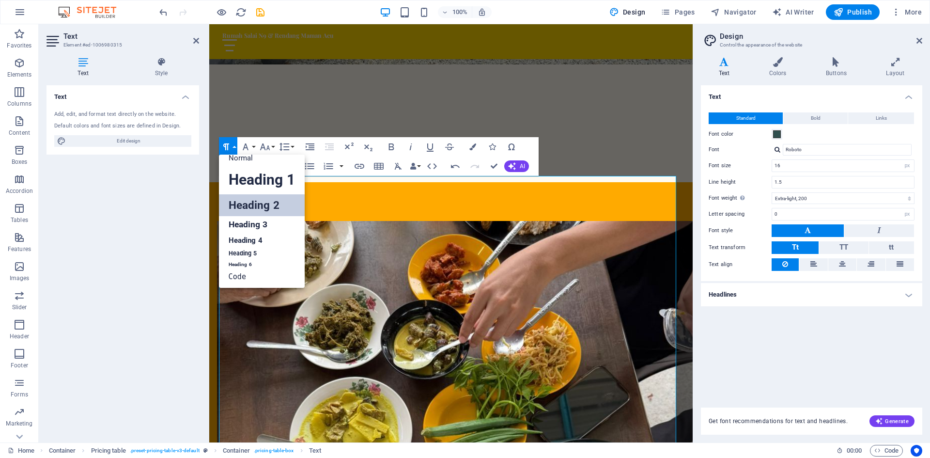
scroll to position [8, 0]
click at [250, 243] on link "Heading 4" at bounding box center [262, 240] width 86 height 15
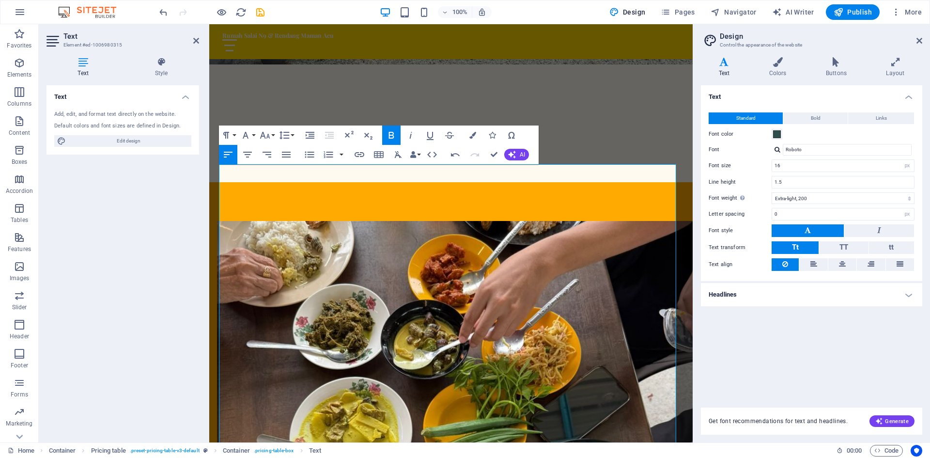
scroll to position [835, 0]
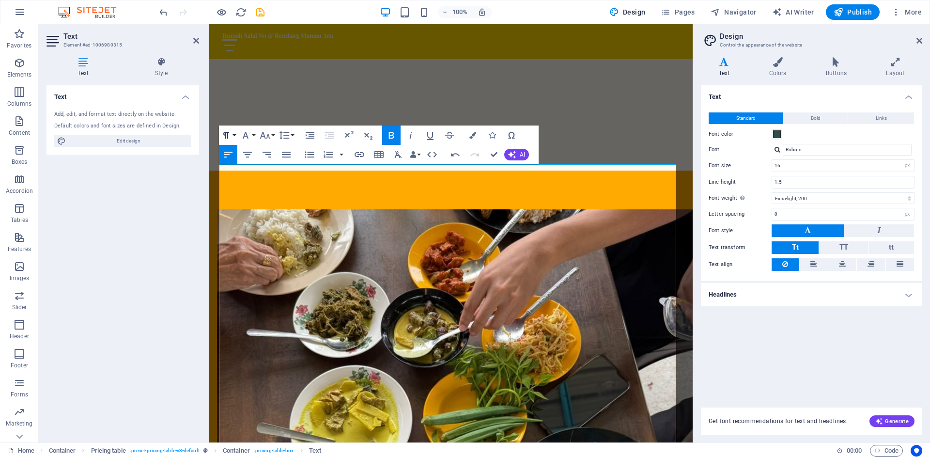
click at [231, 135] on icon "button" at bounding box center [226, 135] width 12 height 12
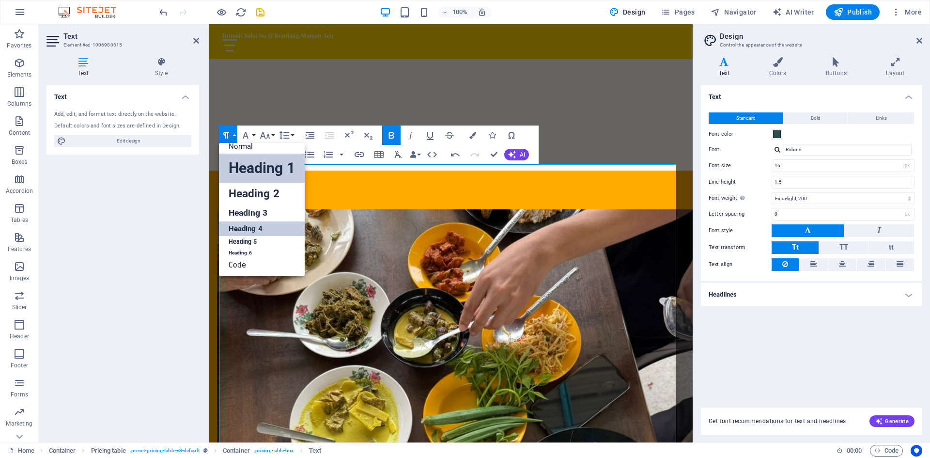
scroll to position [8, 0]
click at [242, 240] on link "Heading 5" at bounding box center [262, 242] width 86 height 12
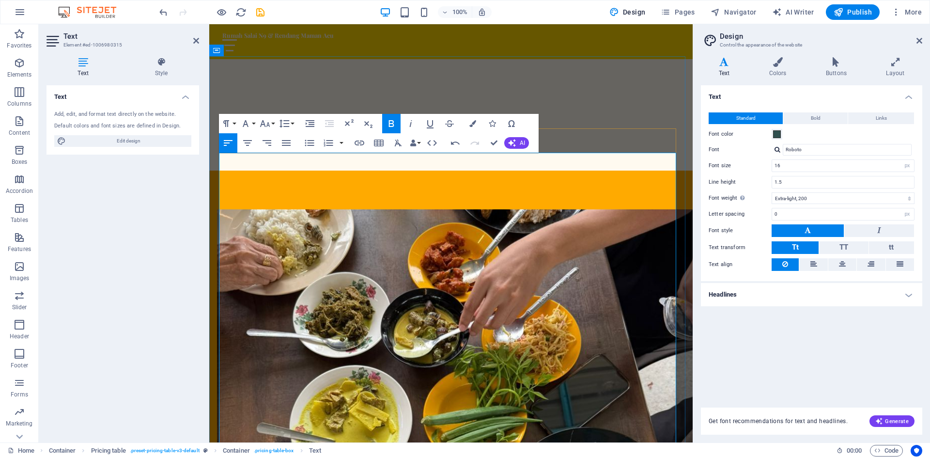
scroll to position [847, 0]
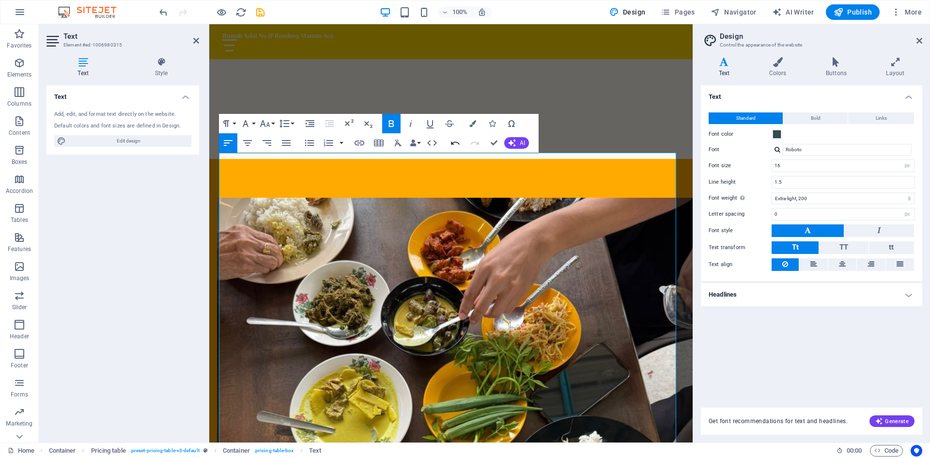
click at [454, 142] on icon "button" at bounding box center [455, 142] width 9 height 3
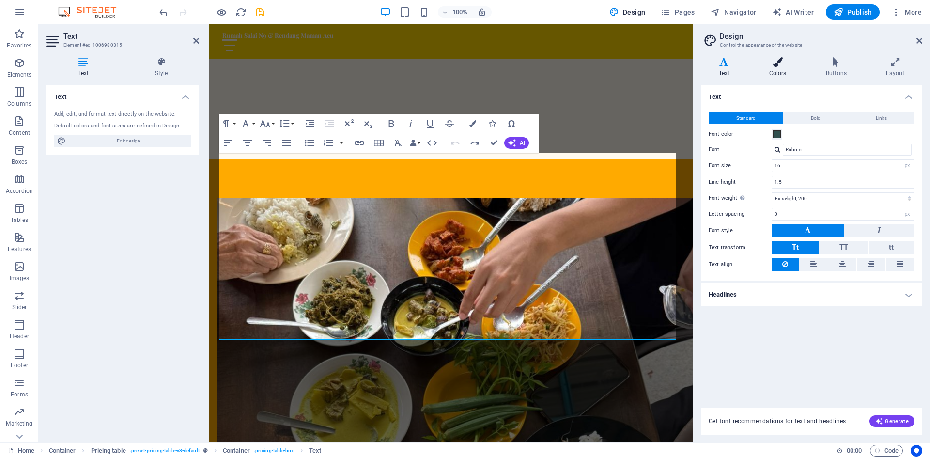
click at [778, 70] on h4 "Colors" at bounding box center [780, 67] width 57 height 20
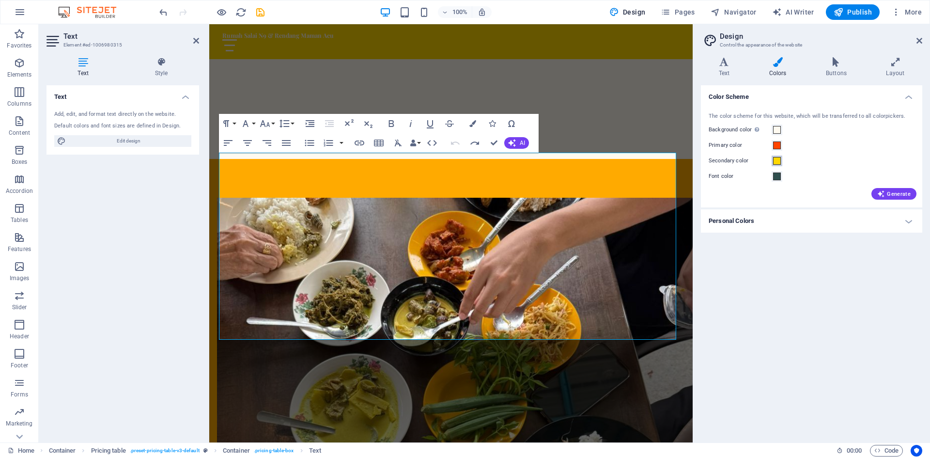
click at [779, 161] on span at bounding box center [777, 161] width 8 height 8
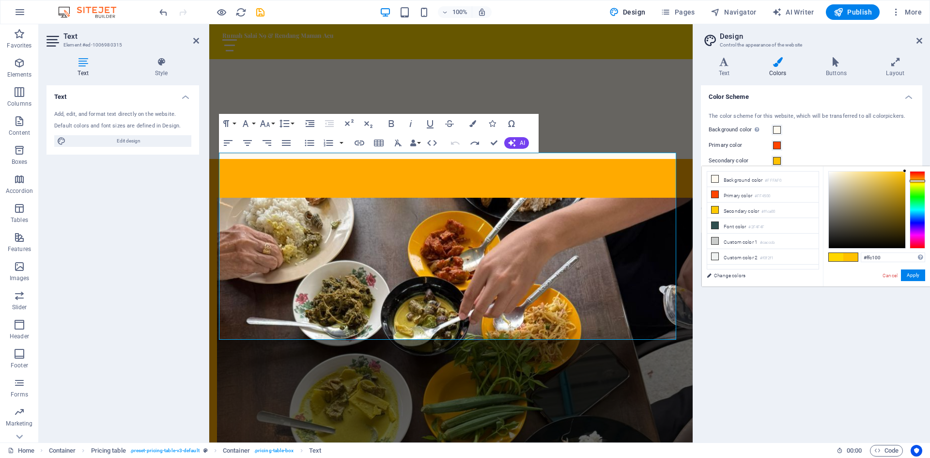
type input "#ffb700"
click at [916, 180] on div at bounding box center [918, 180] width 16 height 2
click at [917, 274] on button "Apply" at bounding box center [913, 275] width 24 height 12
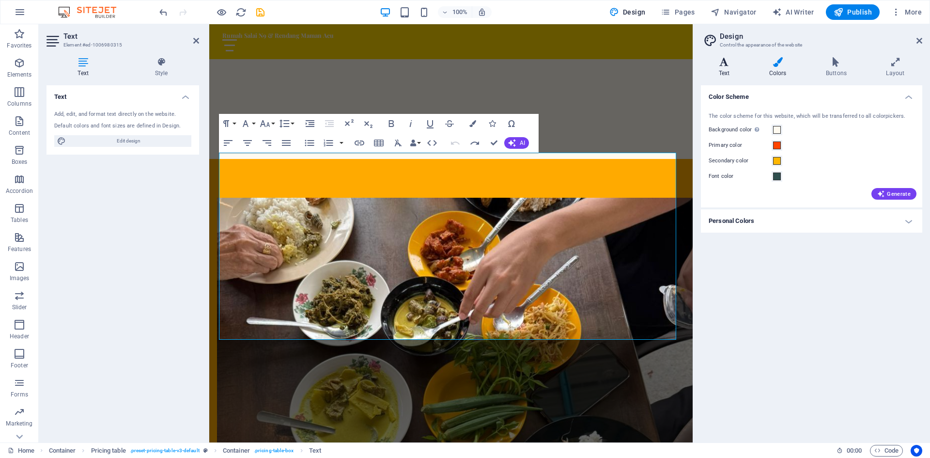
click at [722, 64] on icon at bounding box center [724, 62] width 47 height 10
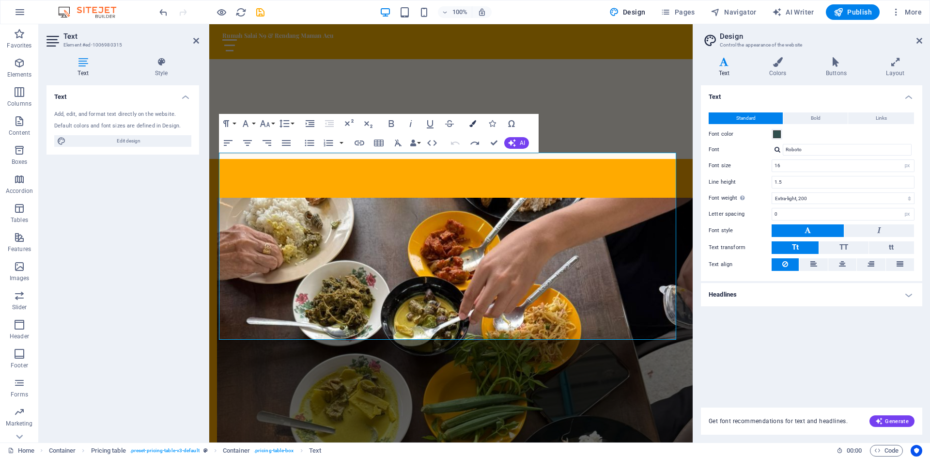
click at [470, 124] on icon "button" at bounding box center [473, 123] width 7 height 7
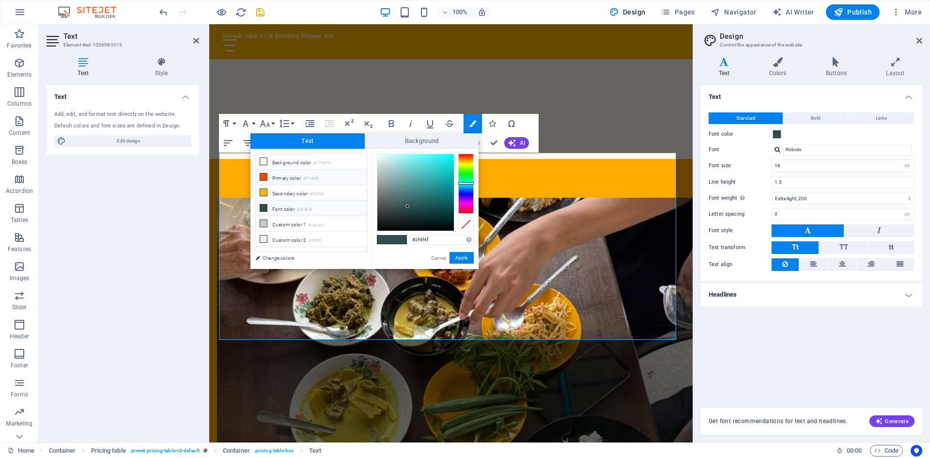
click at [266, 177] on icon at bounding box center [263, 176] width 7 height 7
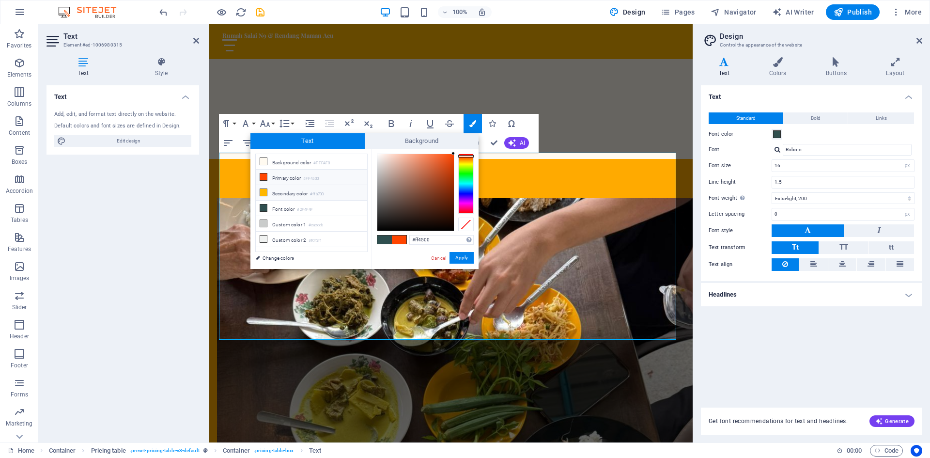
click at [266, 193] on icon at bounding box center [263, 192] width 7 height 7
type input "#ffb700"
click at [460, 258] on button "Apply" at bounding box center [462, 258] width 24 height 12
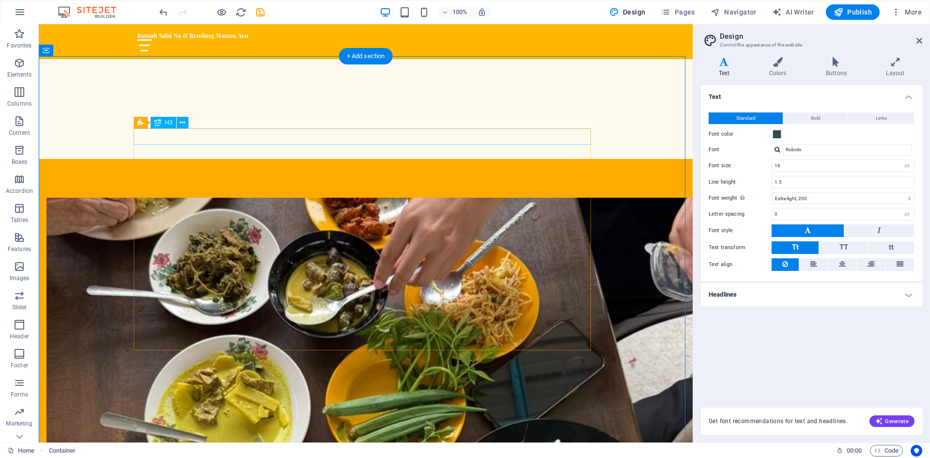
click at [186, 123] on button at bounding box center [183, 123] width 12 height 12
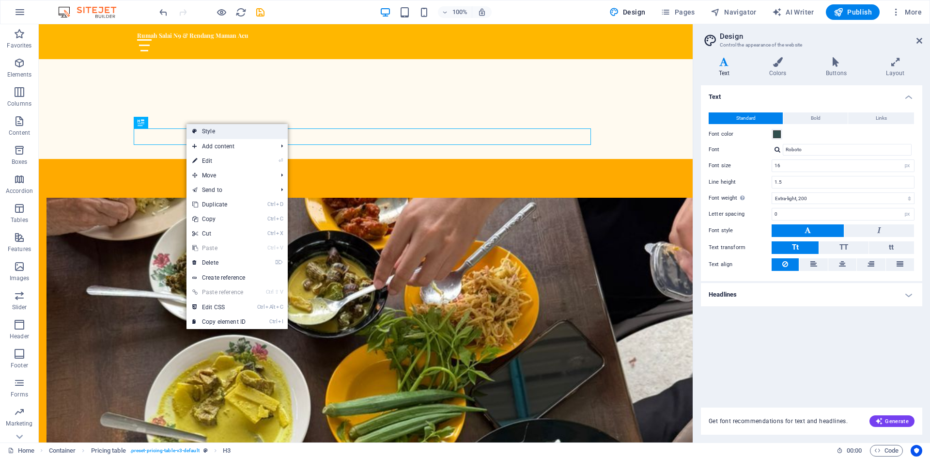
click at [199, 132] on link "Style" at bounding box center [237, 131] width 101 height 15
select select "rem"
select select "px"
select select "preset-pricing-table-v3-default"
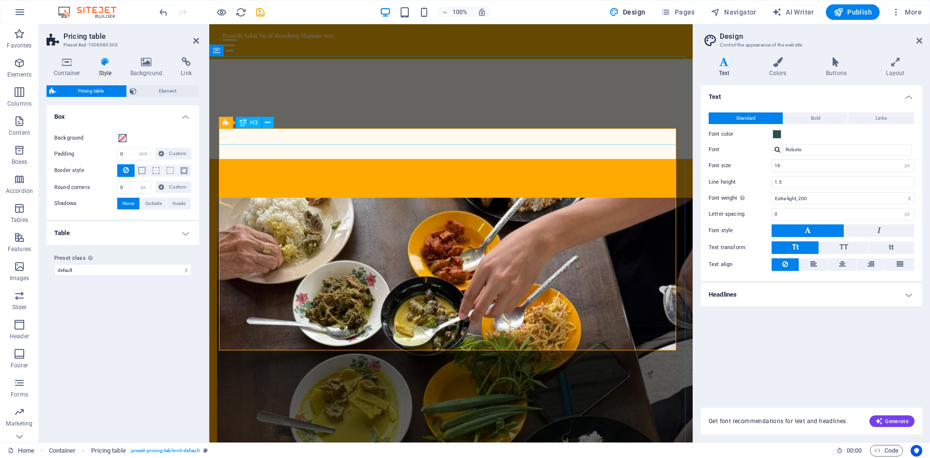
drag, startPoint x: 319, startPoint y: 134, endPoint x: 490, endPoint y: 134, distance: 171.5
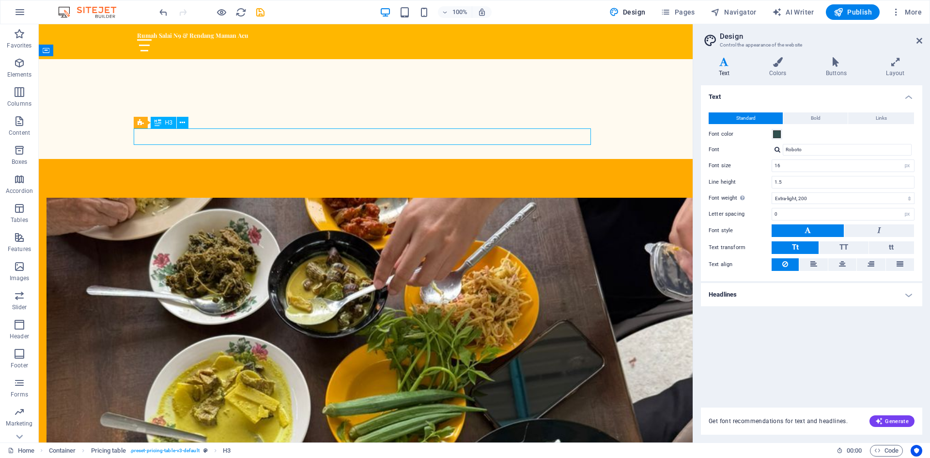
click at [817, 119] on span "Bold" at bounding box center [816, 118] width 10 height 12
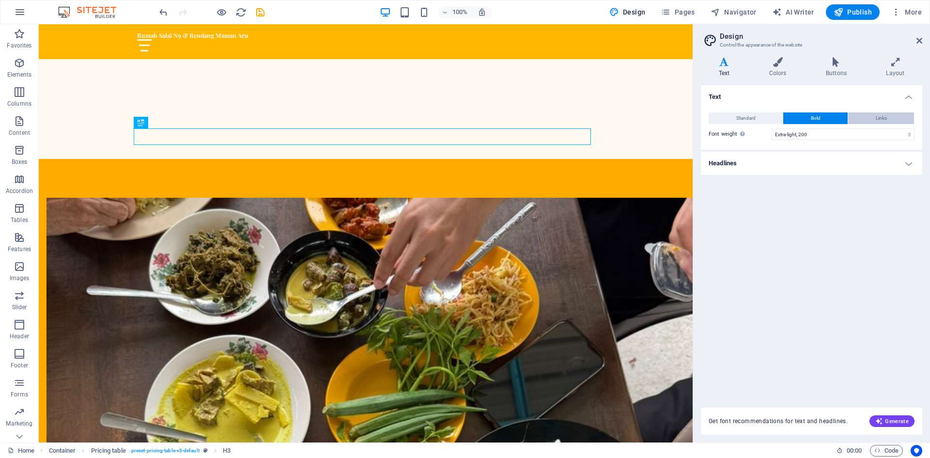
click at [864, 119] on button "Links" at bounding box center [882, 118] width 66 height 12
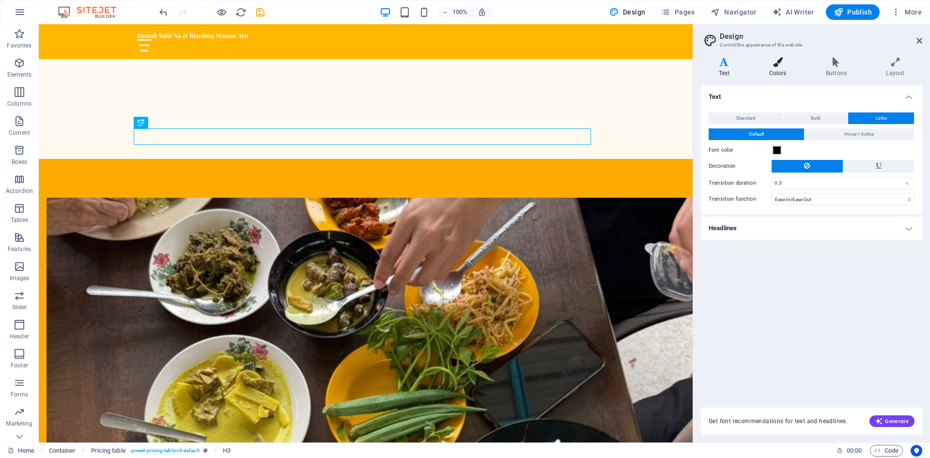
click at [781, 63] on icon at bounding box center [778, 62] width 53 height 10
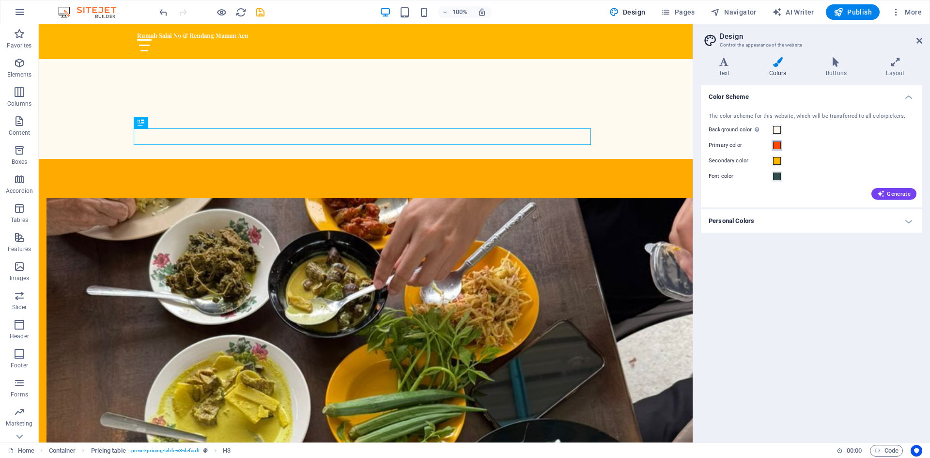
click at [776, 149] on span at bounding box center [777, 145] width 8 height 8
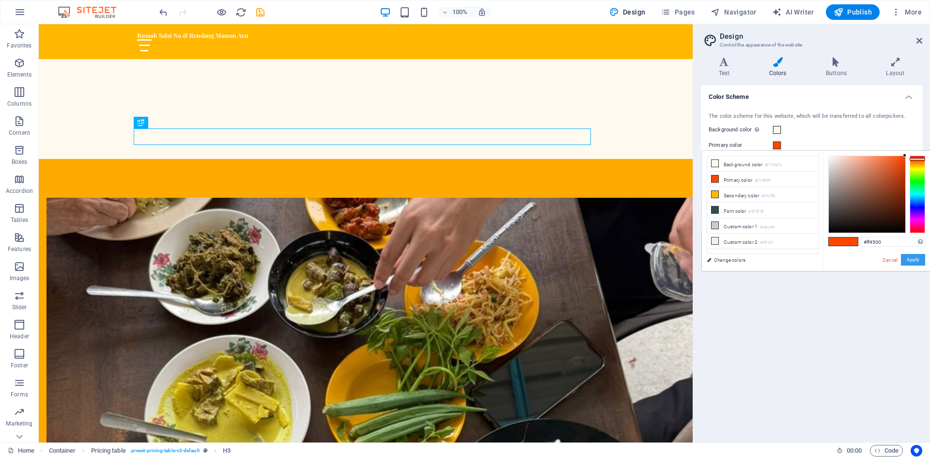
click at [914, 260] on button "Apply" at bounding box center [913, 260] width 24 height 12
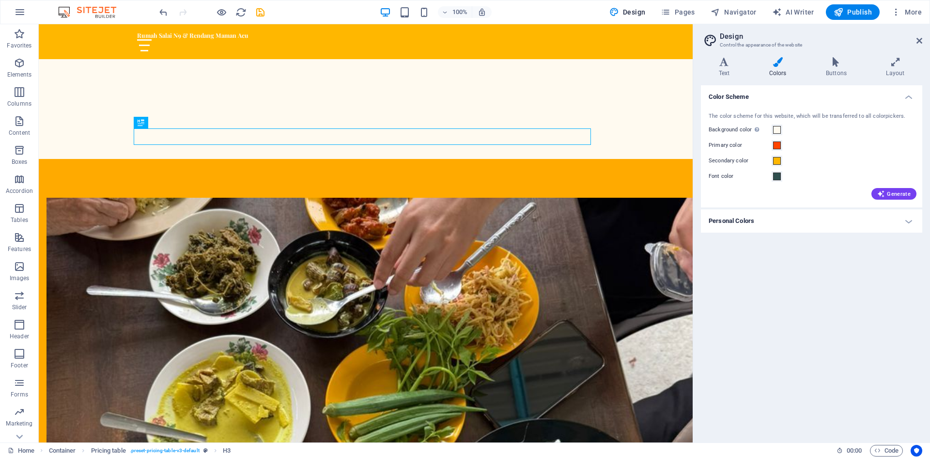
click at [882, 252] on div "Color Scheme The color scheme for this website, which will be transferred to al…" at bounding box center [811, 259] width 221 height 349
drag, startPoint x: 918, startPoint y: 40, endPoint x: 879, endPoint y: 16, distance: 45.5
click at [918, 40] on icon at bounding box center [920, 41] width 6 height 8
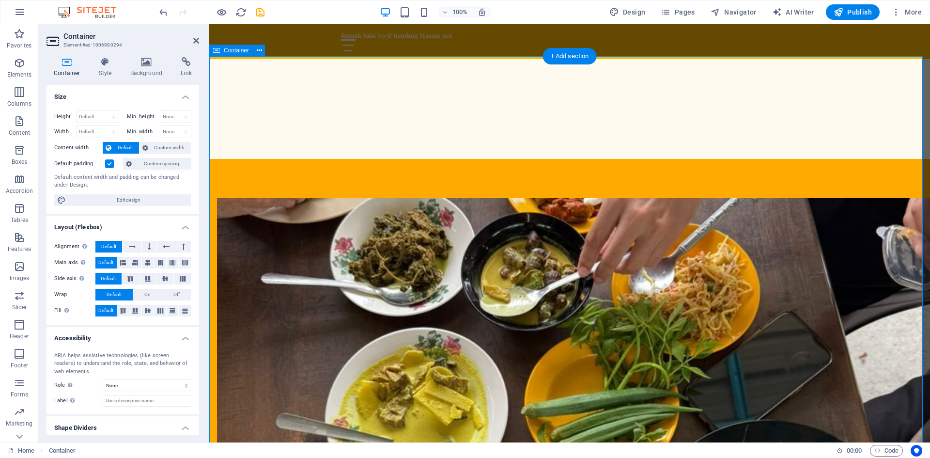
click at [198, 39] on icon at bounding box center [196, 41] width 6 height 8
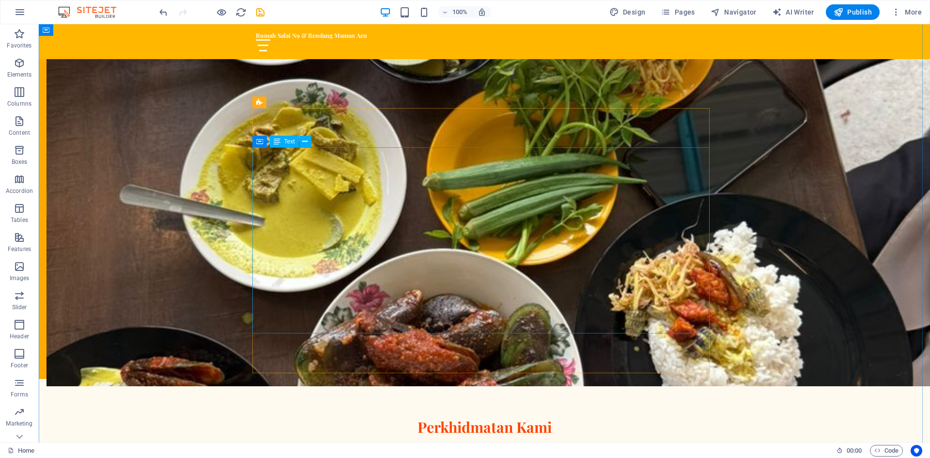
scroll to position [1089, 0]
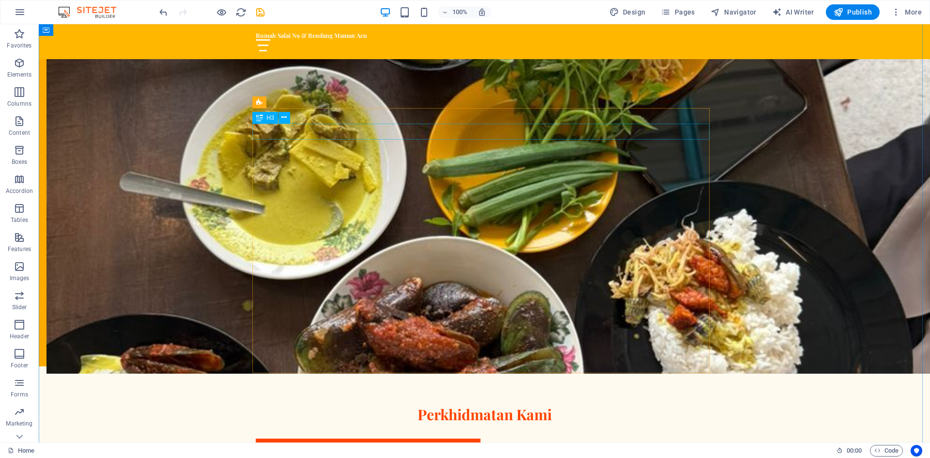
click at [286, 118] on icon at bounding box center [284, 117] width 5 height 10
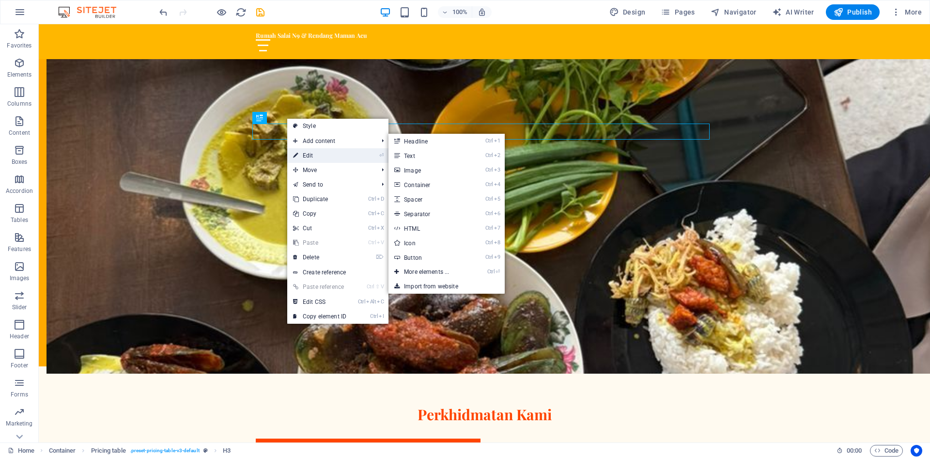
click at [307, 157] on link "⏎ Edit" at bounding box center [319, 155] width 65 height 15
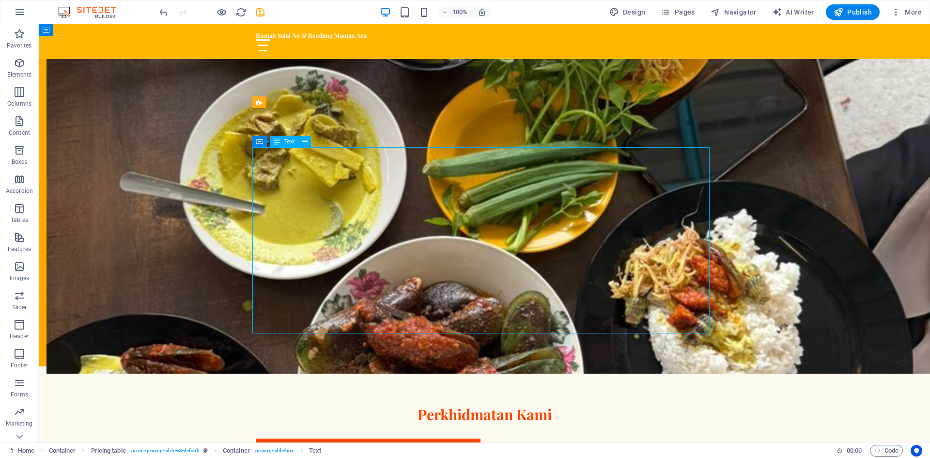
scroll to position [1041, 0]
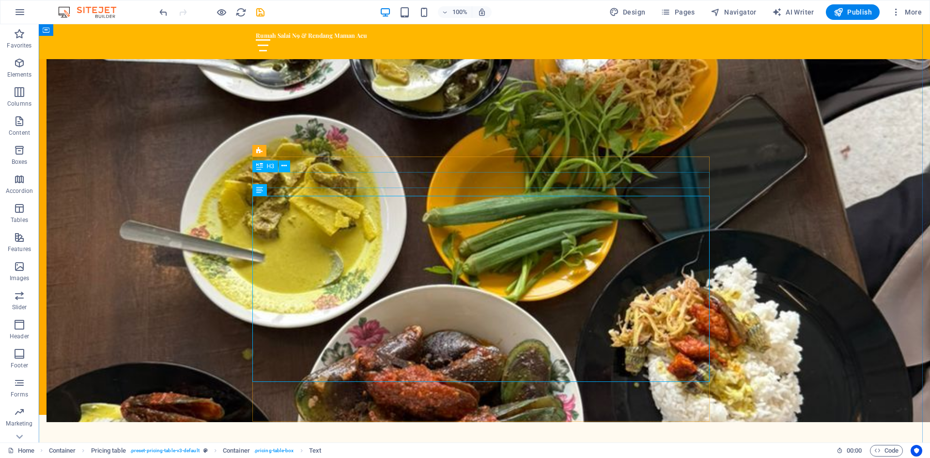
click at [285, 165] on icon at bounding box center [284, 166] width 5 height 10
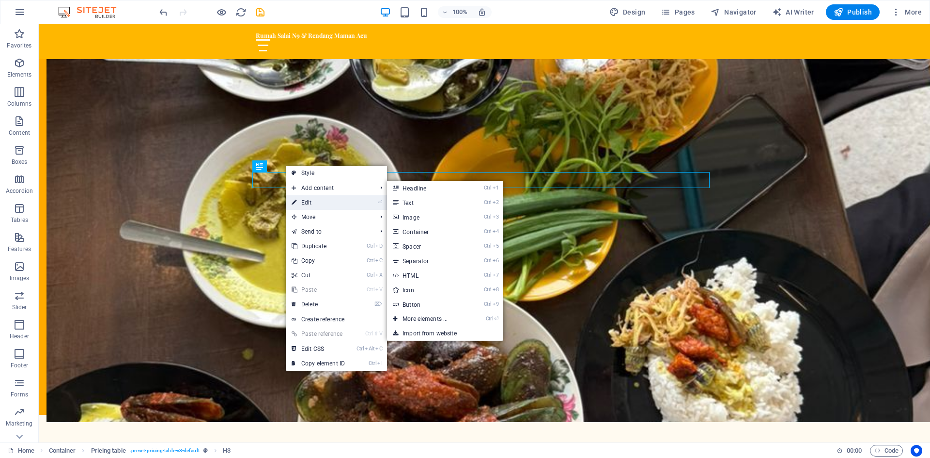
click at [315, 203] on link "⏎ Edit" at bounding box center [318, 202] width 65 height 15
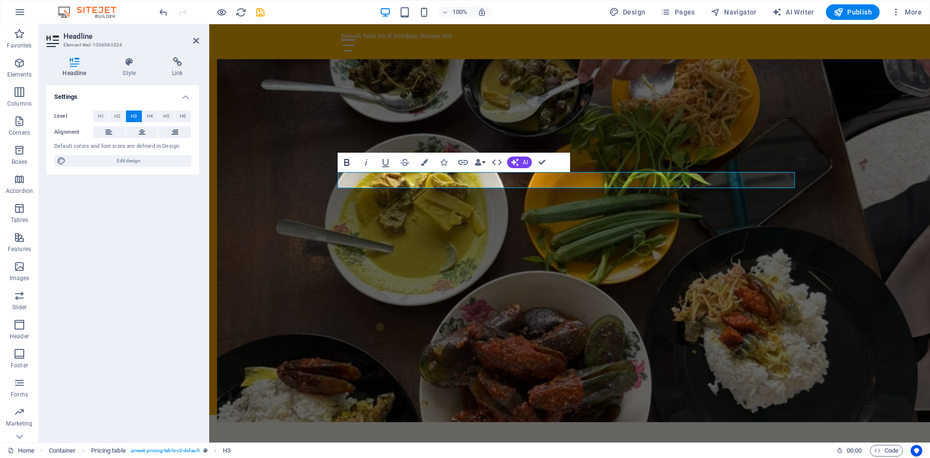
click at [350, 164] on icon "button" at bounding box center [347, 163] width 12 height 12
click at [147, 116] on span "H4" at bounding box center [150, 116] width 6 height 12
click at [132, 117] on span "H3" at bounding box center [134, 116] width 6 height 12
click at [120, 118] on span "H2" at bounding box center [117, 116] width 6 height 12
click at [126, 70] on h4 "Style" at bounding box center [131, 67] width 49 height 20
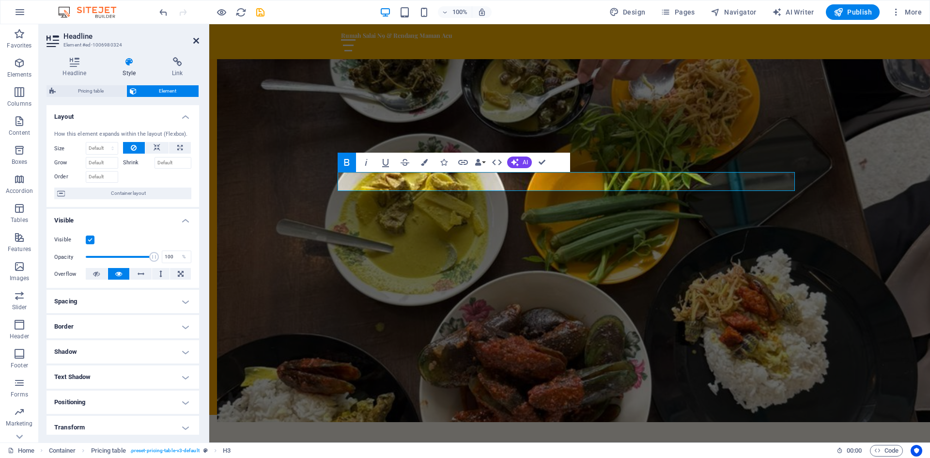
click at [194, 41] on icon at bounding box center [196, 41] width 6 height 8
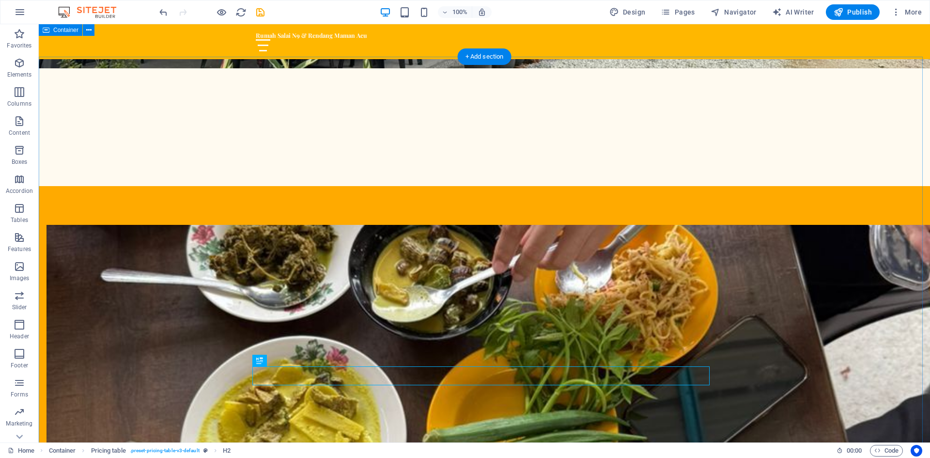
scroll to position [799, 0]
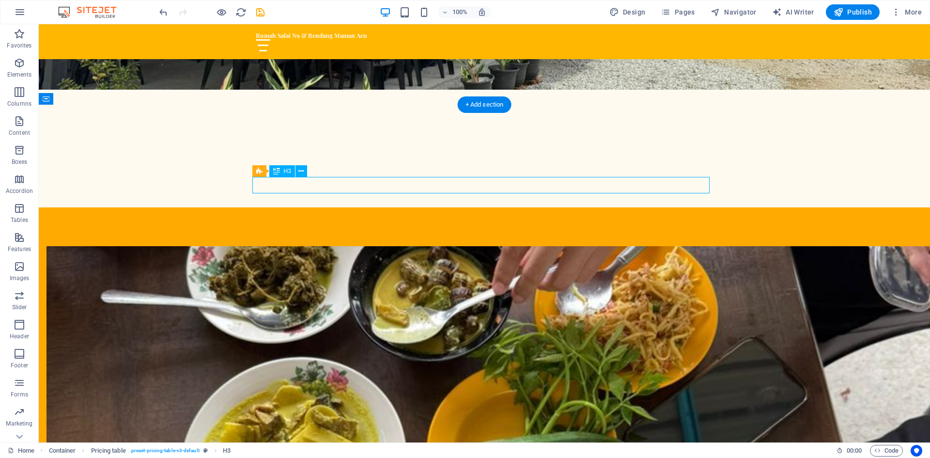
click at [302, 174] on icon at bounding box center [301, 171] width 5 height 10
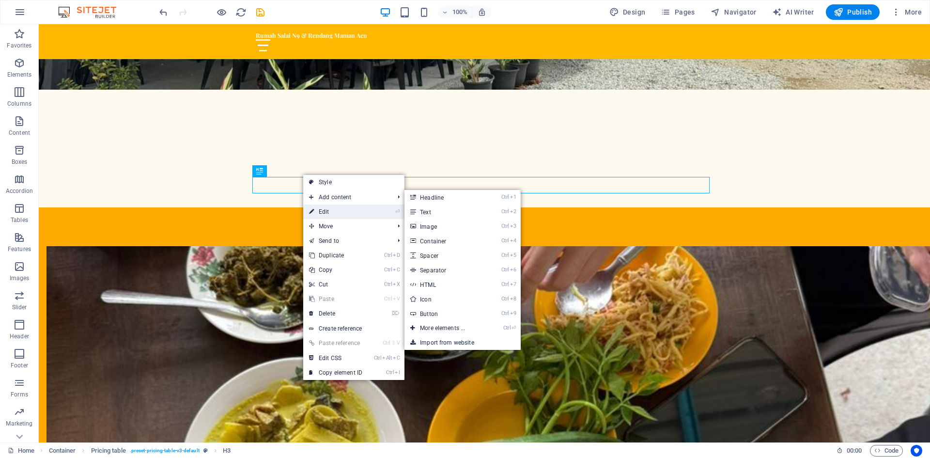
click at [322, 211] on link "⏎ Edit" at bounding box center [335, 211] width 65 height 15
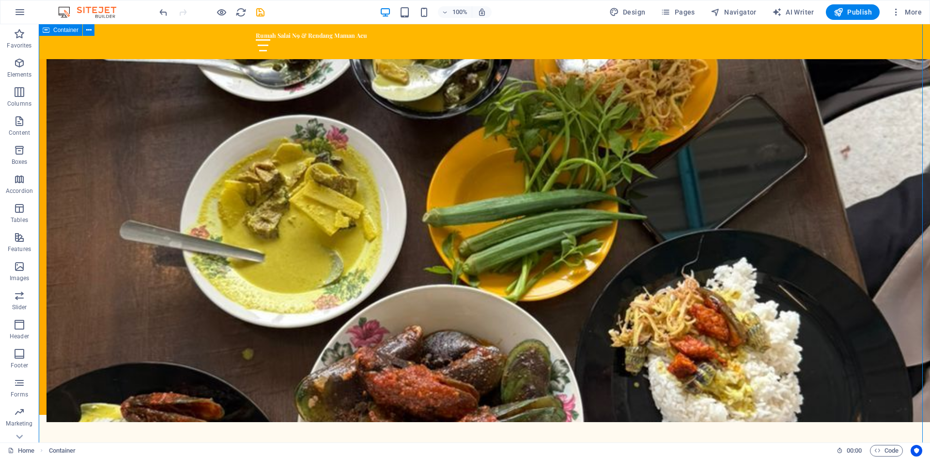
scroll to position [1089, 0]
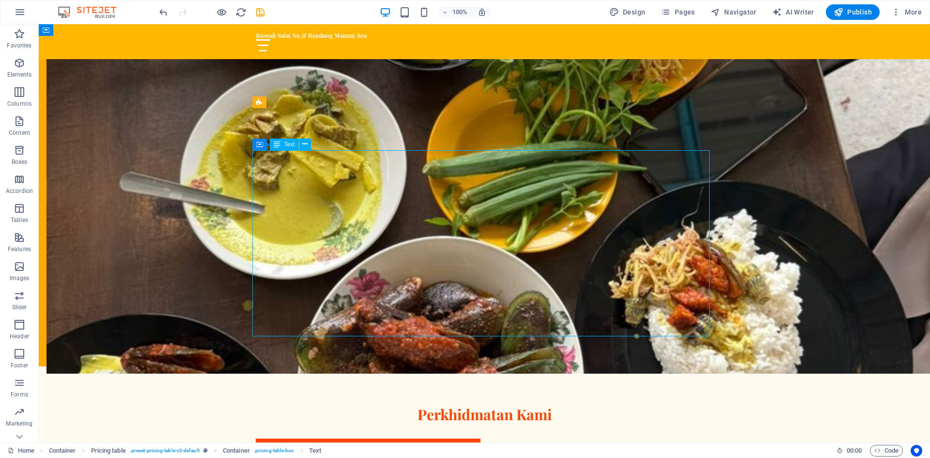
click at [303, 142] on icon at bounding box center [304, 144] width 5 height 10
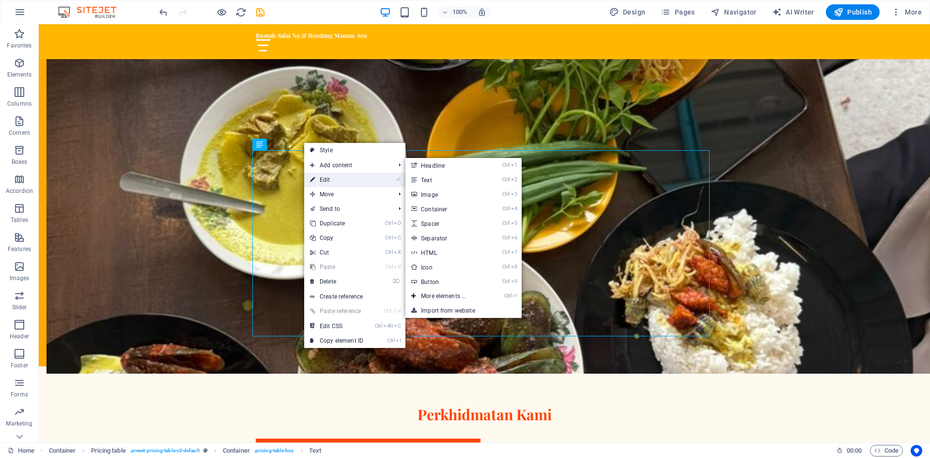
click at [320, 180] on link "⏎ Edit" at bounding box center [336, 180] width 65 height 15
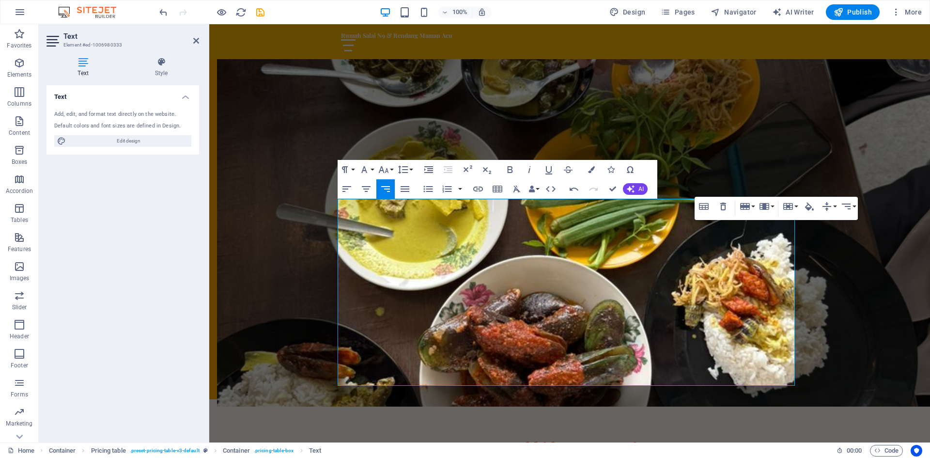
scroll to position [1041, 0]
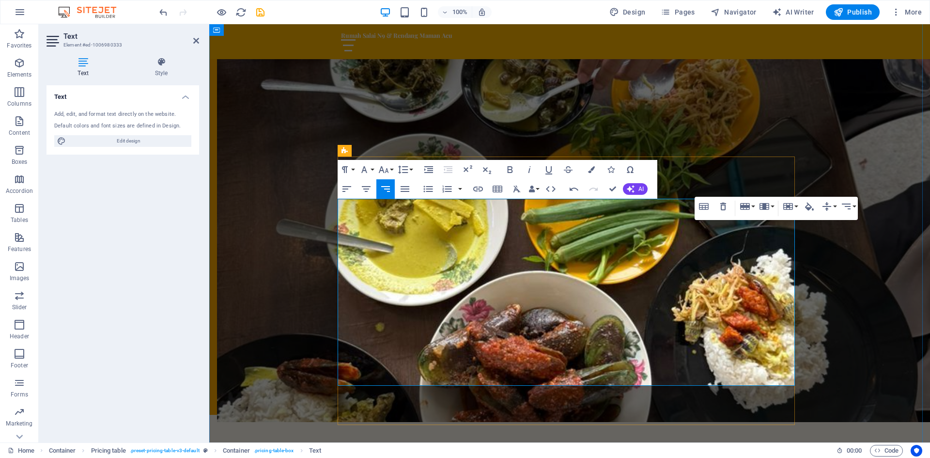
drag, startPoint x: 403, startPoint y: 300, endPoint x: 445, endPoint y: 299, distance: 42.7
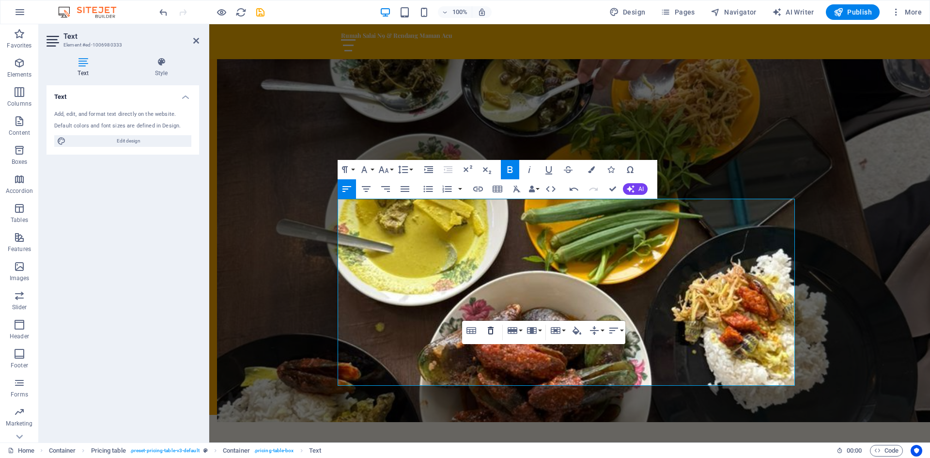
click at [490, 330] on icon "button" at bounding box center [491, 331] width 6 height 8
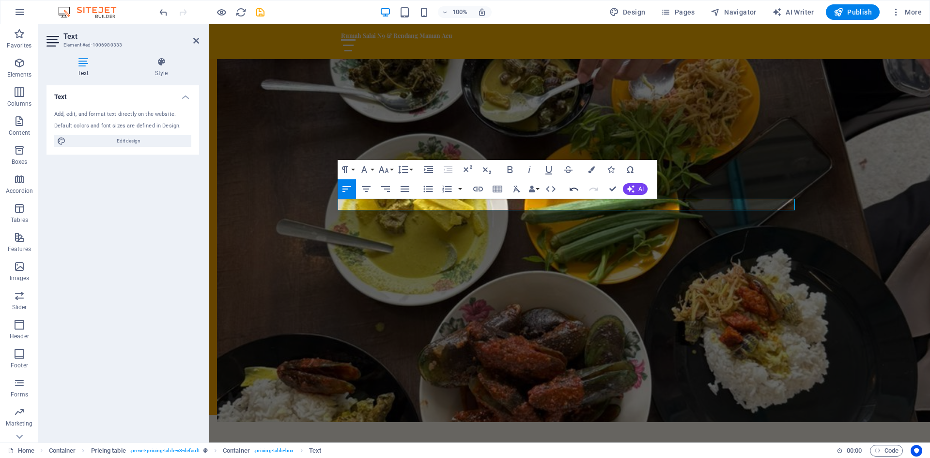
click at [574, 189] on icon "button" at bounding box center [574, 188] width 9 height 3
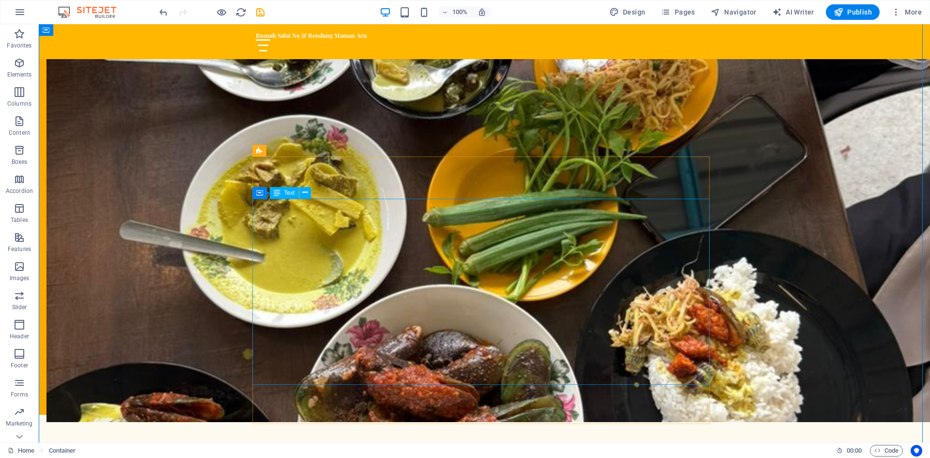
click at [306, 193] on icon at bounding box center [304, 193] width 5 height 10
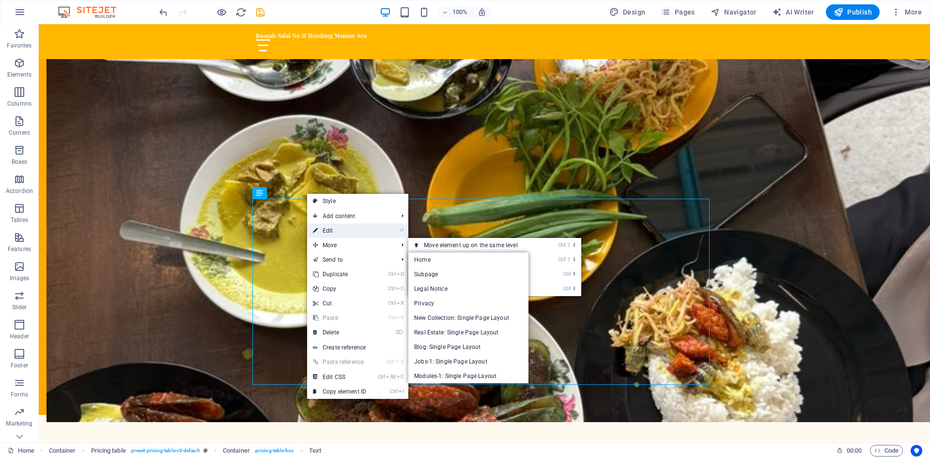
click at [328, 233] on link "⏎ Edit" at bounding box center [339, 230] width 65 height 15
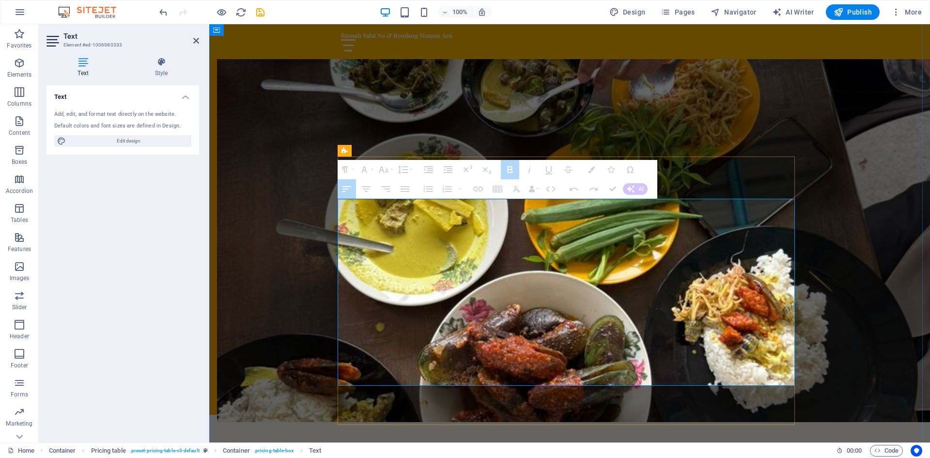
drag, startPoint x: 788, startPoint y: 368, endPoint x: 374, endPoint y: 379, distance: 414.5
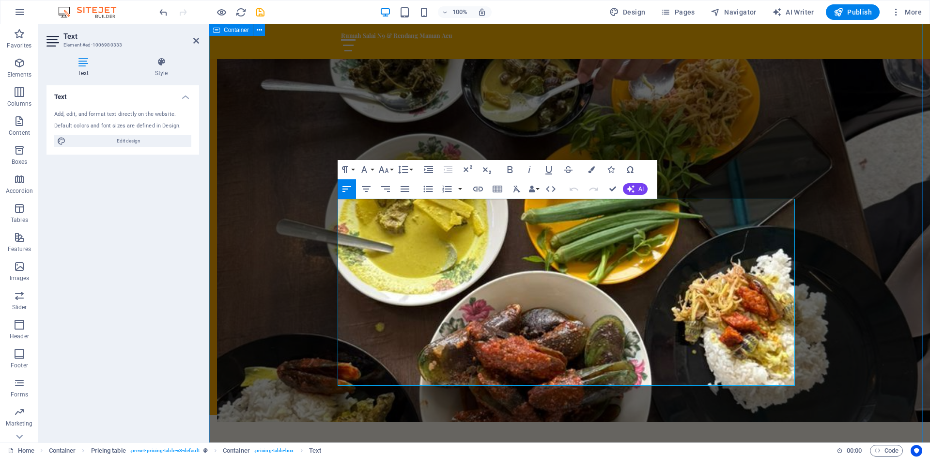
drag, startPoint x: 533, startPoint y: 372, endPoint x: 292, endPoint y: 377, distance: 240.9
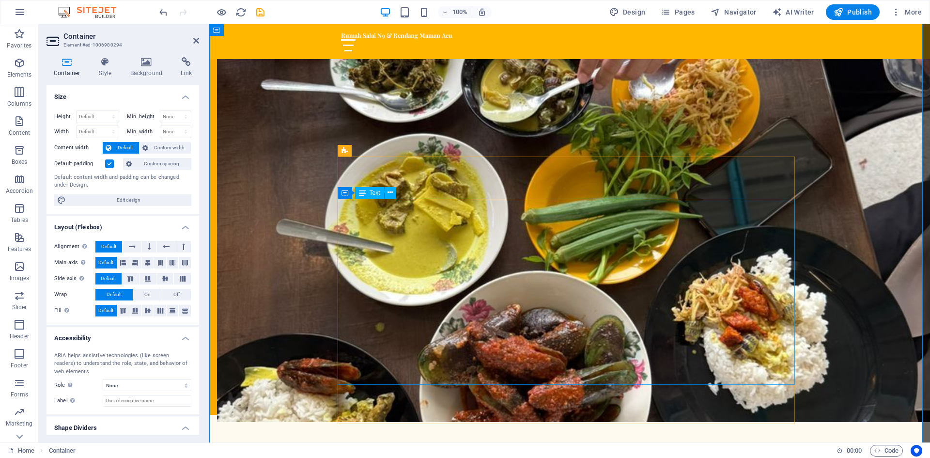
click at [389, 192] on icon at bounding box center [390, 193] width 5 height 10
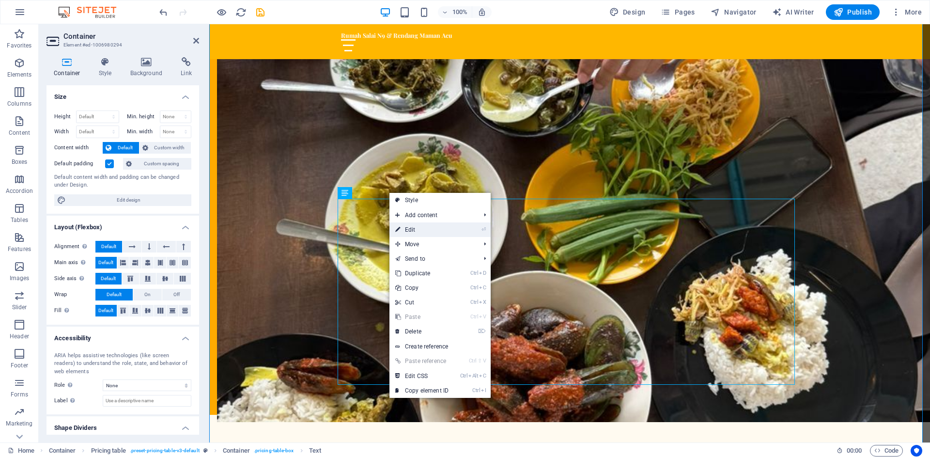
click at [409, 228] on link "⏎ Edit" at bounding box center [422, 229] width 65 height 15
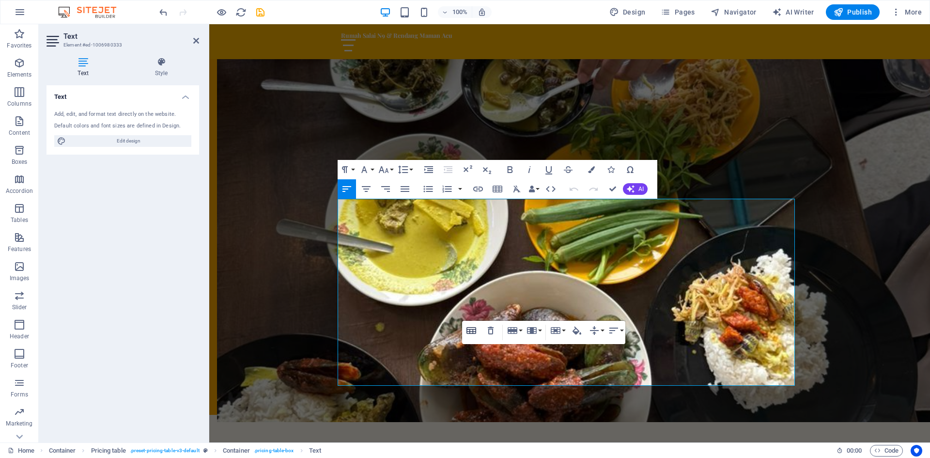
click at [473, 331] on icon "button" at bounding box center [472, 330] width 10 height 7
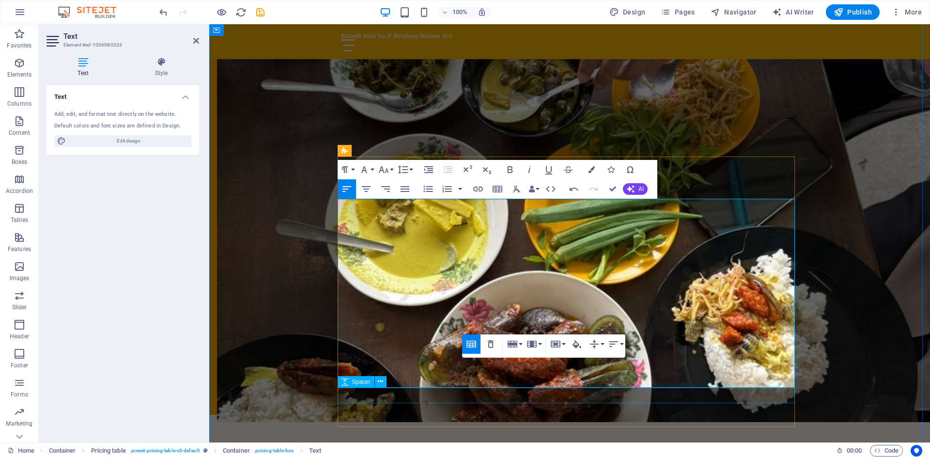
click at [363, 384] on span "Spacer" at bounding box center [361, 382] width 18 height 6
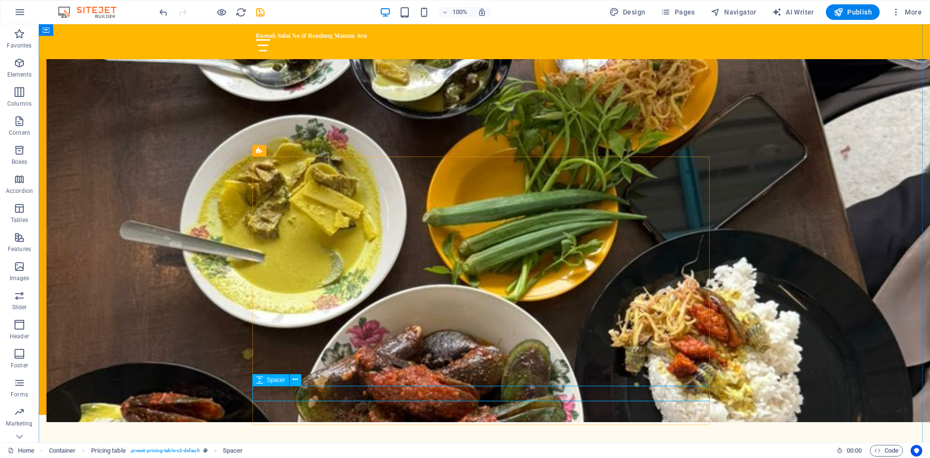
click at [261, 381] on icon at bounding box center [259, 380] width 7 height 12
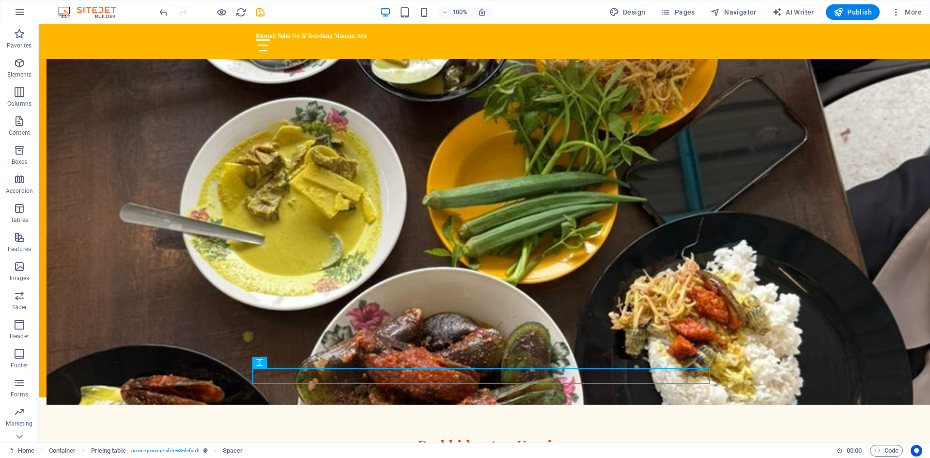
drag, startPoint x: 315, startPoint y: 407, endPoint x: 280, endPoint y: 368, distance: 52.8
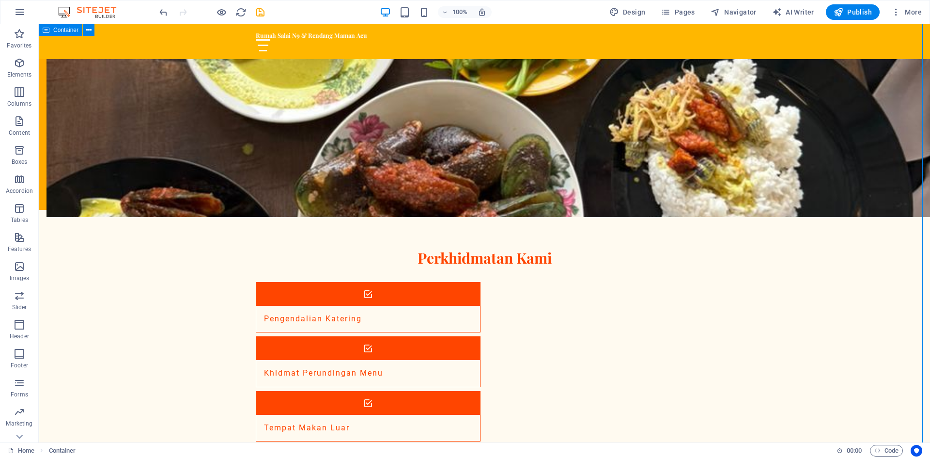
scroll to position [1301, 0]
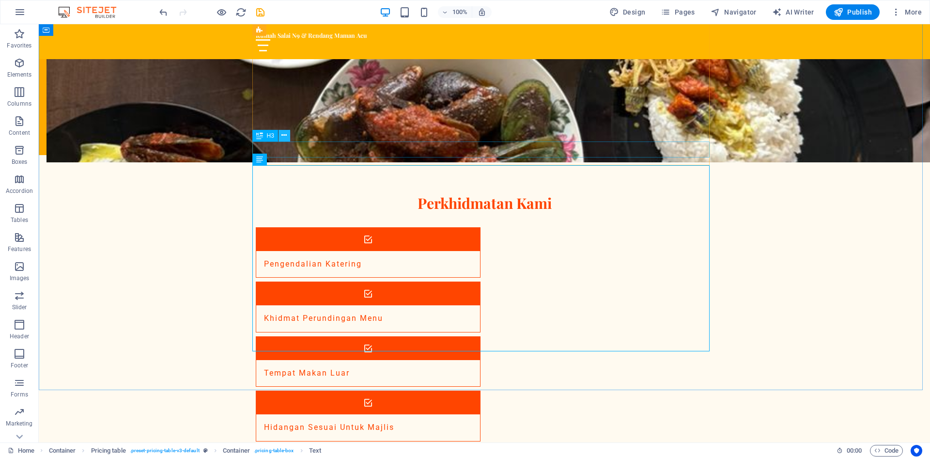
click at [284, 138] on icon at bounding box center [284, 135] width 5 height 10
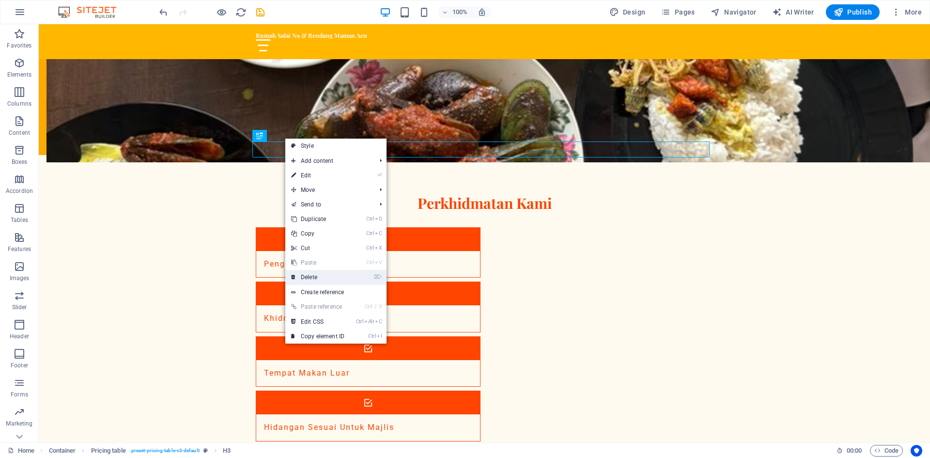
click at [315, 277] on link "⌦ Delete" at bounding box center [317, 277] width 65 height 15
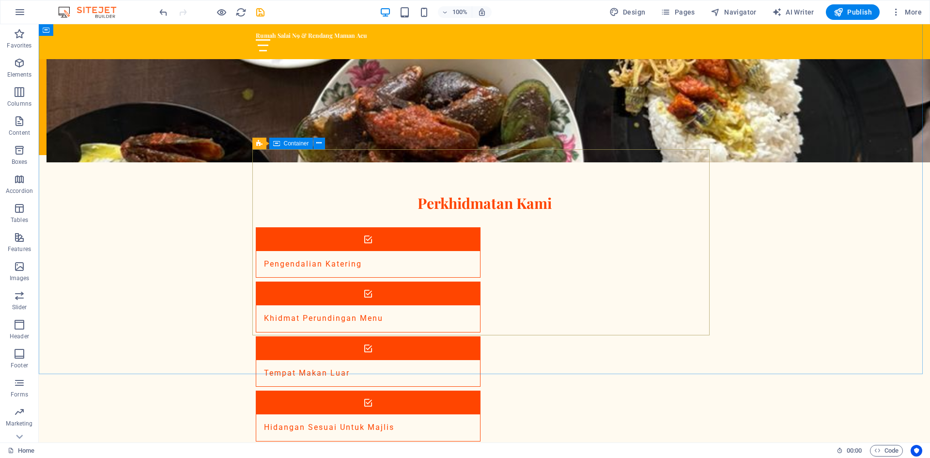
click at [289, 144] on span "Container" at bounding box center [296, 144] width 25 height 6
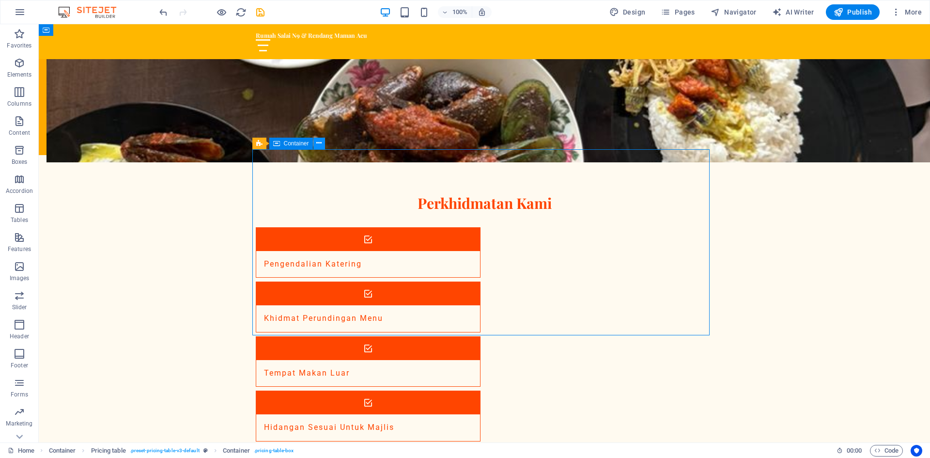
click at [316, 144] on icon at bounding box center [318, 143] width 5 height 10
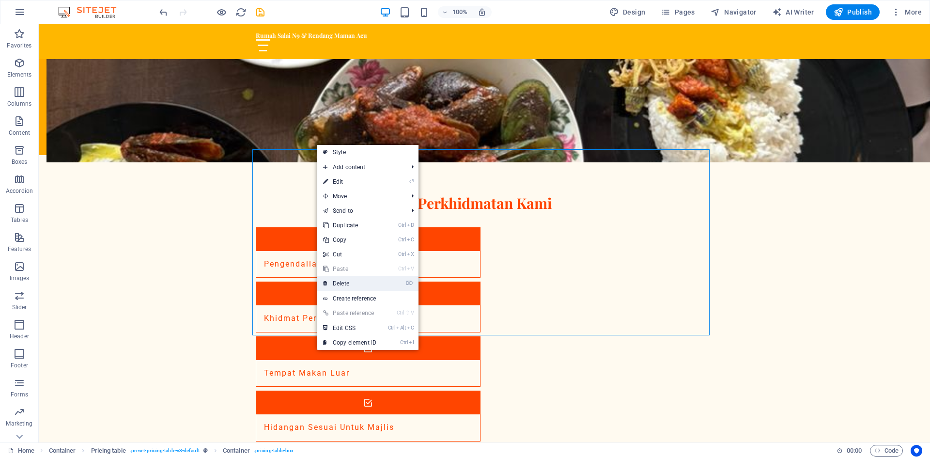
click at [343, 281] on link "⌦ Delete" at bounding box center [349, 283] width 65 height 15
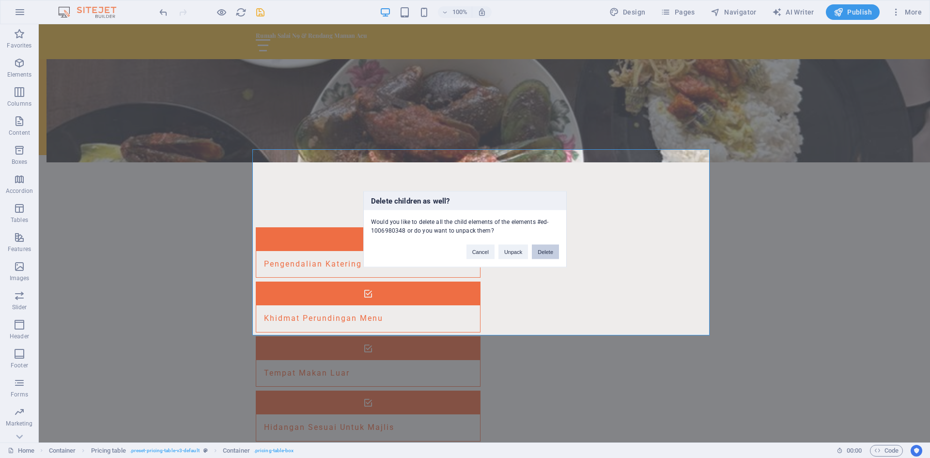
click at [537, 251] on button "Delete" at bounding box center [545, 251] width 27 height 15
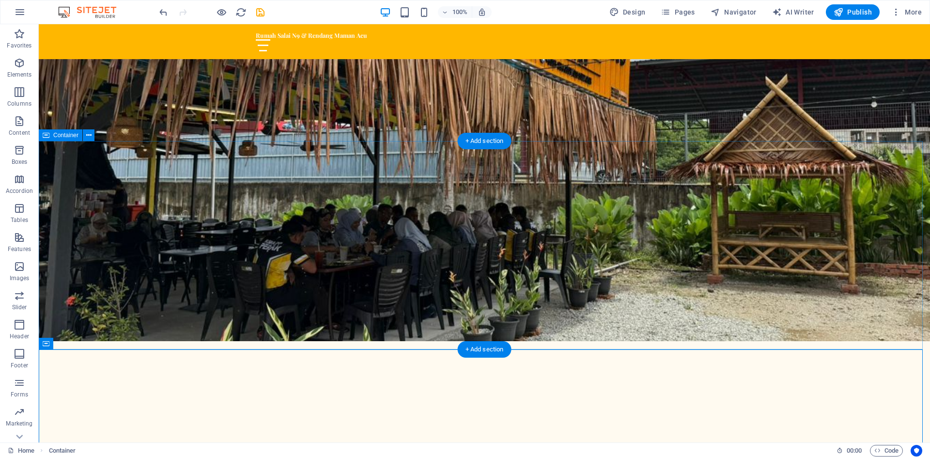
scroll to position [525, 0]
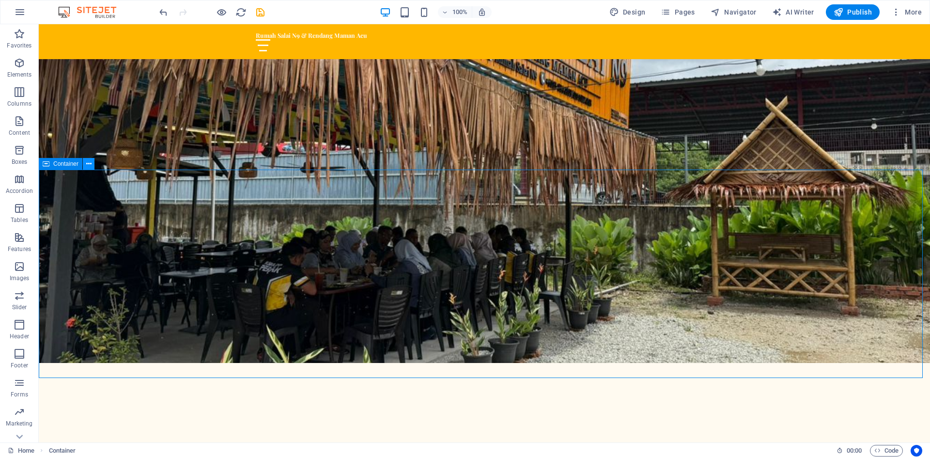
click at [91, 165] on icon at bounding box center [88, 164] width 5 height 10
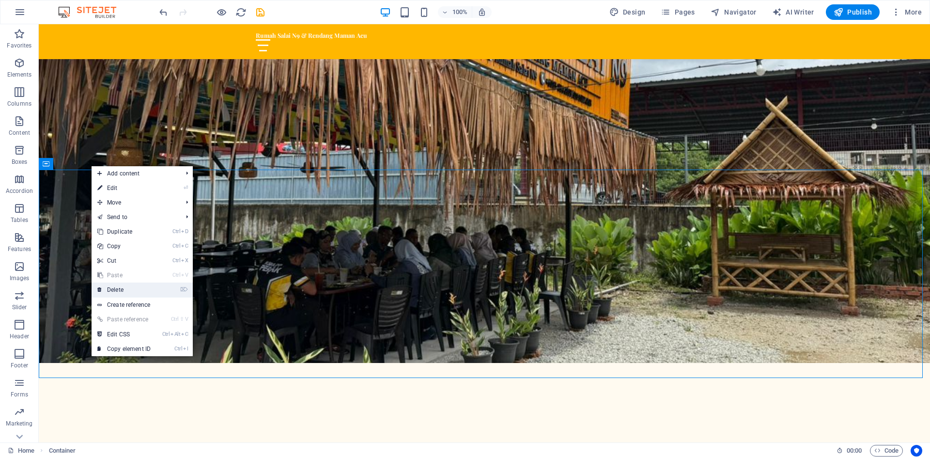
click at [121, 288] on link "⌦ Delete" at bounding box center [124, 290] width 65 height 15
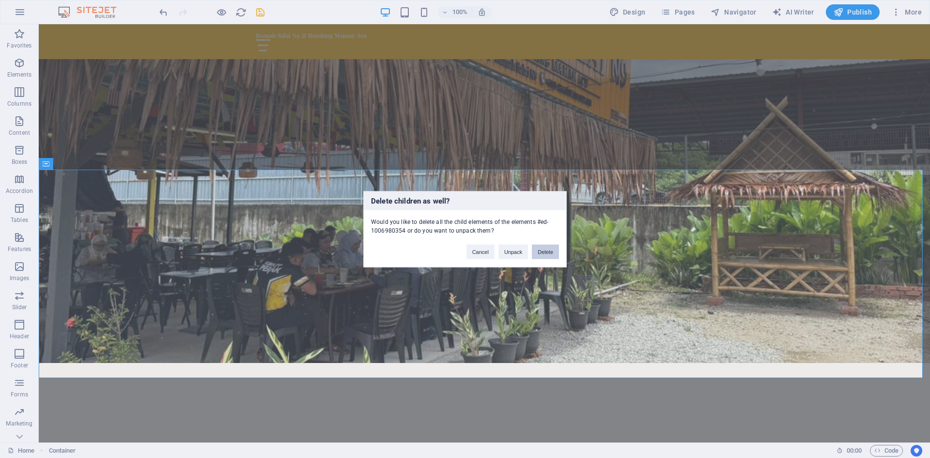
click at [549, 256] on button "Delete" at bounding box center [545, 251] width 27 height 15
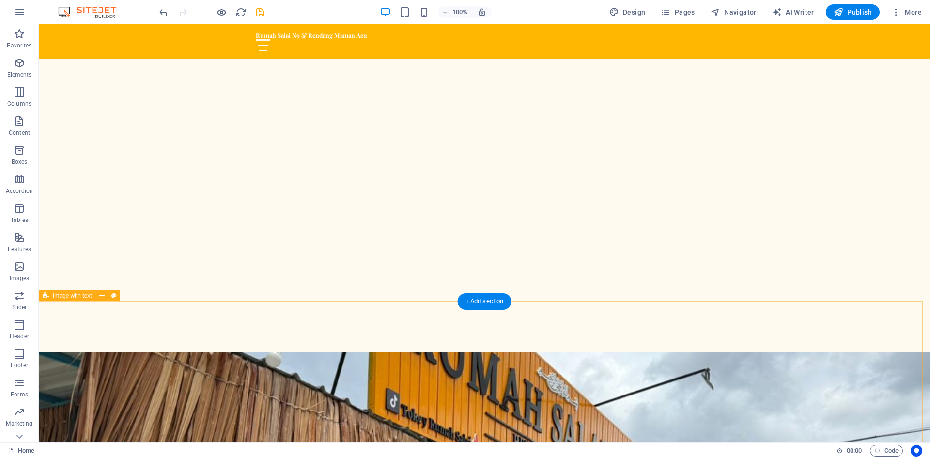
scroll to position [145, 0]
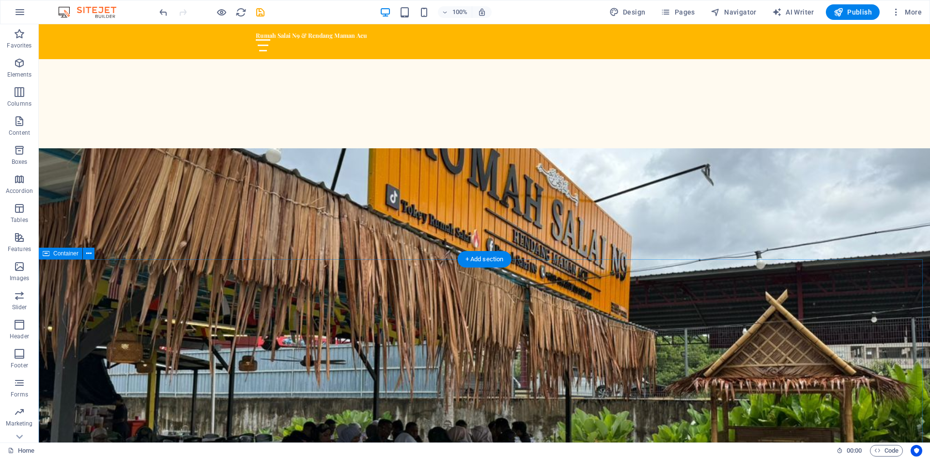
scroll to position [582, 0]
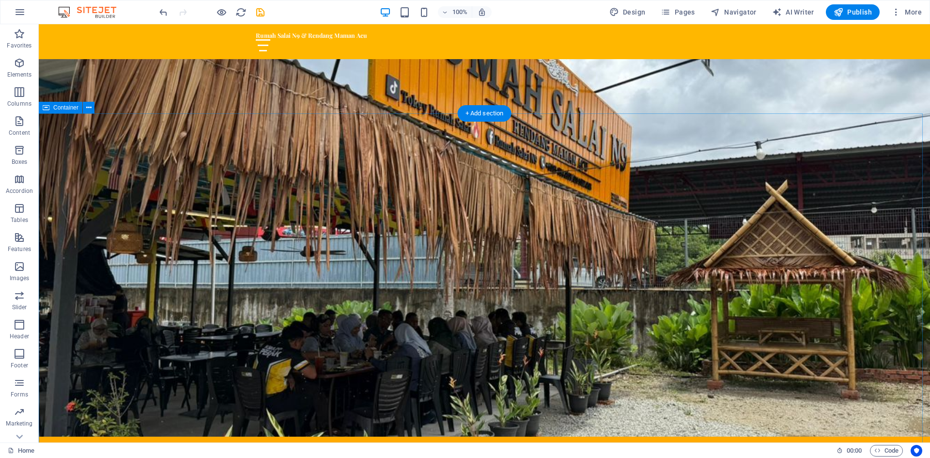
click at [90, 108] on icon at bounding box center [88, 108] width 5 height 10
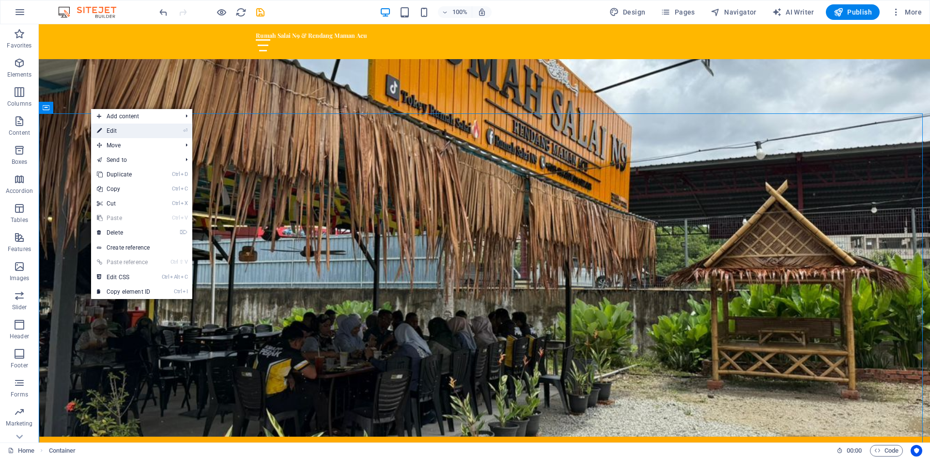
click at [116, 127] on link "⏎ Edit" at bounding box center [123, 131] width 65 height 15
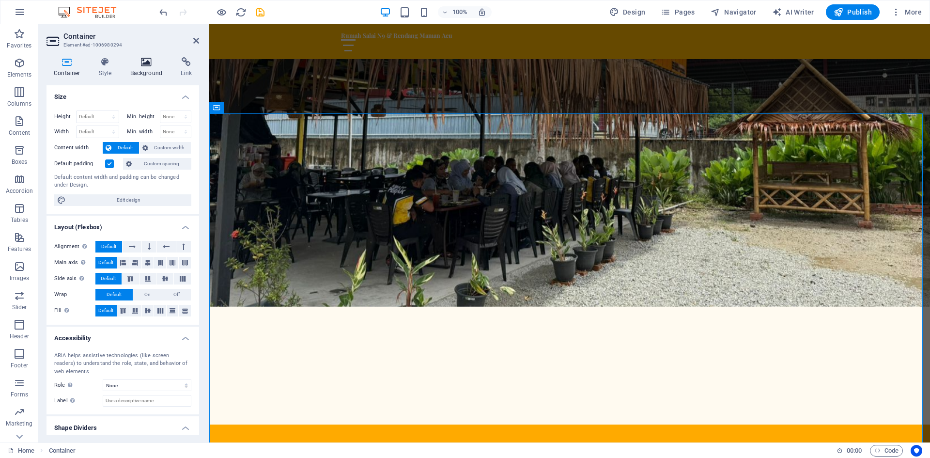
click at [144, 60] on icon at bounding box center [146, 62] width 47 height 10
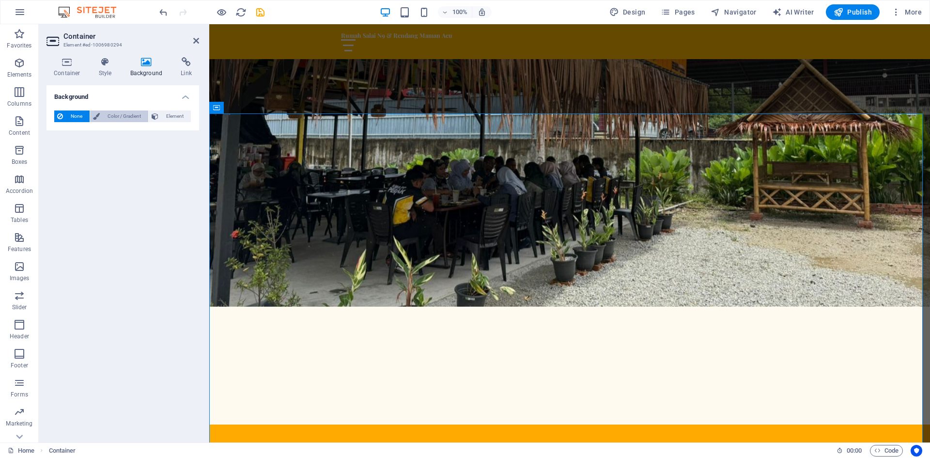
click at [104, 118] on span "Color / Gradient" at bounding box center [124, 116] width 43 height 12
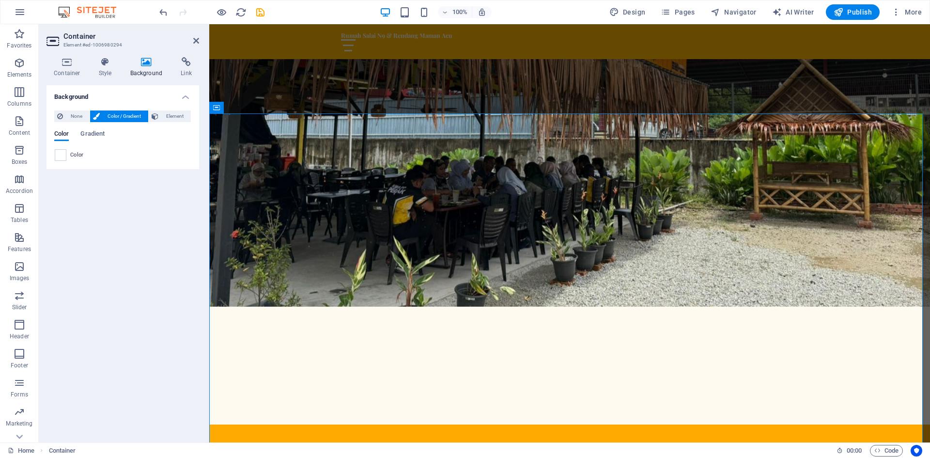
click at [63, 156] on span at bounding box center [60, 155] width 11 height 11
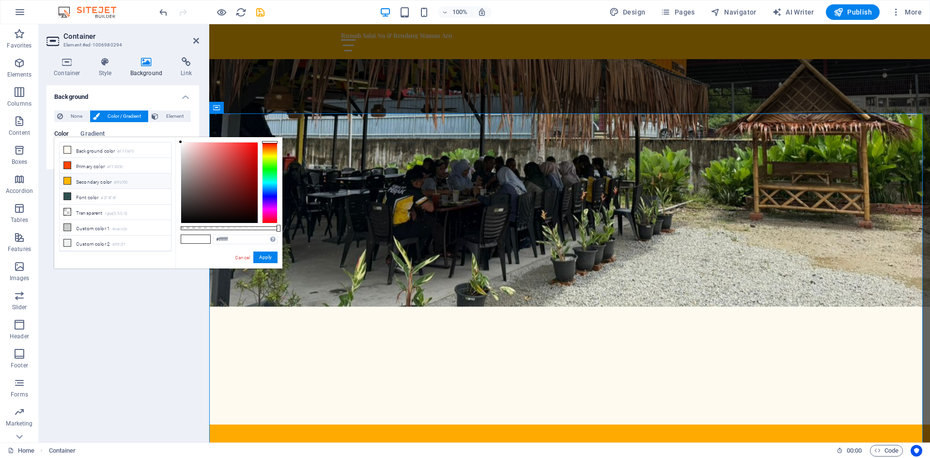
click at [68, 180] on icon at bounding box center [67, 180] width 7 height 7
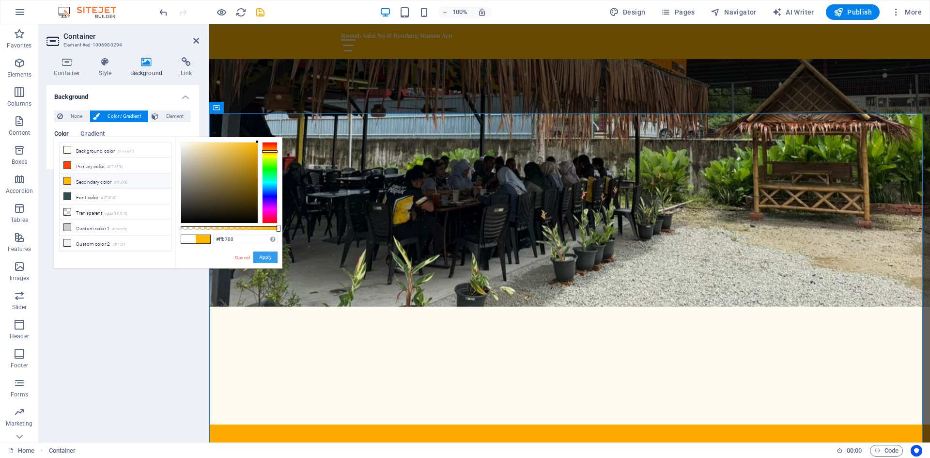
click at [267, 254] on button "Apply" at bounding box center [265, 258] width 24 height 12
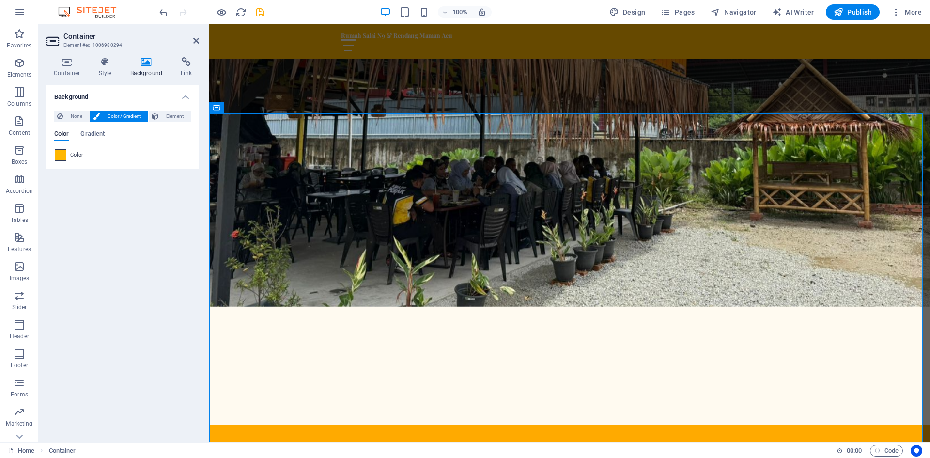
click at [64, 155] on span at bounding box center [60, 155] width 11 height 11
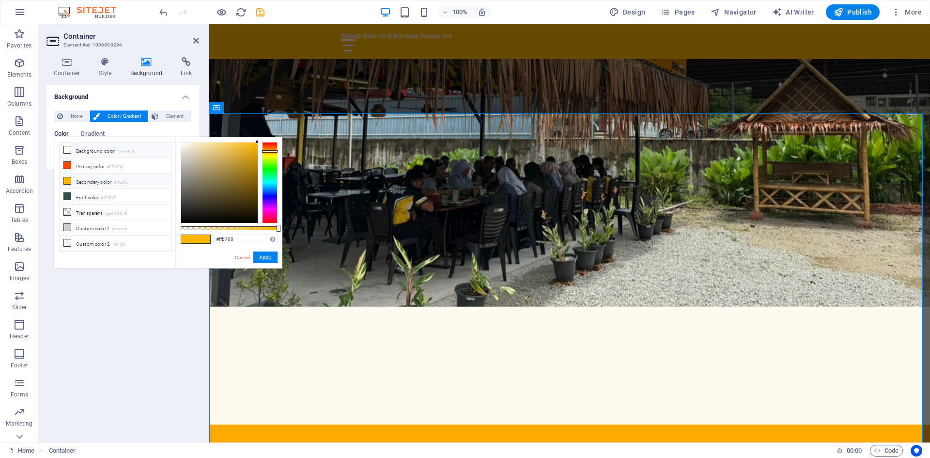
click at [72, 153] on li "Background color #FFFAF0" at bounding box center [115, 150] width 111 height 16
click at [77, 181] on li "Secondary color #ffb700" at bounding box center [115, 181] width 111 height 16
click at [181, 115] on span "Element" at bounding box center [174, 116] width 27 height 12
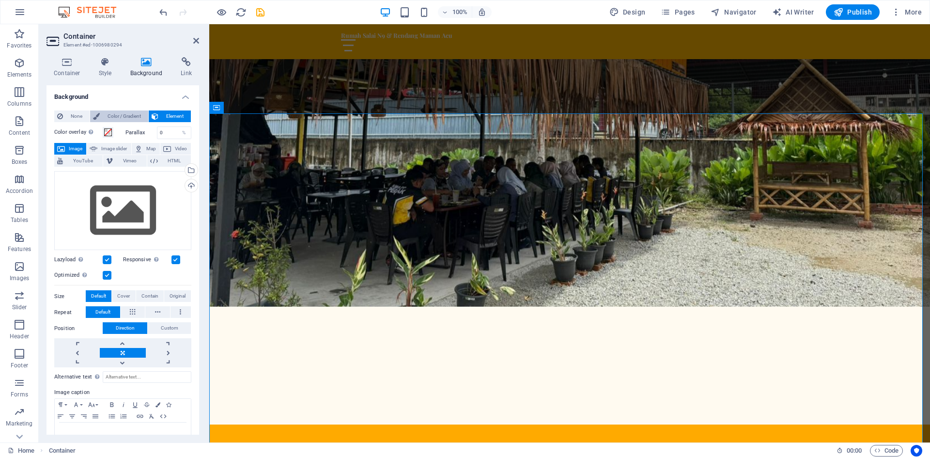
click at [133, 116] on span "Color / Gradient" at bounding box center [124, 116] width 43 height 12
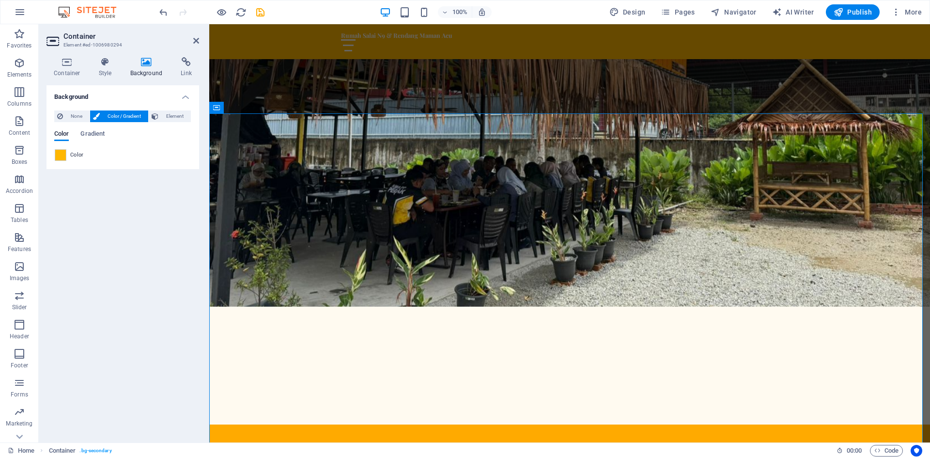
click at [177, 219] on div "Background None Color / Gradient Element Stretch background to full-width Color…" at bounding box center [123, 259] width 153 height 349
click at [196, 44] on icon at bounding box center [196, 41] width 6 height 8
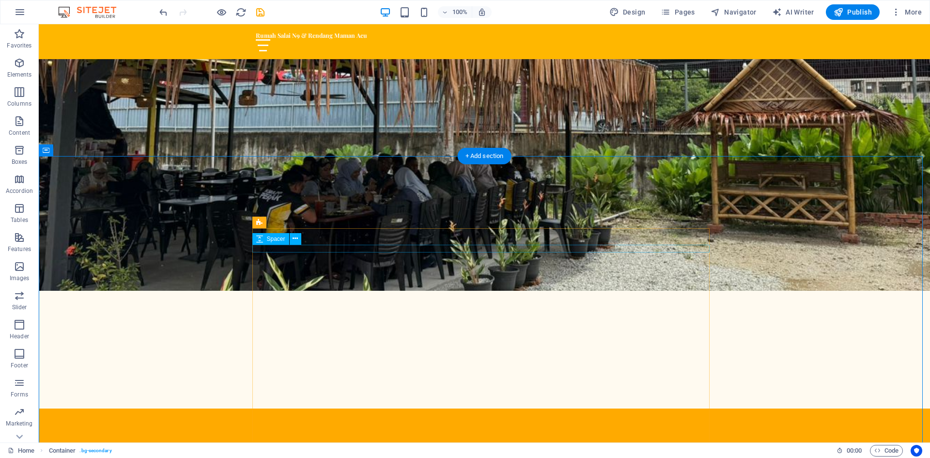
scroll to position [533, 0]
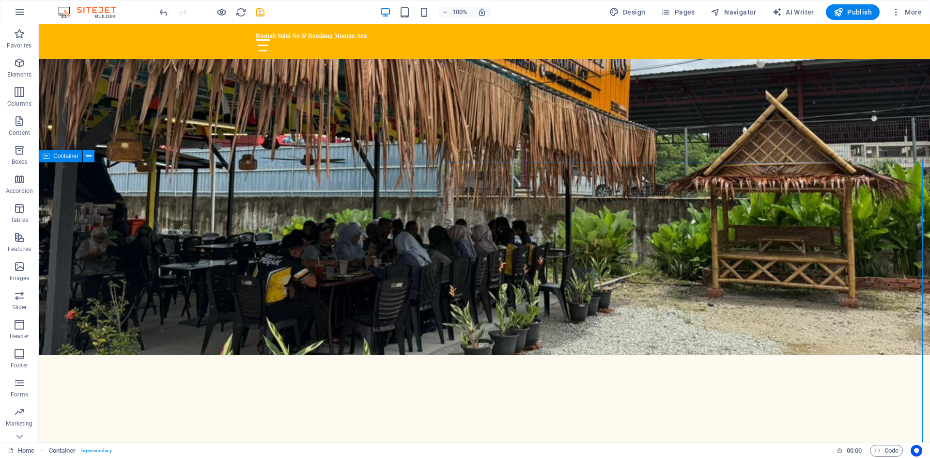
click at [92, 157] on button at bounding box center [89, 156] width 12 height 12
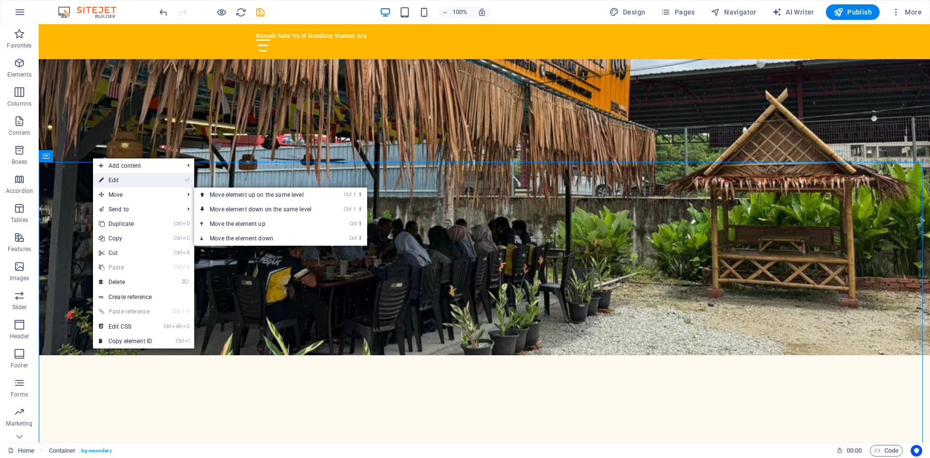
click at [106, 182] on link "⏎ Edit" at bounding box center [125, 180] width 65 height 15
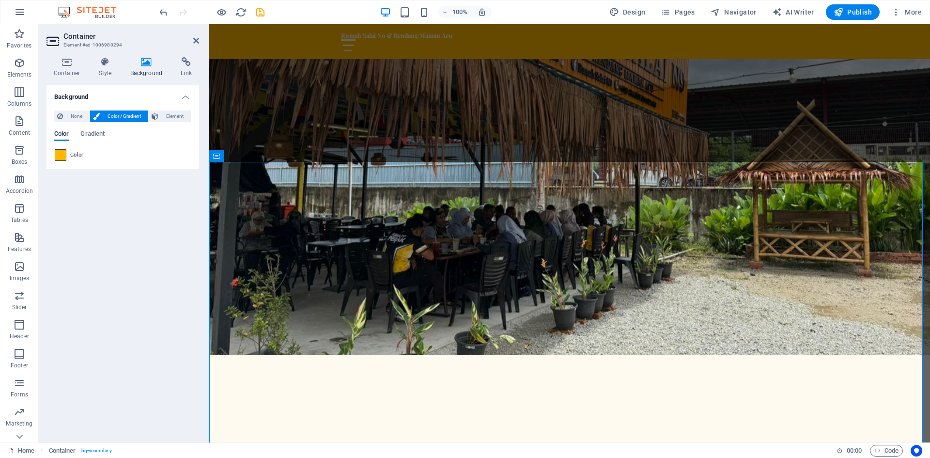
click at [62, 156] on span at bounding box center [60, 155] width 11 height 11
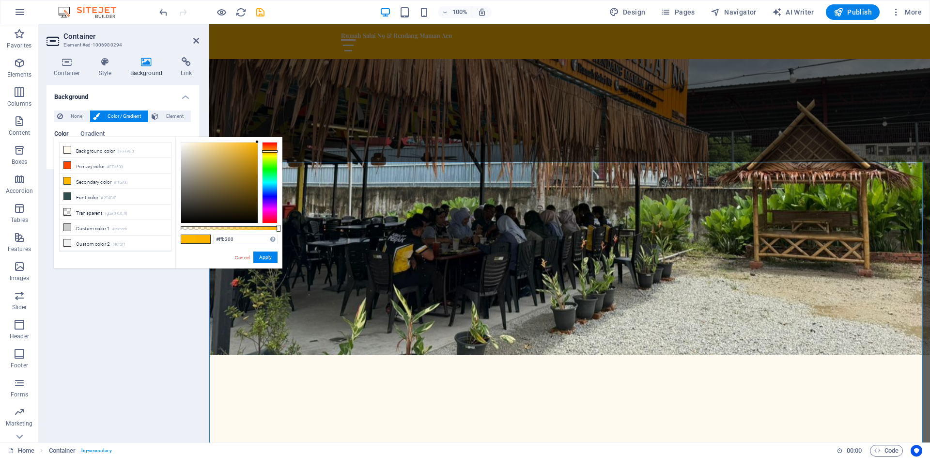
type input "#ffaa00"
click at [266, 151] on div at bounding box center [270, 151] width 16 height 2
click at [269, 257] on button "Apply" at bounding box center [265, 258] width 24 height 12
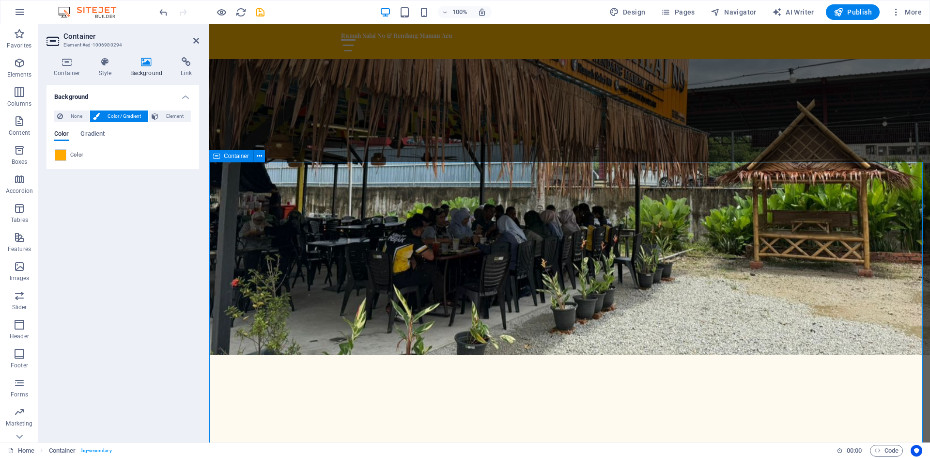
click at [160, 338] on div "Background None Color / Gradient Element Stretch background to full-width Color…" at bounding box center [123, 259] width 153 height 349
click at [165, 249] on div "Background None Color / Gradient Element Stretch background to full-width Color…" at bounding box center [123, 259] width 153 height 349
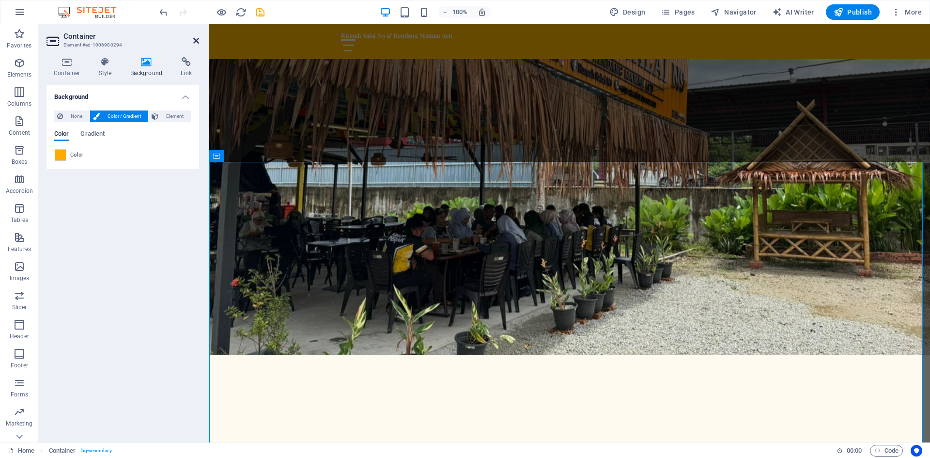
drag, startPoint x: 198, startPoint y: 40, endPoint x: 159, endPoint y: 22, distance: 42.7
click at [198, 40] on icon at bounding box center [196, 41] width 6 height 8
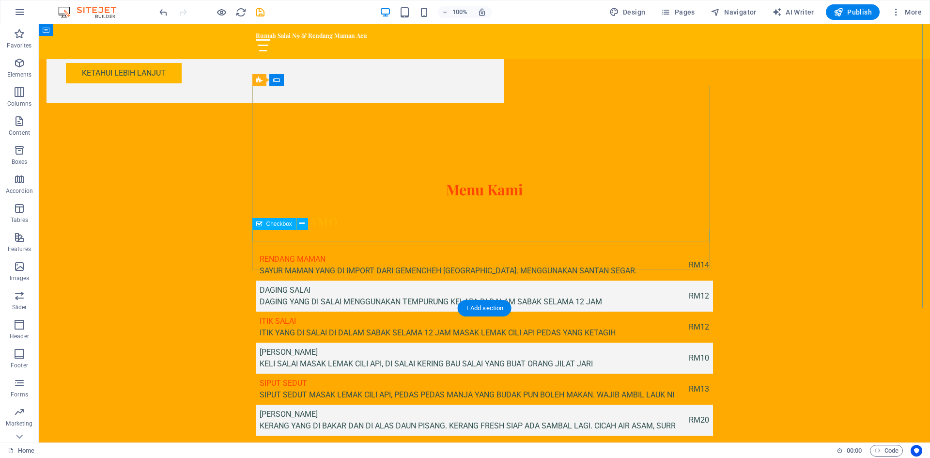
scroll to position [1260, 0]
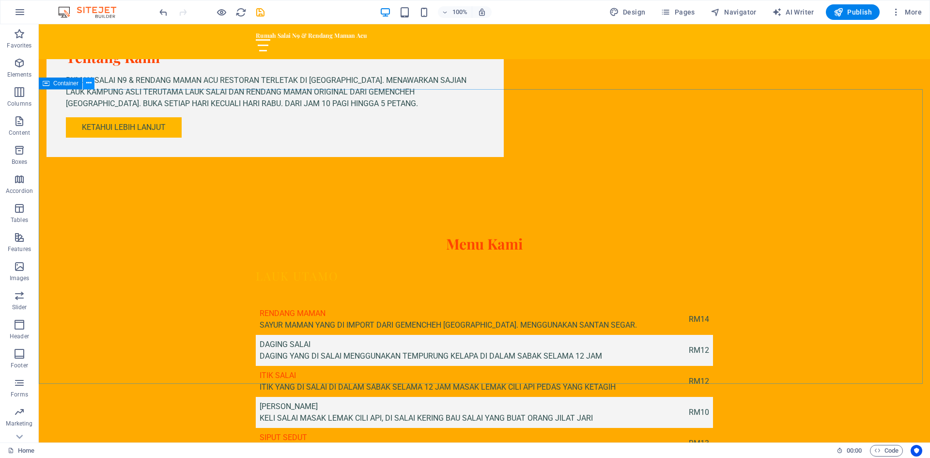
click at [88, 87] on icon at bounding box center [88, 83] width 5 height 10
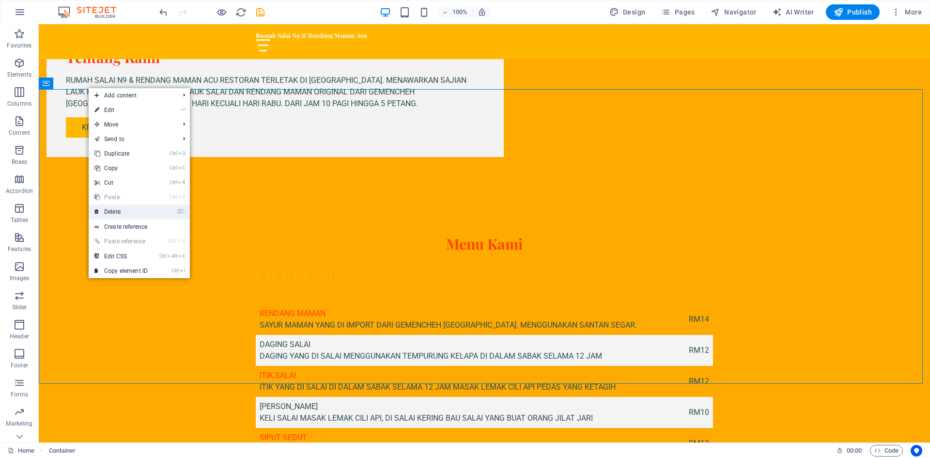
click at [115, 212] on link "⌦ Delete" at bounding box center [121, 211] width 65 height 15
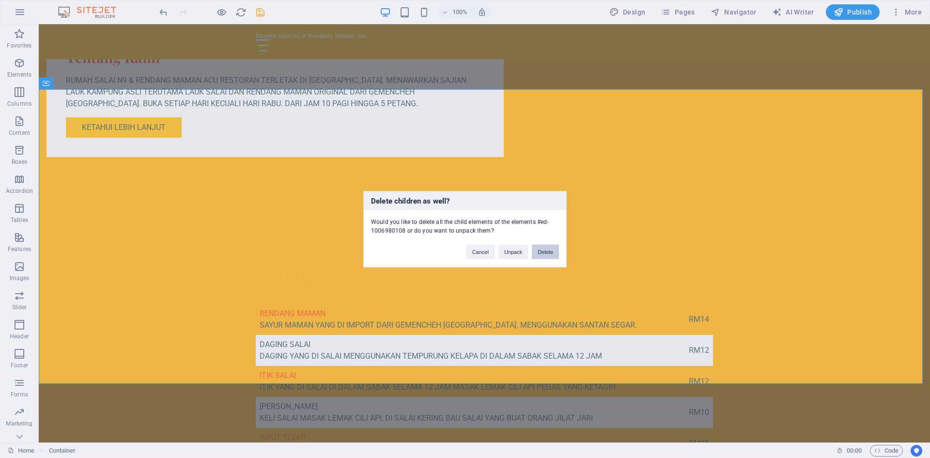
click at [545, 252] on button "Delete" at bounding box center [545, 251] width 27 height 15
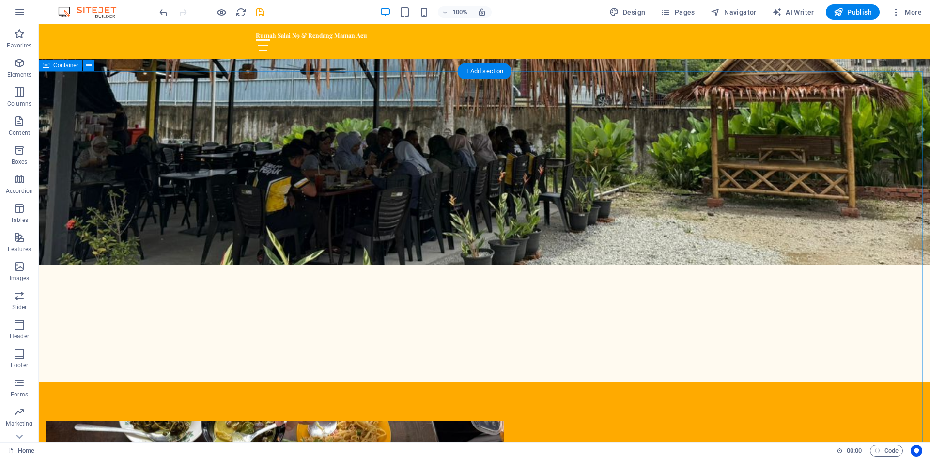
scroll to position [575, 0]
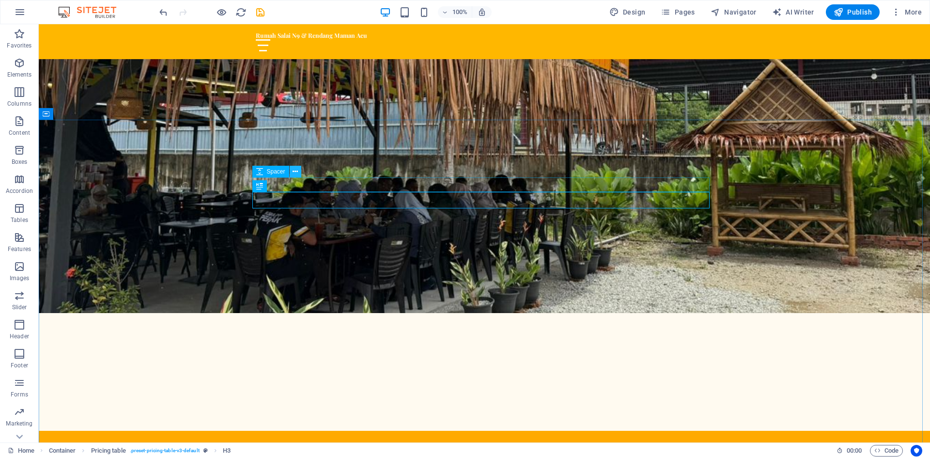
click at [297, 172] on icon at bounding box center [295, 172] width 5 height 10
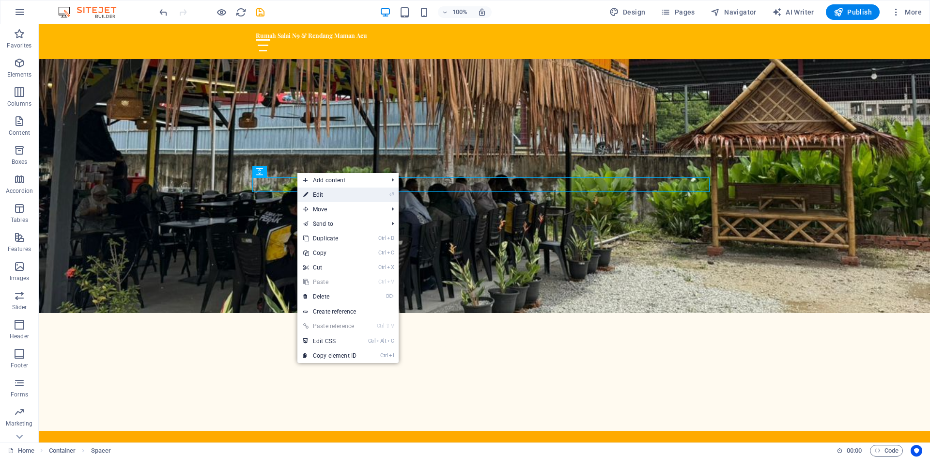
click at [317, 200] on link "⏎ Edit" at bounding box center [330, 195] width 65 height 15
select select "px"
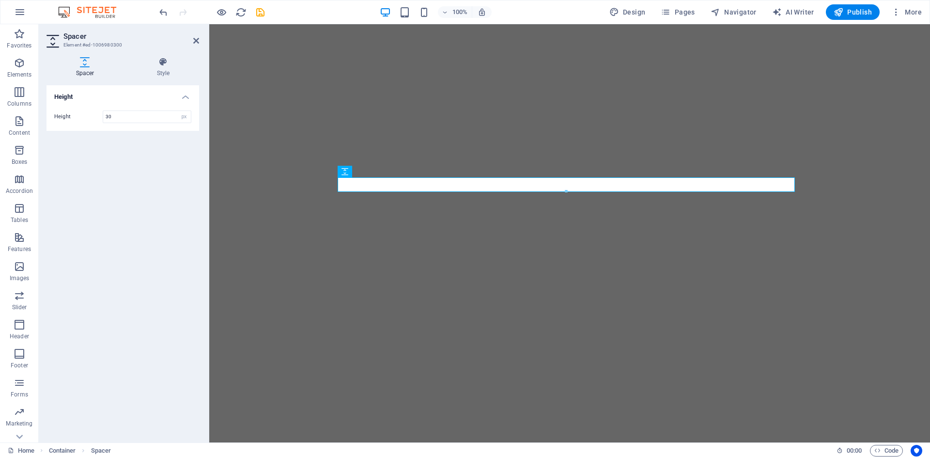
click at [185, 98] on h4 "Height" at bounding box center [123, 93] width 153 height 17
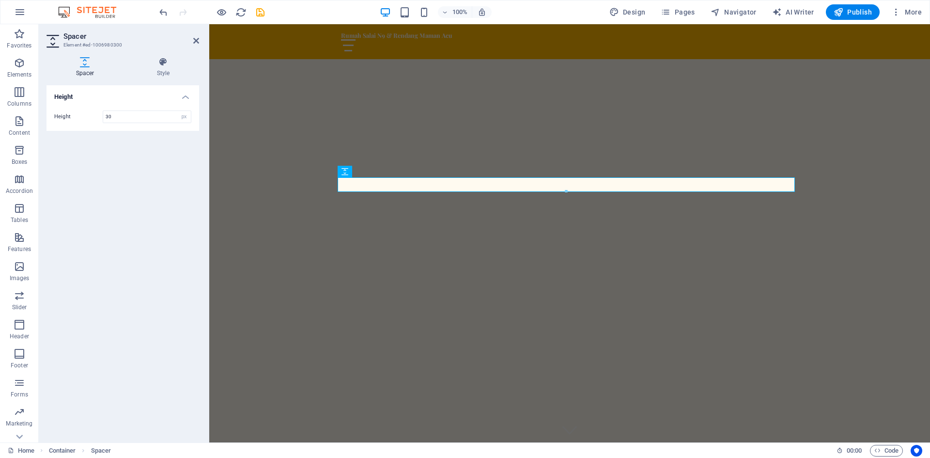
scroll to position [575, 0]
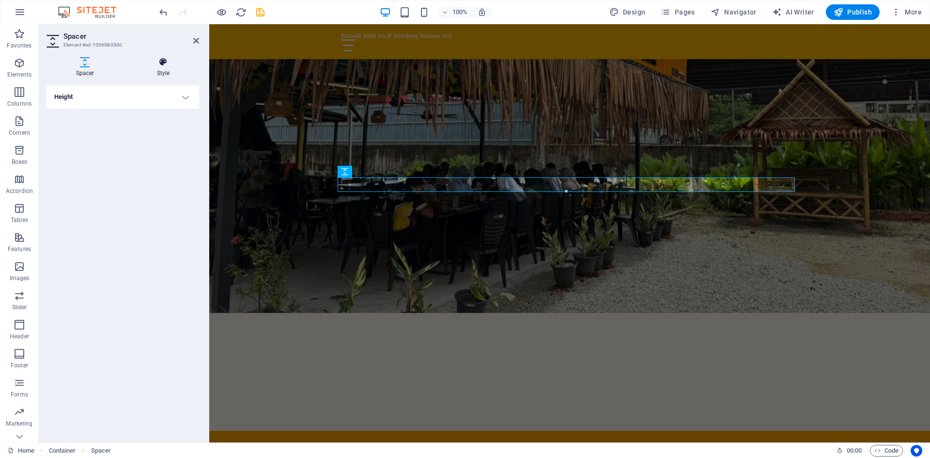
click at [165, 69] on h4 "Style" at bounding box center [163, 67] width 72 height 20
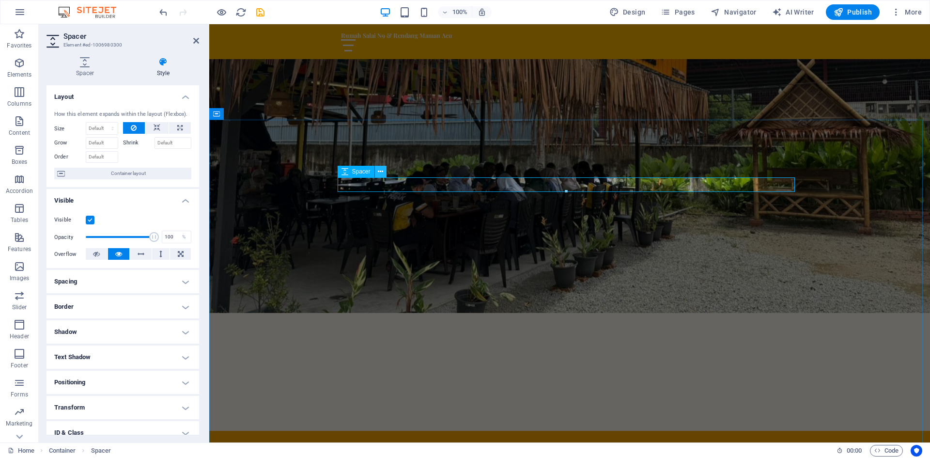
click at [378, 170] on icon at bounding box center [380, 172] width 5 height 10
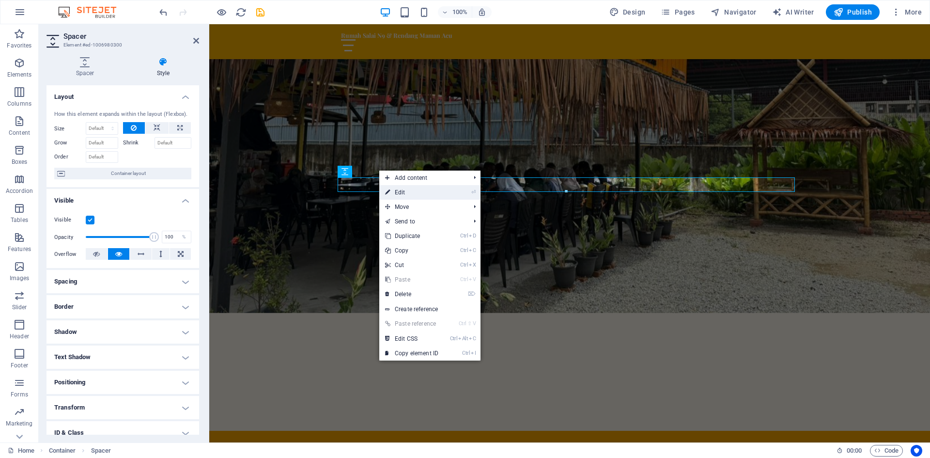
click at [399, 194] on link "⏎ Edit" at bounding box center [411, 192] width 65 height 15
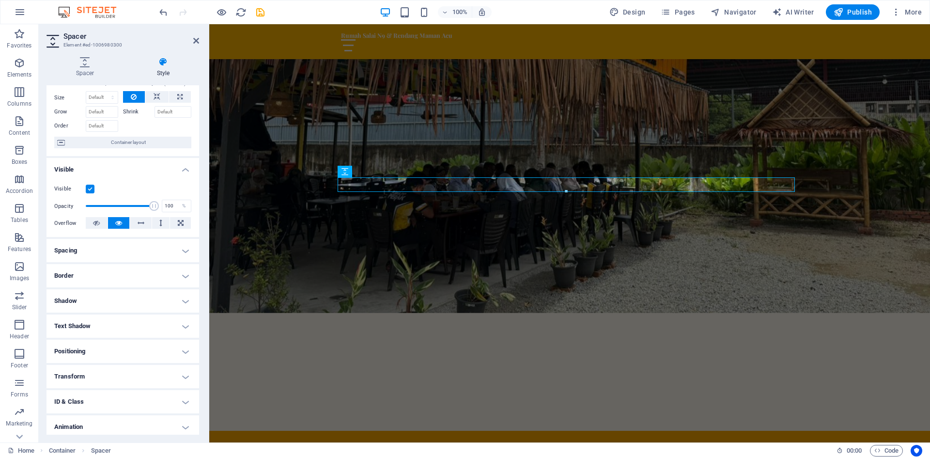
scroll to position [60, 0]
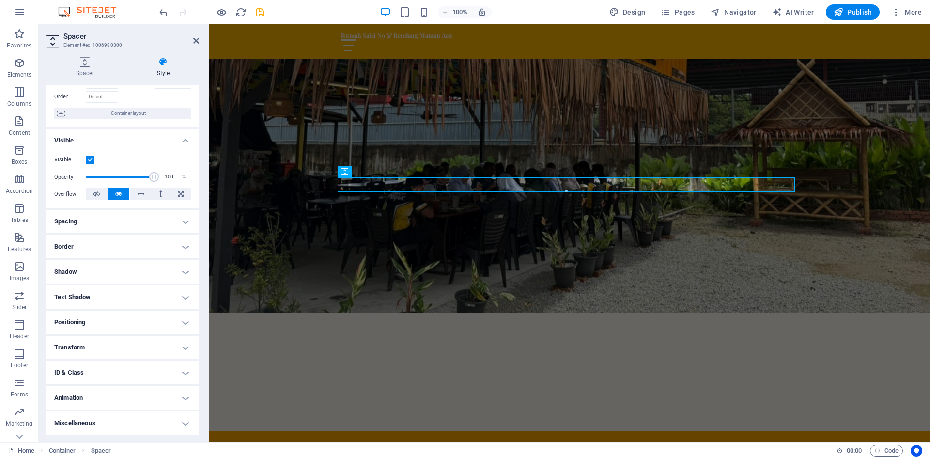
click at [75, 287] on h4 "Text Shadow" at bounding box center [123, 296] width 153 height 23
click at [95, 345] on h4 "Positioning" at bounding box center [123, 343] width 153 height 23
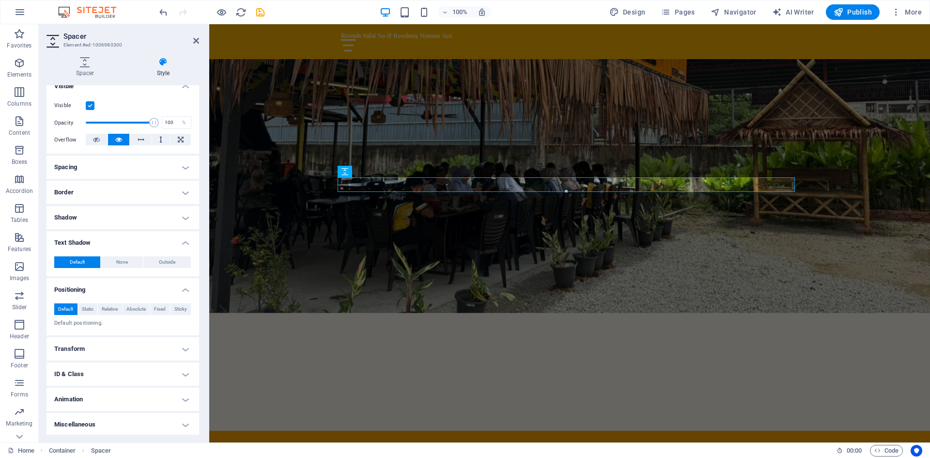
scroll to position [116, 0]
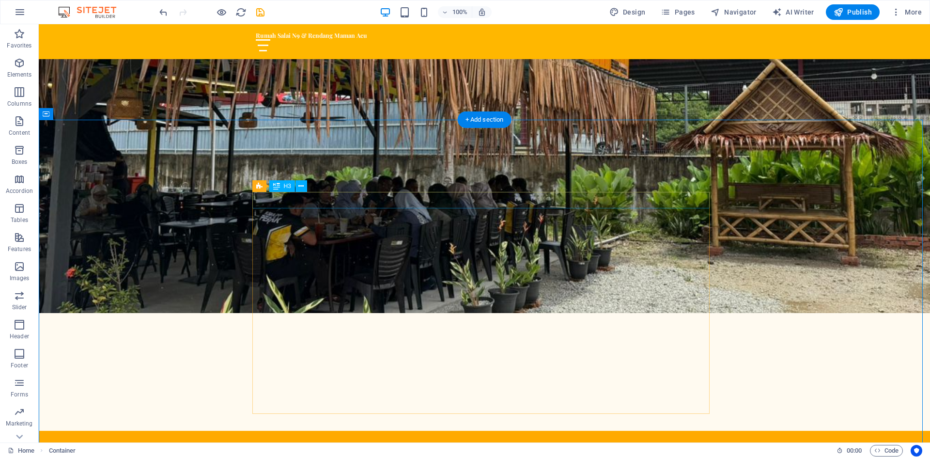
click at [277, 187] on icon at bounding box center [276, 186] width 7 height 12
click at [299, 189] on icon at bounding box center [301, 186] width 5 height 10
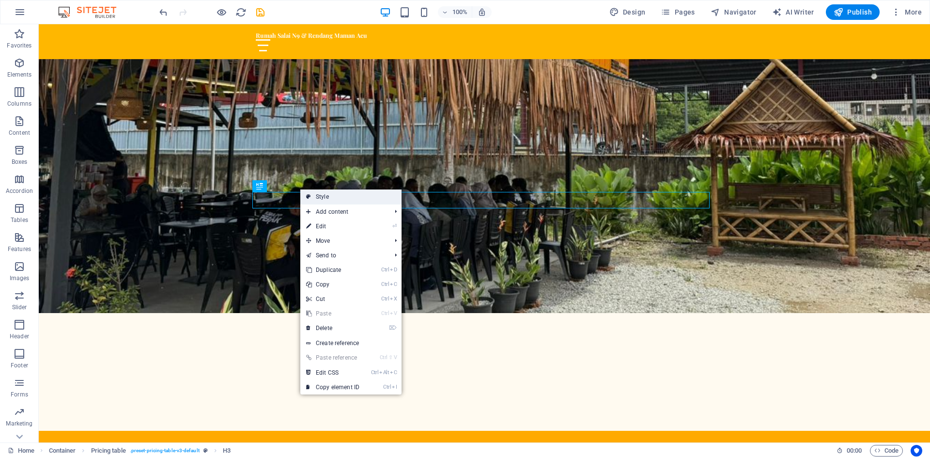
click at [327, 199] on link "Style" at bounding box center [350, 196] width 101 height 15
select select "rem"
select select "px"
select select "preset-pricing-table-v3-default"
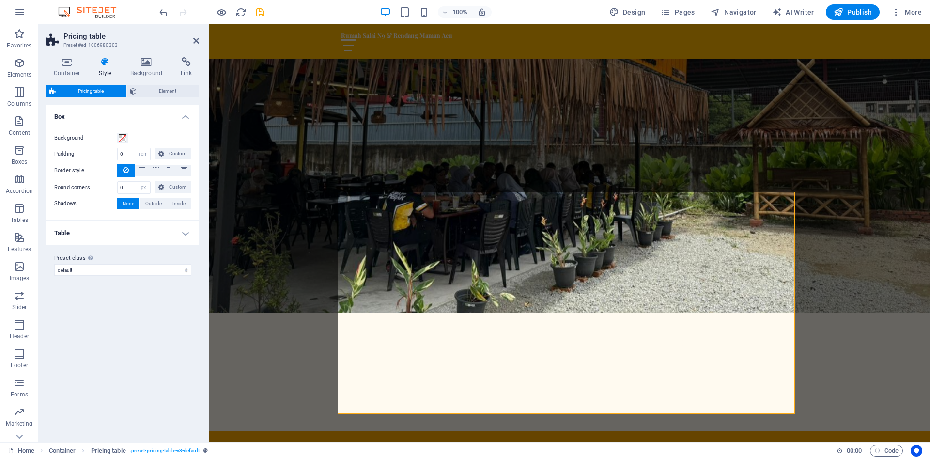
click at [188, 232] on h4 "Table" at bounding box center [123, 232] width 153 height 23
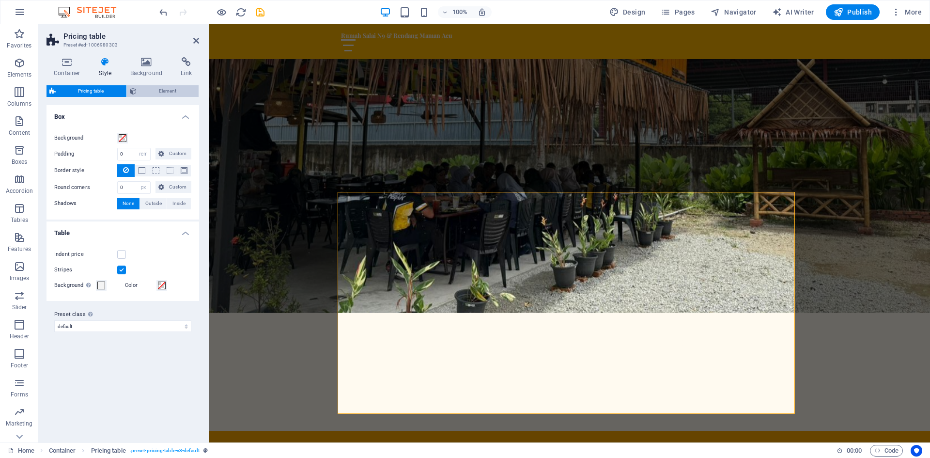
click at [147, 89] on span "Element" at bounding box center [168, 91] width 57 height 12
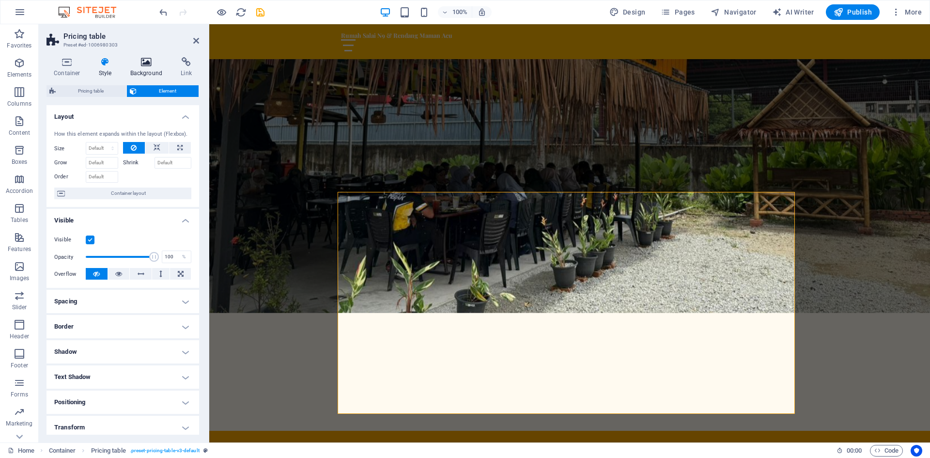
click at [144, 66] on icon at bounding box center [146, 62] width 47 height 10
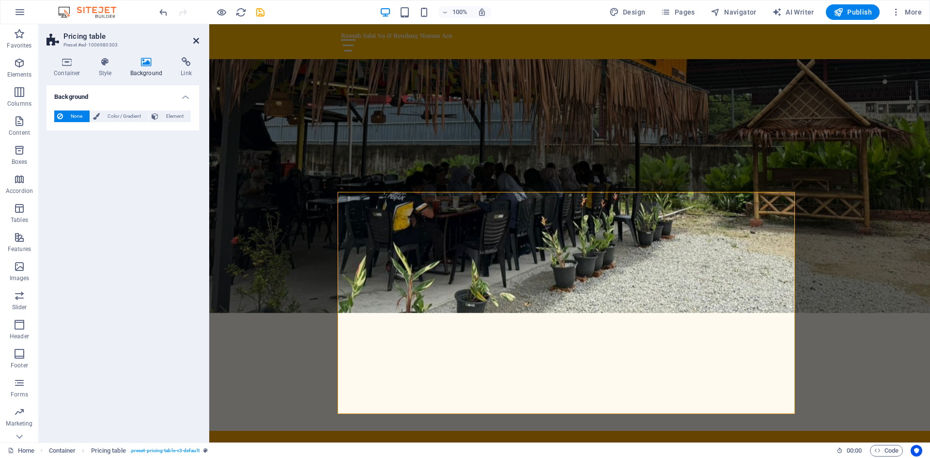
click at [196, 39] on icon at bounding box center [196, 41] width 6 height 8
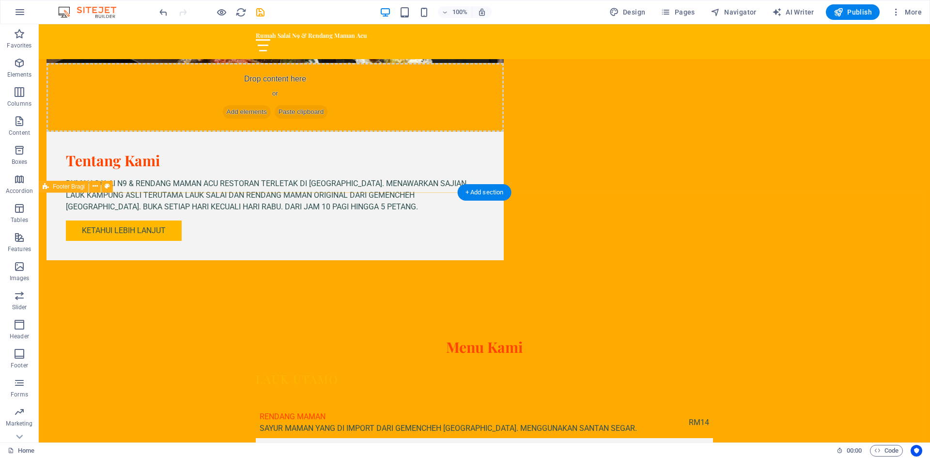
scroll to position [1205, 0]
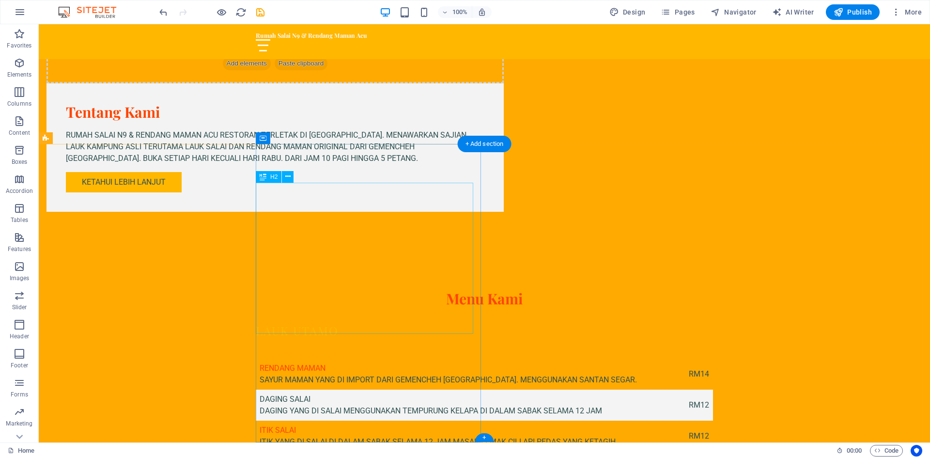
click at [286, 177] on icon at bounding box center [287, 177] width 5 height 10
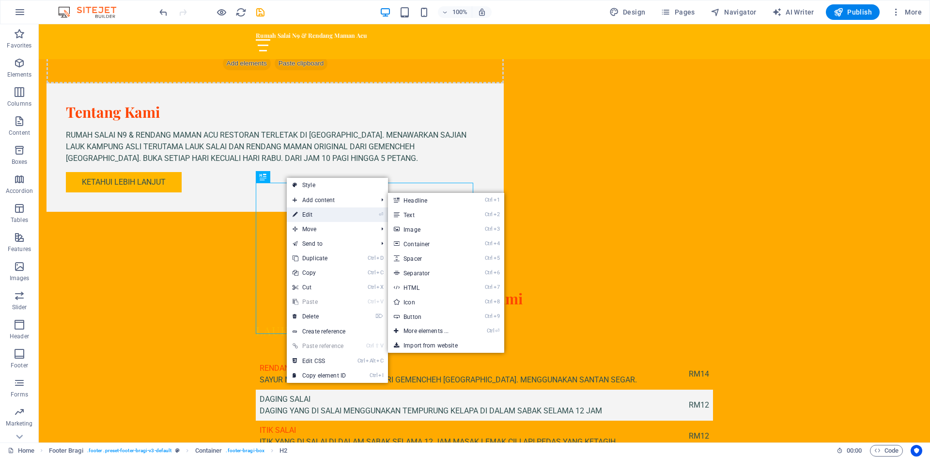
click at [309, 214] on link "⏎ Edit" at bounding box center [319, 214] width 65 height 15
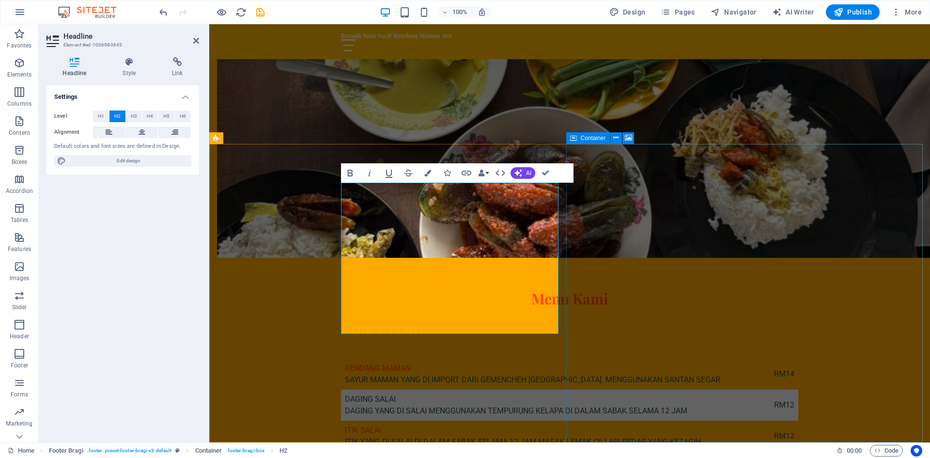
scroll to position [1073, 0]
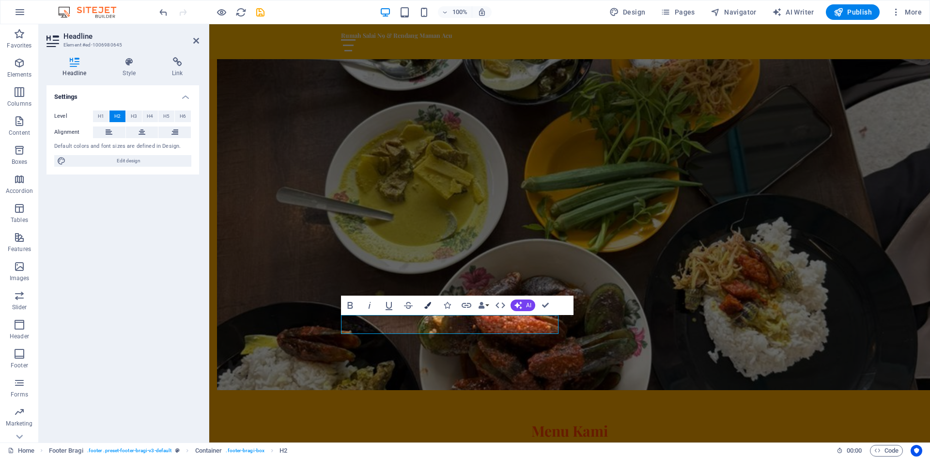
click at [431, 307] on button "Colors" at bounding box center [428, 305] width 18 height 19
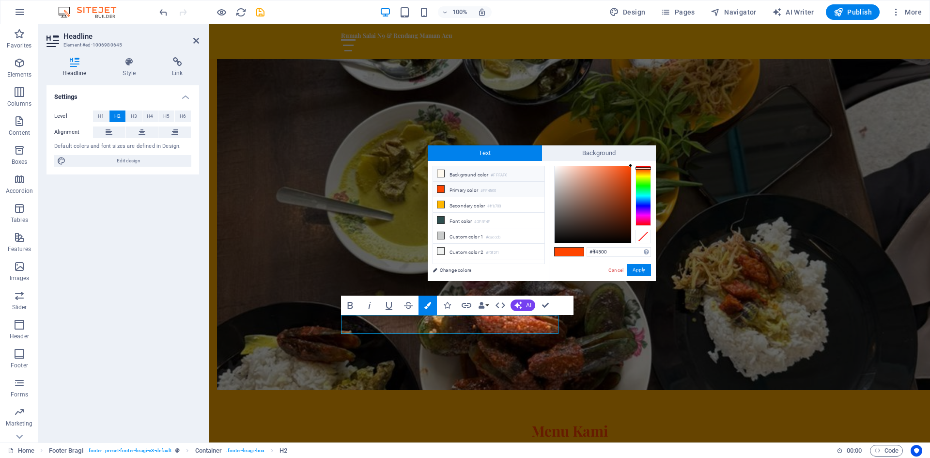
click at [481, 173] on li "Background color #FFFAF0" at bounding box center [488, 174] width 111 height 16
drag, startPoint x: 559, startPoint y: 166, endPoint x: 550, endPoint y: 241, distance: 76.0
click at [550, 241] on div "#030303 Supported formats #0852ed rgb(8, 82, 237) rgba(8, 82, 237, 90%) hsv(221…" at bounding box center [602, 291] width 107 height 261
type input "#000000"
click at [637, 271] on button "Apply" at bounding box center [639, 270] width 24 height 12
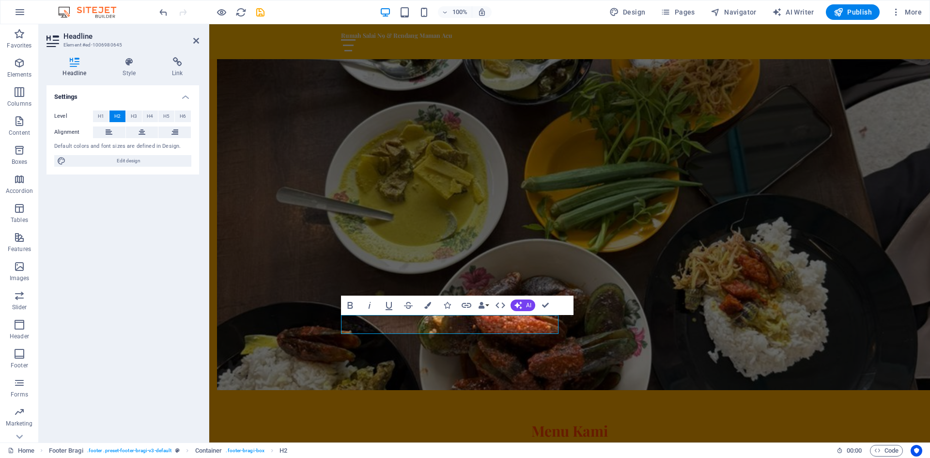
click at [404, 330] on div "H2 Banner Banner Container Spacer Image with text Container H2 Spacer Text Spac…" at bounding box center [569, 233] width 721 height 418
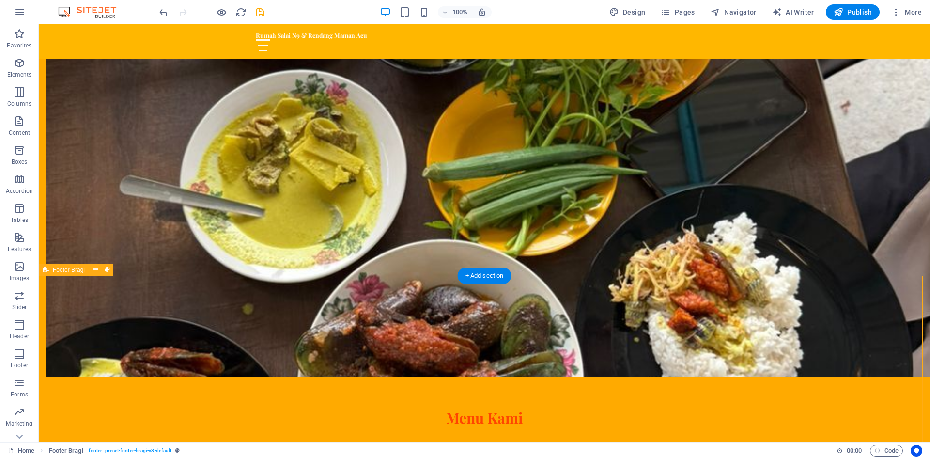
scroll to position [1092, 0]
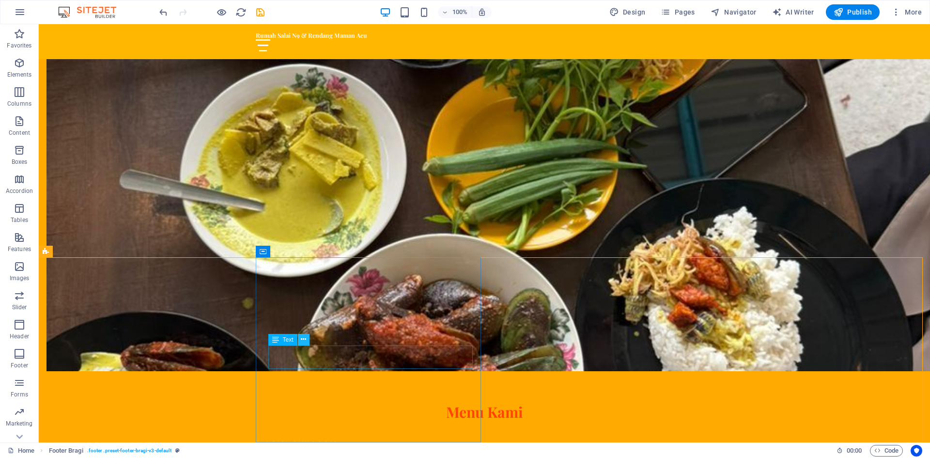
click at [303, 342] on icon at bounding box center [303, 339] width 5 height 10
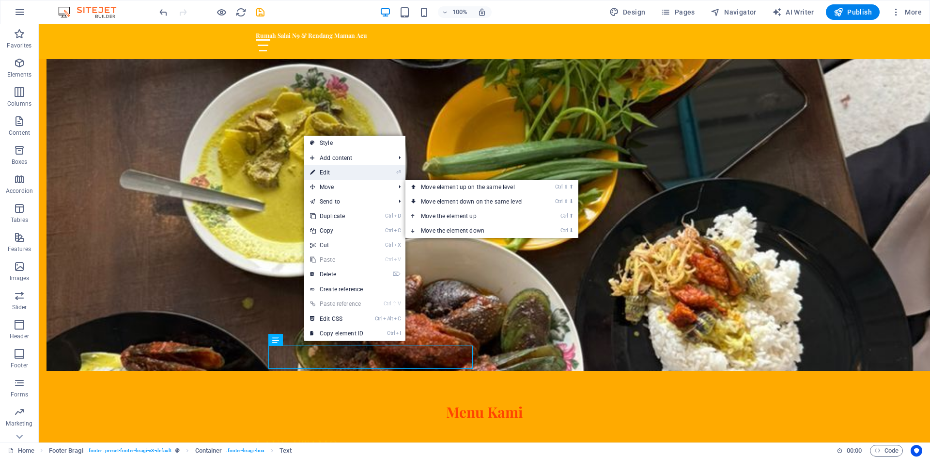
drag, startPoint x: 124, startPoint y: 170, endPoint x: 322, endPoint y: 173, distance: 197.7
click at [322, 173] on link "⏎ Edit" at bounding box center [336, 172] width 65 height 15
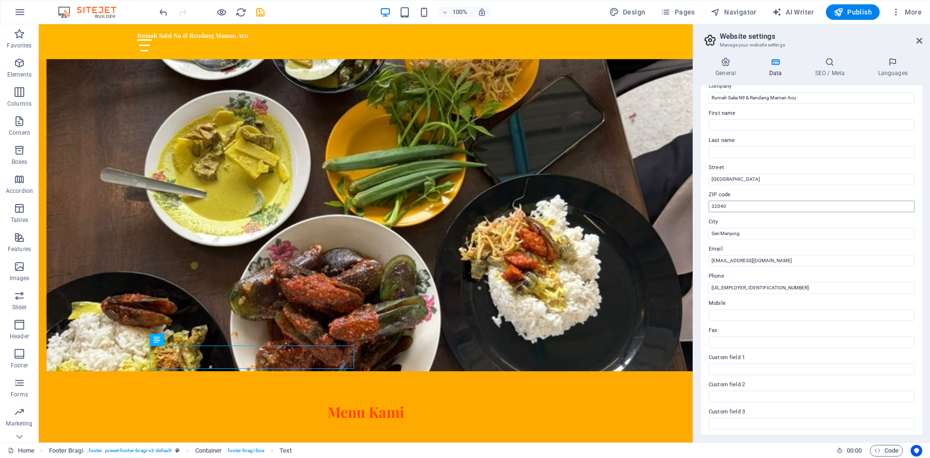
scroll to position [48, 0]
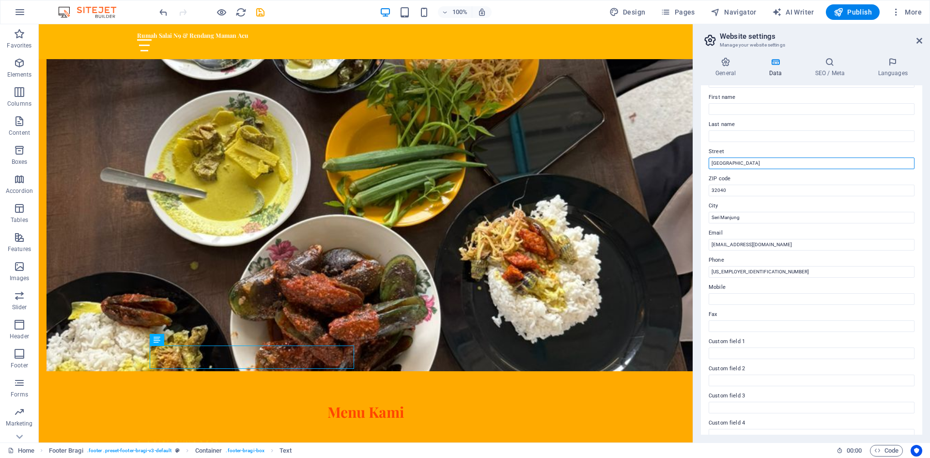
click at [773, 161] on input "[GEOGRAPHIC_DATA]" at bounding box center [812, 163] width 206 height 12
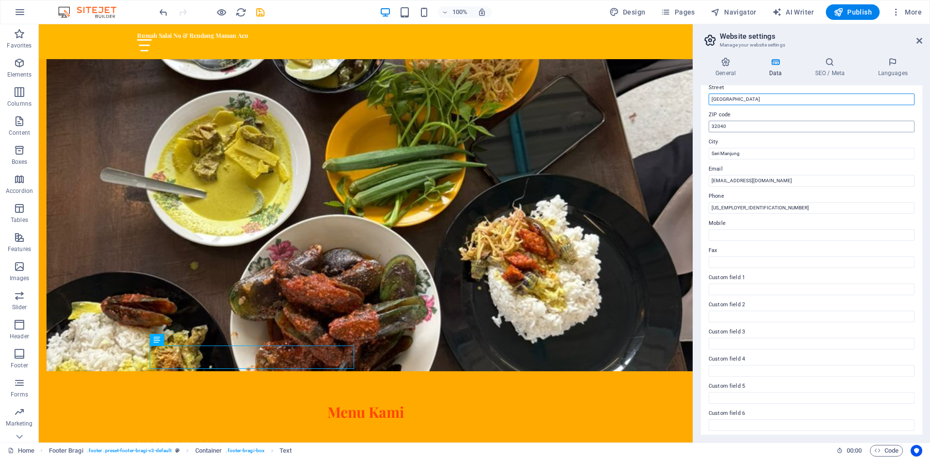
scroll to position [116, 0]
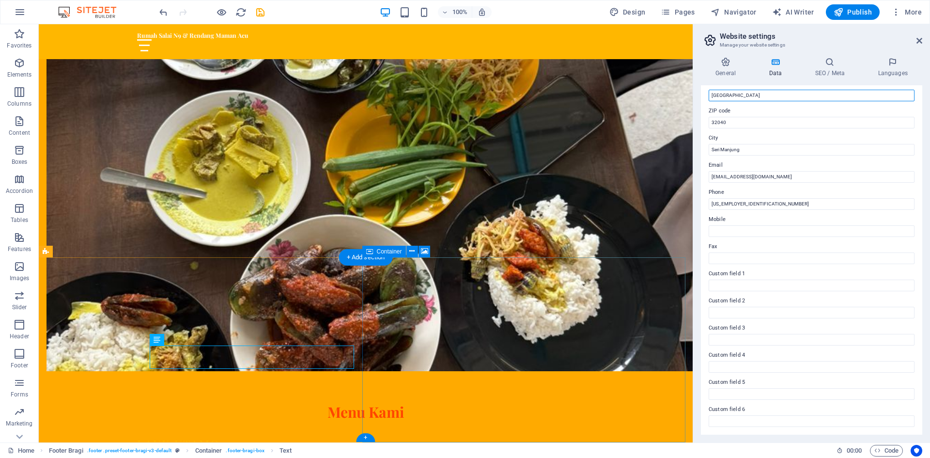
type input "Jalan Pundut"
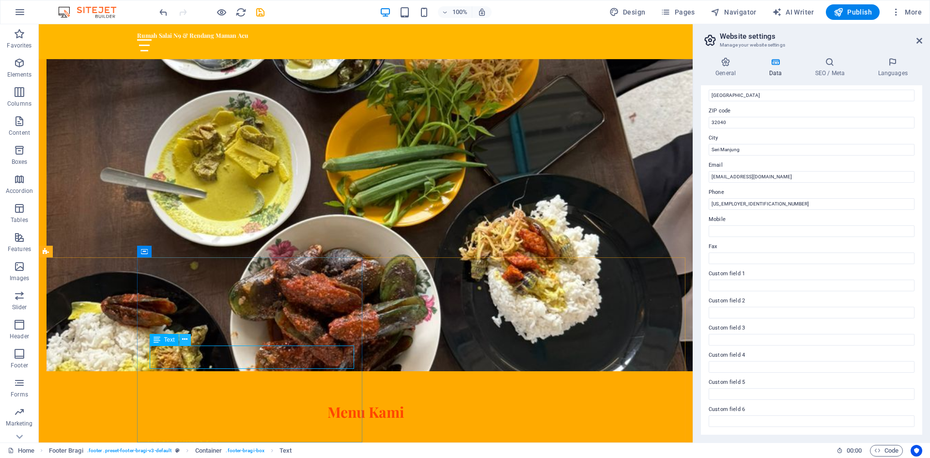
click at [183, 344] on icon at bounding box center [184, 339] width 5 height 10
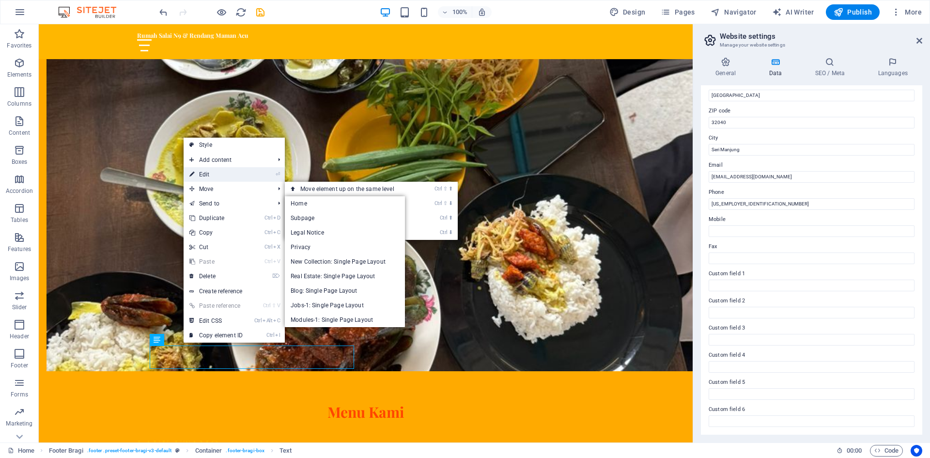
click at [208, 171] on link "⏎ Edit" at bounding box center [216, 174] width 65 height 15
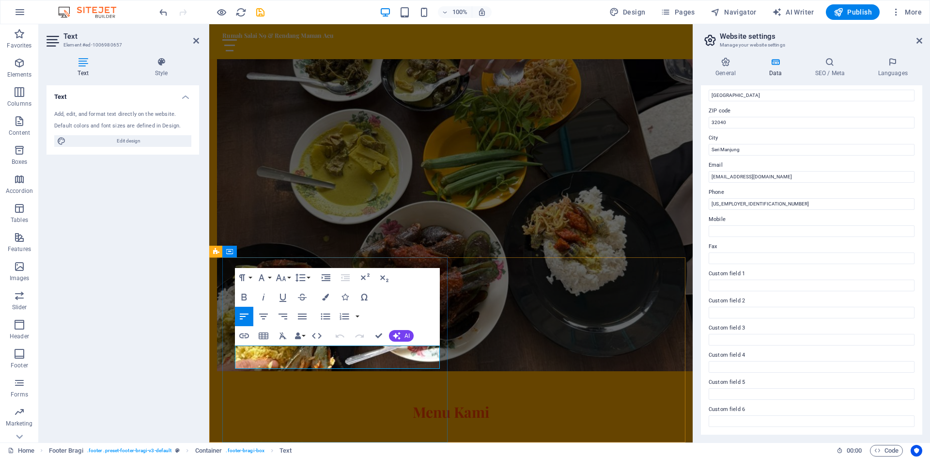
click at [896, 46] on h3 "Manage your website settings" at bounding box center [811, 45] width 183 height 9
click at [919, 39] on icon at bounding box center [920, 41] width 6 height 8
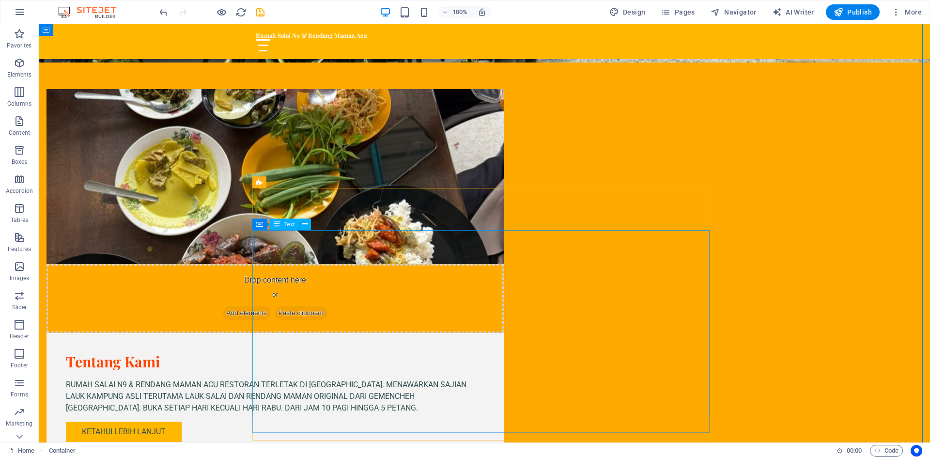
scroll to position [1092, 0]
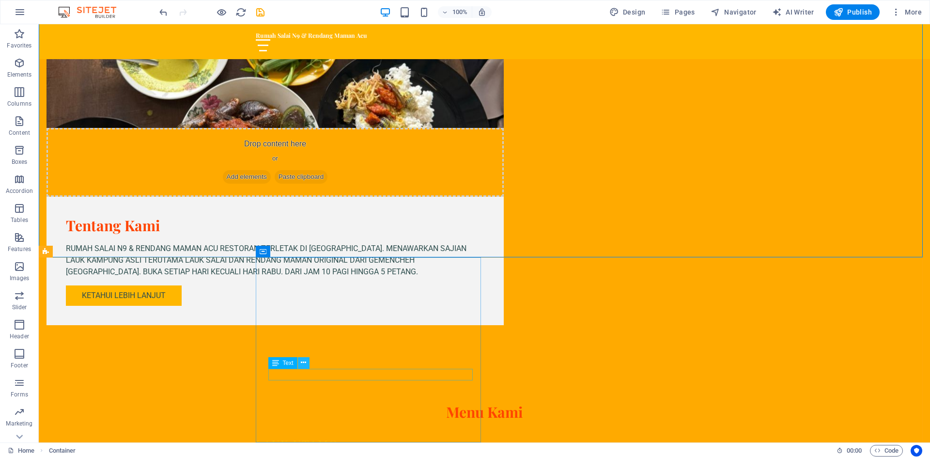
click at [305, 365] on icon at bounding box center [303, 363] width 5 height 10
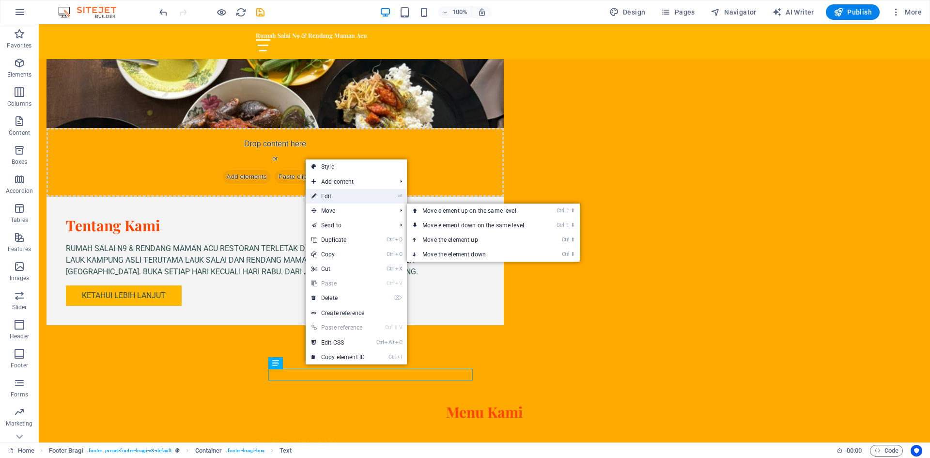
click at [337, 195] on link "⏎ Edit" at bounding box center [338, 196] width 65 height 15
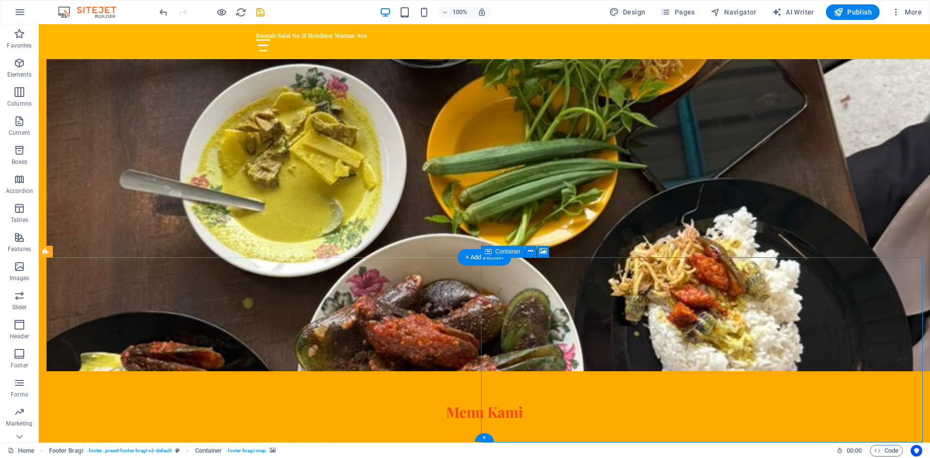
click at [304, 251] on icon at bounding box center [305, 251] width 5 height 10
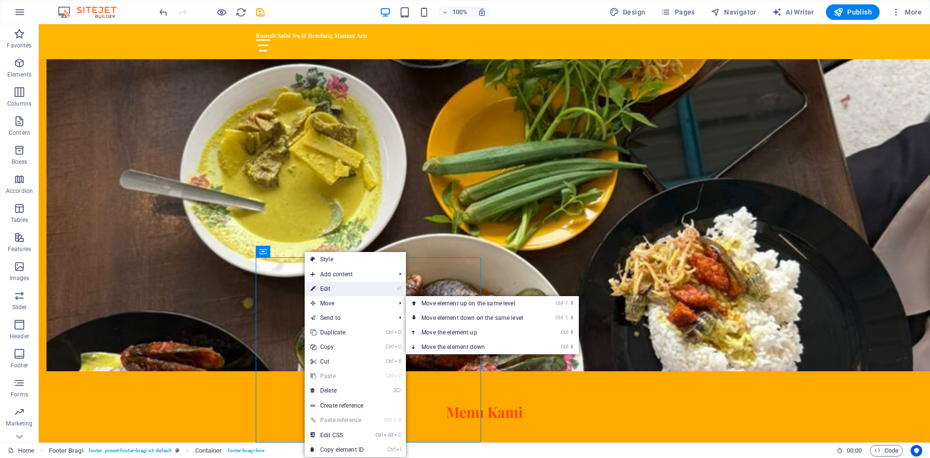
click at [331, 294] on link "⏎ Edit" at bounding box center [337, 289] width 65 height 15
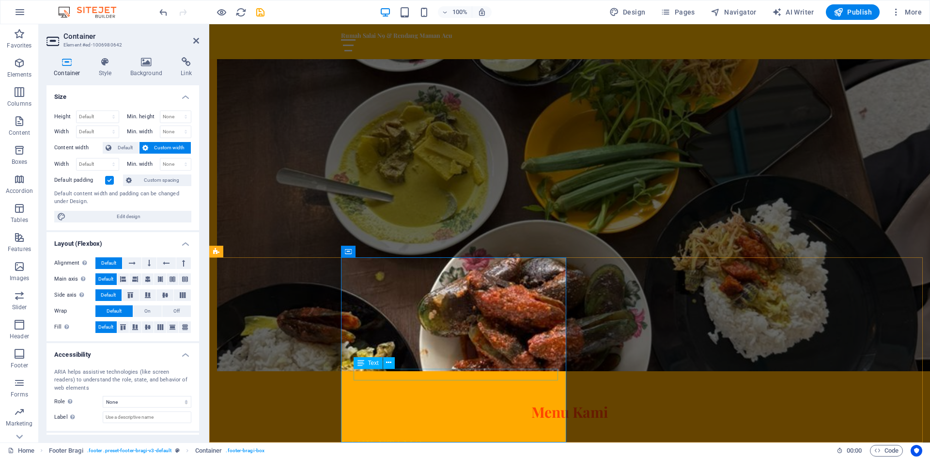
click at [393, 367] on button at bounding box center [389, 363] width 12 height 12
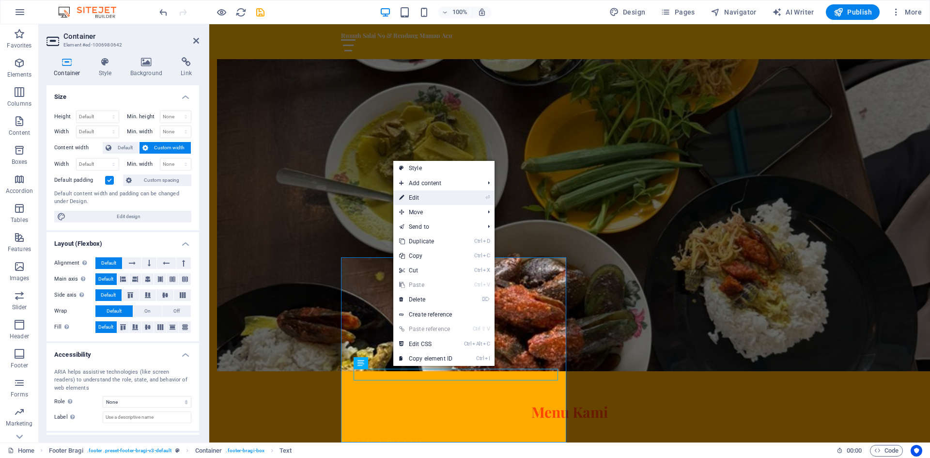
click at [422, 201] on link "⏎ Edit" at bounding box center [425, 197] width 65 height 15
